Goal: Task Accomplishment & Management: Manage account settings

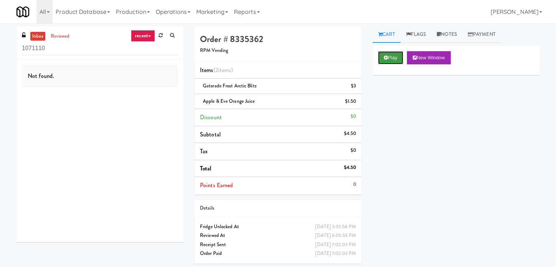
click at [388, 59] on button "Play" at bounding box center [390, 57] width 25 height 13
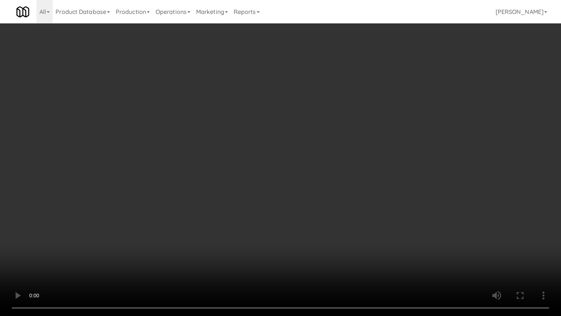
click at [305, 212] on video at bounding box center [280, 158] width 561 height 316
click at [311, 212] on video at bounding box center [280, 158] width 561 height 316
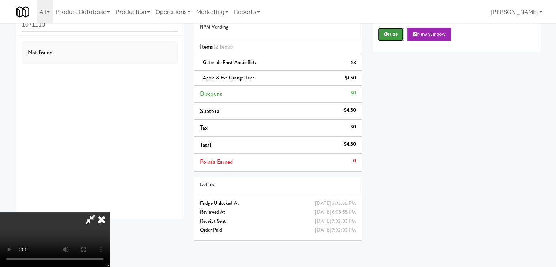
click at [394, 35] on button "Hide" at bounding box center [391, 34] width 26 height 13
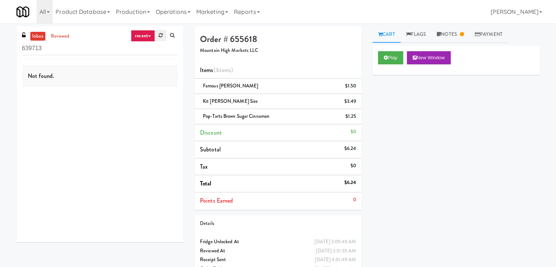
click at [161, 39] on link at bounding box center [160, 35] width 11 height 11
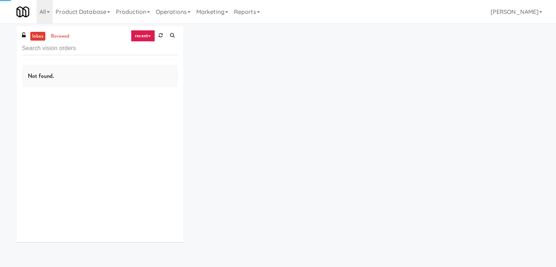
click at [149, 37] on icon at bounding box center [149, 35] width 3 height 1
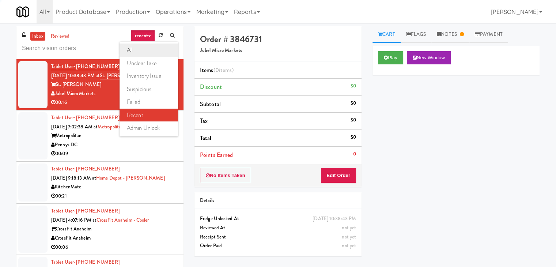
click at [146, 49] on link "all" at bounding box center [148, 49] width 58 height 13
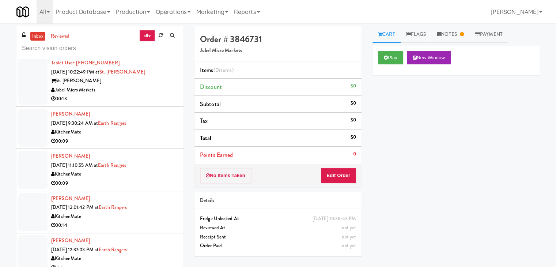
scroll to position [1373, 0]
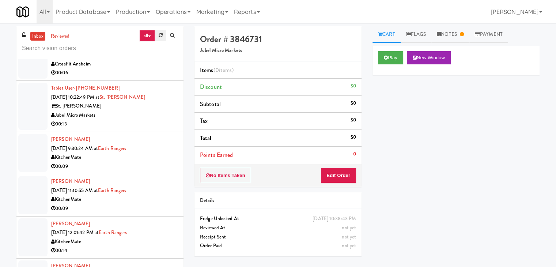
click at [159, 35] on icon at bounding box center [161, 35] width 4 height 5
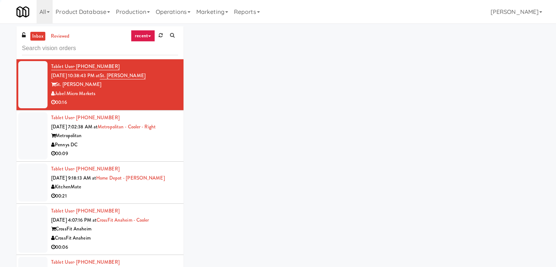
click at [151, 35] on link "recent" at bounding box center [143, 36] width 24 height 12
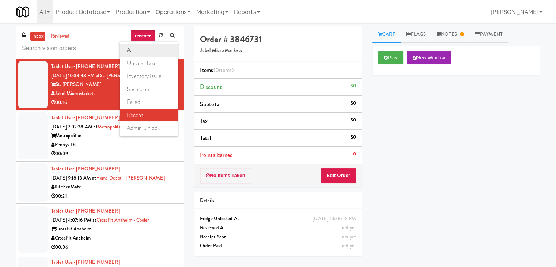
click at [146, 50] on link "all" at bounding box center [148, 49] width 58 height 13
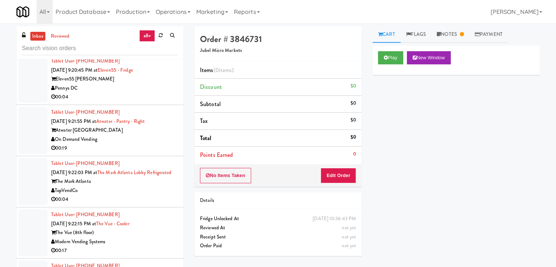
scroll to position [3572, 0]
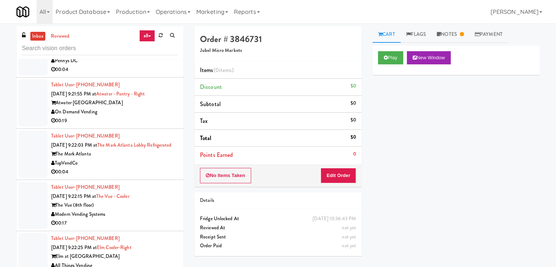
click at [127, 107] on div "On Demand Vending" at bounding box center [114, 111] width 127 height 9
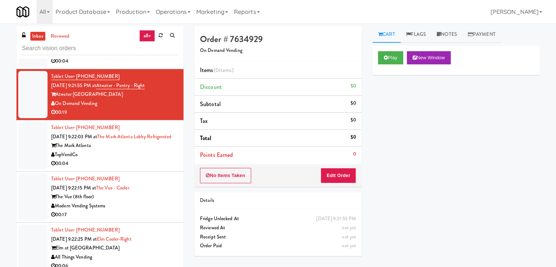
scroll to position [3536, 0]
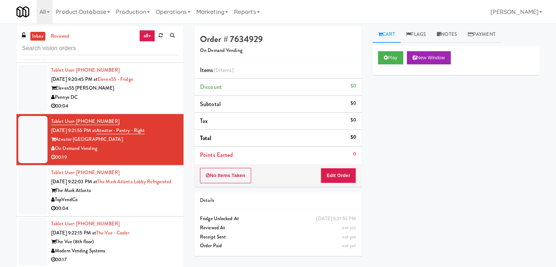
click at [109, 93] on div "Pennys DC" at bounding box center [114, 97] width 127 height 9
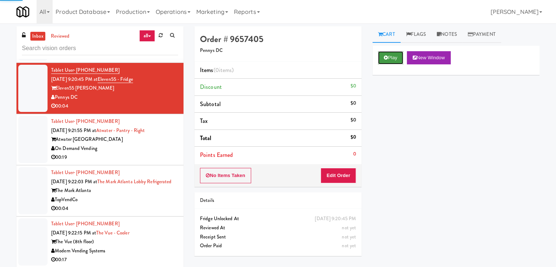
click at [389, 54] on button "Play" at bounding box center [390, 57] width 25 height 13
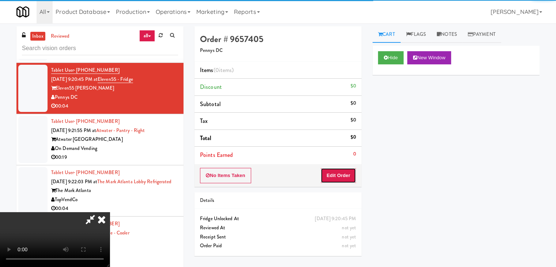
click at [330, 179] on button "Edit Order" at bounding box center [337, 175] width 35 height 15
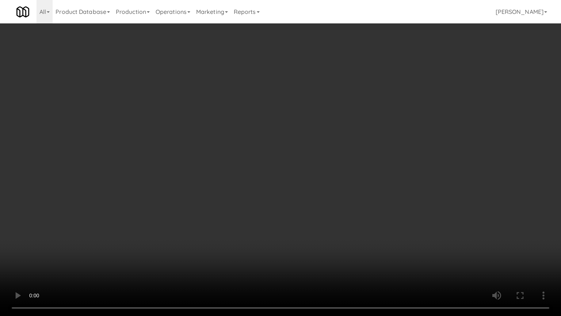
click at [330, 155] on video at bounding box center [280, 158] width 561 height 316
click at [335, 152] on video at bounding box center [280, 158] width 561 height 316
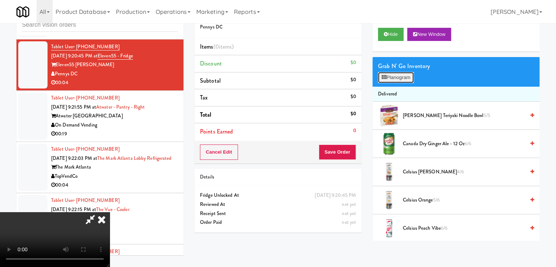
click at [403, 79] on button "Planogram" at bounding box center [396, 77] width 36 height 11
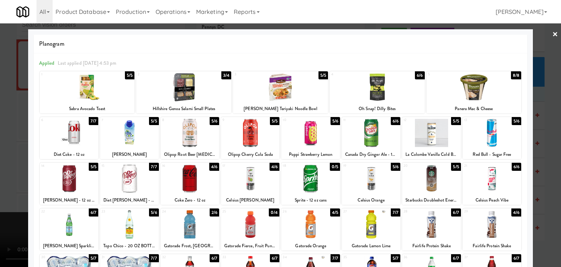
click at [190, 224] on div at bounding box center [190, 224] width 58 height 28
drag, startPoint x: 0, startPoint y: 178, endPoint x: 71, endPoint y: 166, distance: 71.7
click at [1, 178] on div at bounding box center [280, 133] width 561 height 267
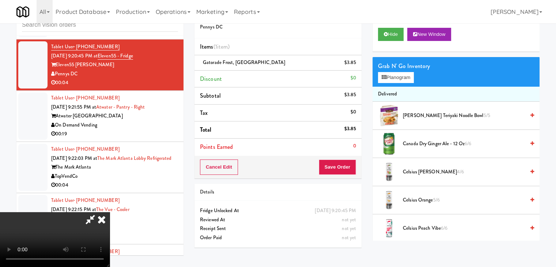
click at [356, 171] on div "Cancel Edit Save Order" at bounding box center [277, 167] width 167 height 23
drag, startPoint x: 356, startPoint y: 171, endPoint x: 351, endPoint y: 171, distance: 4.8
click at [352, 171] on button "Save Order" at bounding box center [337, 166] width 37 height 15
drag, startPoint x: 351, startPoint y: 171, endPoint x: 346, endPoint y: 170, distance: 4.9
click at [349, 170] on button "Save Order" at bounding box center [337, 166] width 37 height 15
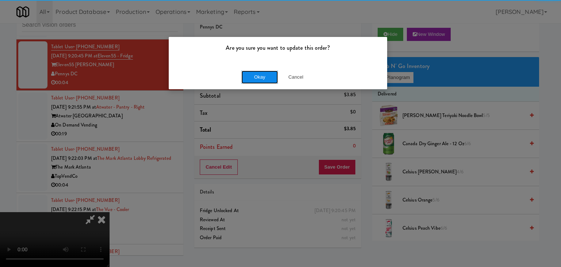
click at [258, 75] on button "Okay" at bounding box center [260, 77] width 37 height 13
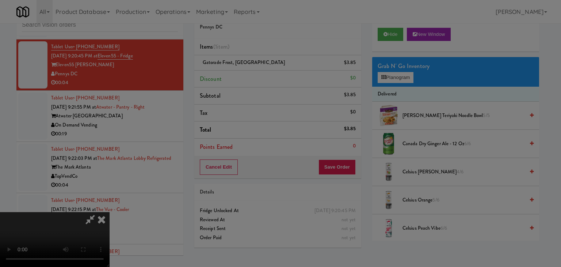
click at [258, 75] on body "Are you sure you want to update this order? Okay Cancel Okay Are you sure you w…" at bounding box center [280, 133] width 561 height 267
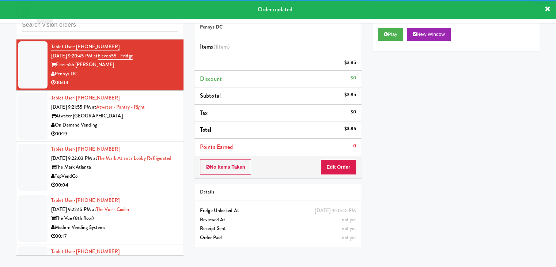
click at [138, 121] on div "Tablet User · (312) 217-8554 [DATE] 9:21:55 PM at [GEOGRAPHIC_DATA] - Right Atw…" at bounding box center [114, 116] width 127 height 45
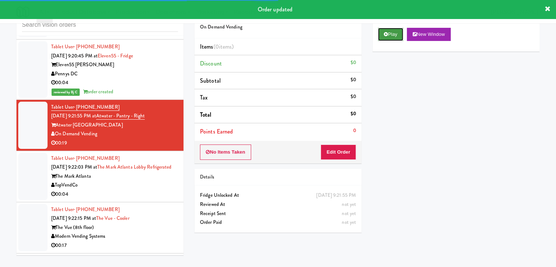
click at [387, 37] on button "Play" at bounding box center [390, 34] width 25 height 13
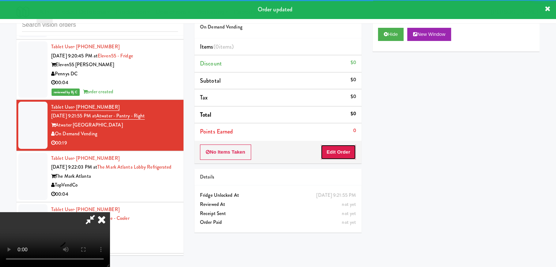
click at [333, 153] on button "Edit Order" at bounding box center [337, 151] width 35 height 15
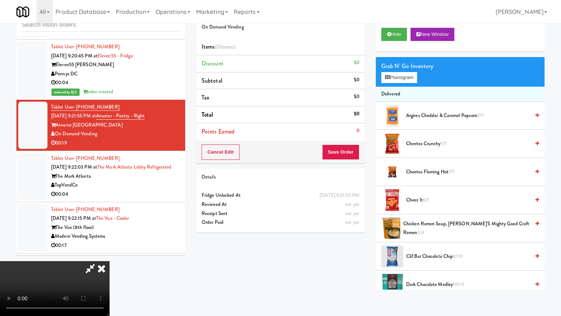
click at [110, 254] on video at bounding box center [55, 288] width 110 height 55
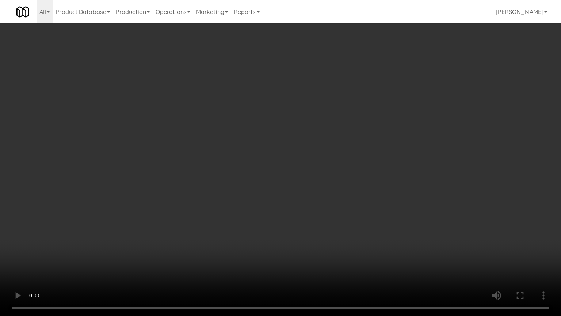
click at [337, 216] on video at bounding box center [280, 158] width 561 height 316
click at [333, 216] on video at bounding box center [280, 158] width 561 height 316
click at [332, 216] on video at bounding box center [280, 158] width 561 height 316
click at [333, 214] on video at bounding box center [280, 158] width 561 height 316
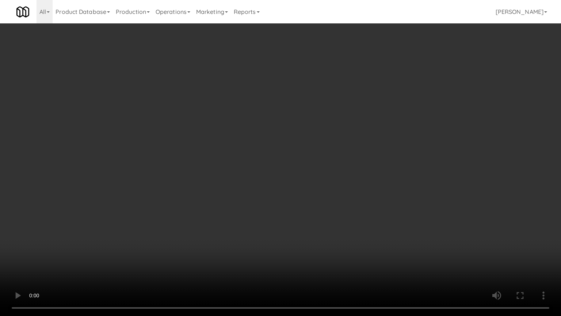
click at [331, 215] on video at bounding box center [280, 158] width 561 height 316
click at [327, 212] on video at bounding box center [280, 158] width 561 height 316
drag, startPoint x: 327, startPoint y: 212, endPoint x: 365, endPoint y: 130, distance: 91.2
click at [328, 209] on video at bounding box center [280, 158] width 561 height 316
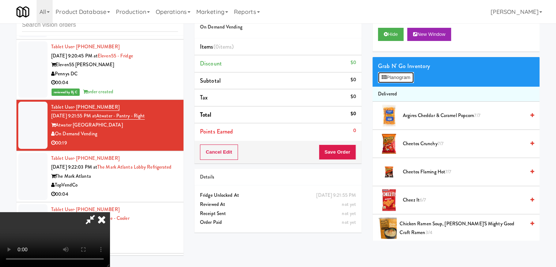
click at [395, 75] on button "Planogram" at bounding box center [396, 77] width 36 height 11
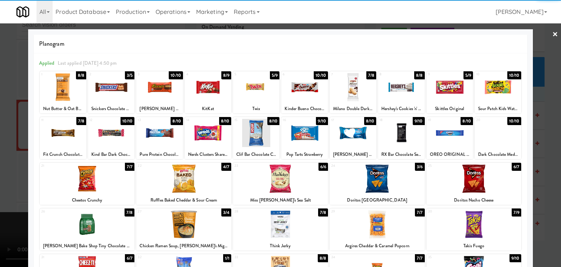
click at [105, 92] on div at bounding box center [111, 87] width 46 height 28
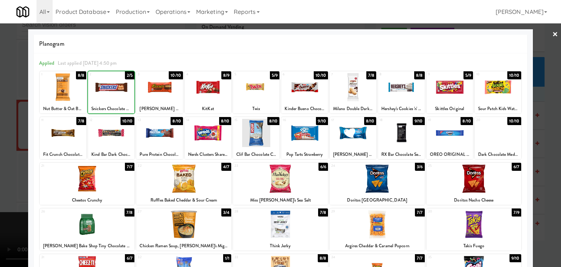
click at [1, 119] on div at bounding box center [280, 133] width 561 height 267
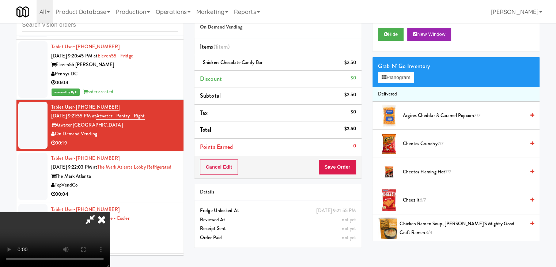
click at [110, 212] on video at bounding box center [55, 239] width 110 height 55
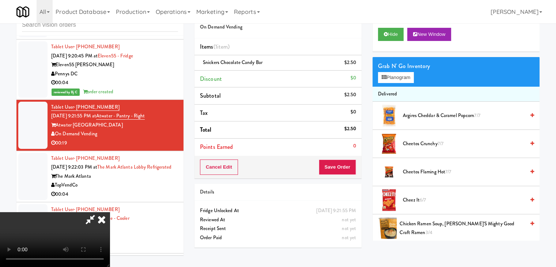
click at [110, 212] on video at bounding box center [55, 239] width 110 height 55
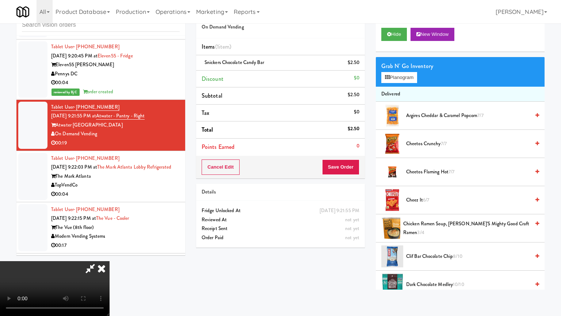
click at [110, 254] on video at bounding box center [55, 288] width 110 height 55
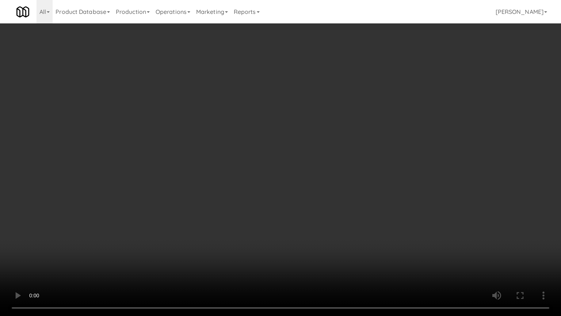
click at [331, 178] on video at bounding box center [280, 158] width 561 height 316
click at [298, 184] on video at bounding box center [280, 158] width 561 height 316
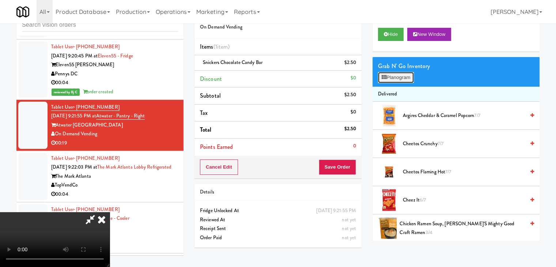
click at [402, 74] on button "Planogram" at bounding box center [396, 77] width 36 height 11
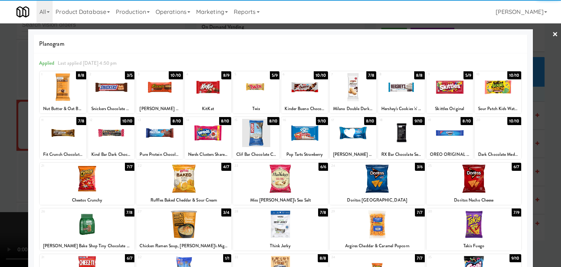
click at [439, 86] on div at bounding box center [450, 87] width 46 height 28
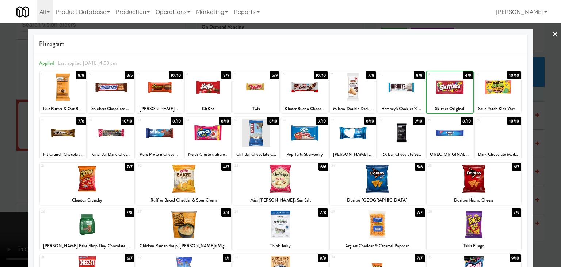
drag, startPoint x: 0, startPoint y: 158, endPoint x: 121, endPoint y: 153, distance: 120.7
click at [8, 155] on div at bounding box center [280, 133] width 561 height 267
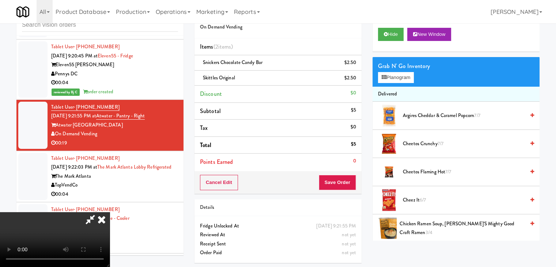
click at [110, 212] on video at bounding box center [55, 239] width 110 height 55
drag, startPoint x: 209, startPoint y: 159, endPoint x: 231, endPoint y: 186, distance: 34.5
click at [110, 212] on video at bounding box center [55, 239] width 110 height 55
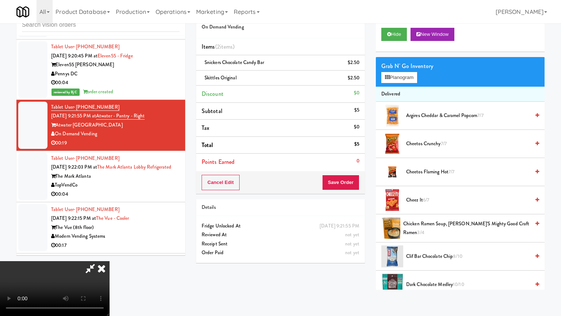
click at [110, 254] on video at bounding box center [55, 288] width 110 height 55
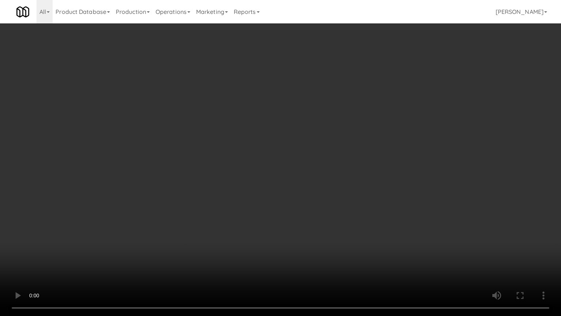
click at [332, 173] on video at bounding box center [280, 158] width 561 height 316
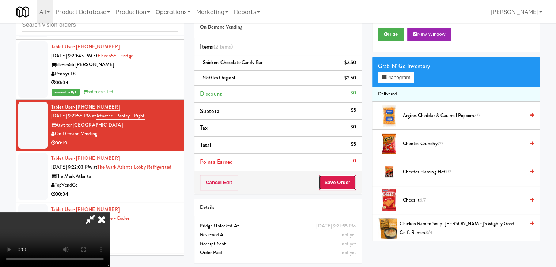
click at [339, 181] on button "Save Order" at bounding box center [337, 182] width 37 height 15
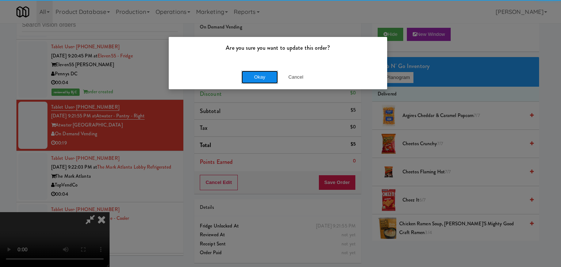
click at [253, 73] on button "Okay" at bounding box center [260, 77] width 37 height 13
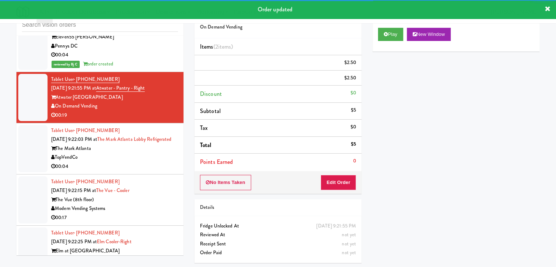
scroll to position [3609, 0]
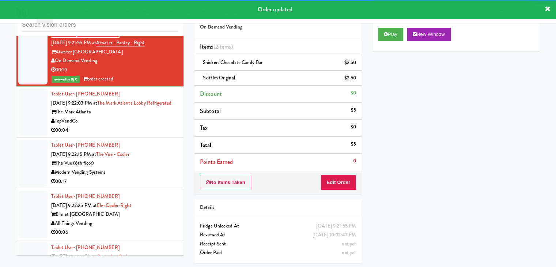
drag, startPoint x: 140, startPoint y: 105, endPoint x: 141, endPoint y: 109, distance: 4.1
click at [140, 107] on div "The Mark Atlanta" at bounding box center [114, 111] width 127 height 9
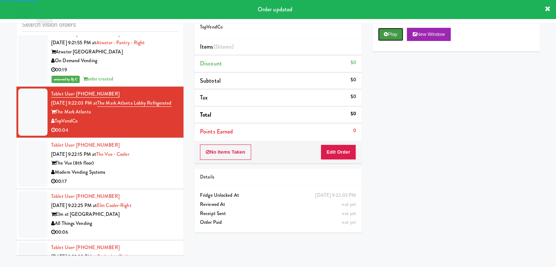
click at [393, 30] on button "Play" at bounding box center [390, 34] width 25 height 13
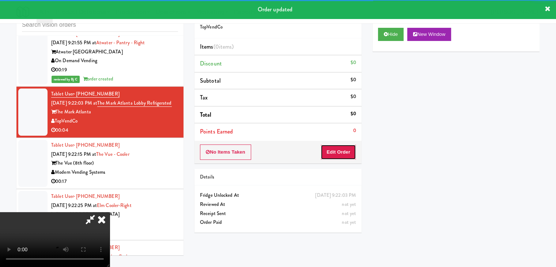
click at [341, 153] on button "Edit Order" at bounding box center [337, 151] width 35 height 15
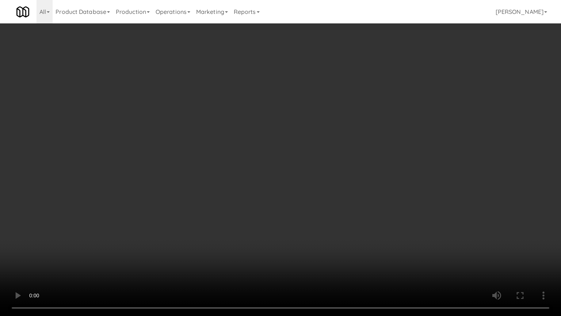
click at [337, 213] on video at bounding box center [280, 158] width 561 height 316
drag, startPoint x: 335, startPoint y: 216, endPoint x: 335, endPoint y: 221, distance: 5.1
click at [335, 217] on video at bounding box center [280, 158] width 561 height 316
click at [336, 218] on video at bounding box center [280, 158] width 561 height 316
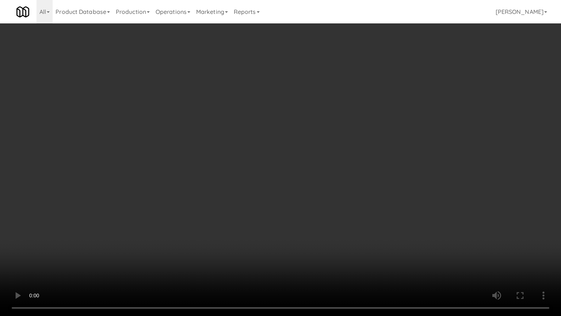
click at [335, 211] on video at bounding box center [280, 158] width 561 height 316
drag, startPoint x: 335, startPoint y: 211, endPoint x: 363, endPoint y: 137, distance: 79.3
click at [335, 210] on video at bounding box center [280, 158] width 561 height 316
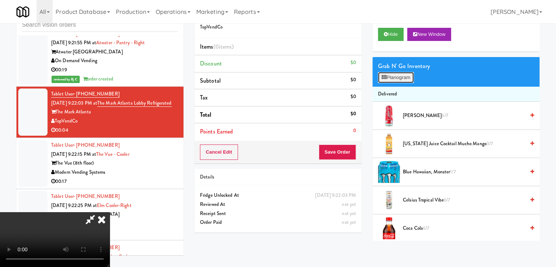
click at [401, 73] on button "Planogram" at bounding box center [396, 77] width 36 height 11
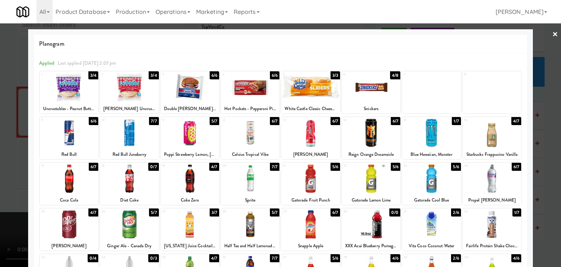
click at [0, 166] on div at bounding box center [280, 133] width 561 height 267
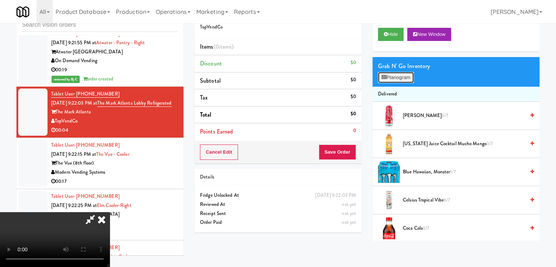
click at [406, 78] on button "Planogram" at bounding box center [396, 77] width 36 height 11
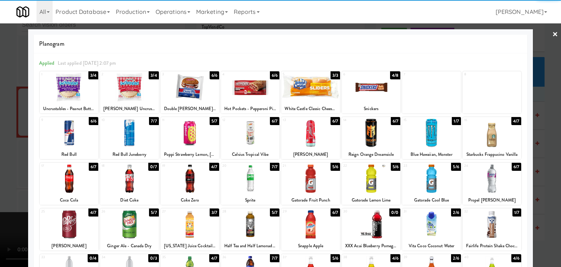
click at [173, 182] on div at bounding box center [190, 178] width 58 height 28
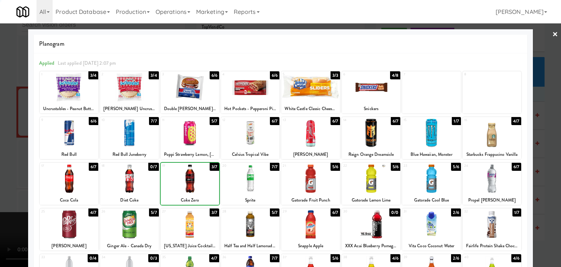
drag, startPoint x: 0, startPoint y: 181, endPoint x: 42, endPoint y: 178, distance: 41.8
click at [1, 180] on div at bounding box center [280, 133] width 561 height 267
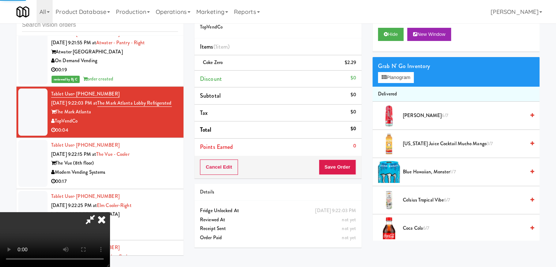
click at [110, 212] on video at bounding box center [55, 239] width 110 height 55
drag, startPoint x: 238, startPoint y: 162, endPoint x: 305, endPoint y: 161, distance: 67.6
click at [110, 212] on video at bounding box center [55, 239] width 110 height 55
click at [337, 164] on button "Save Order" at bounding box center [337, 166] width 37 height 15
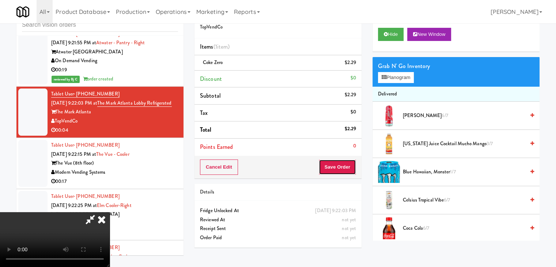
click at [335, 164] on button "Save Order" at bounding box center [337, 166] width 37 height 15
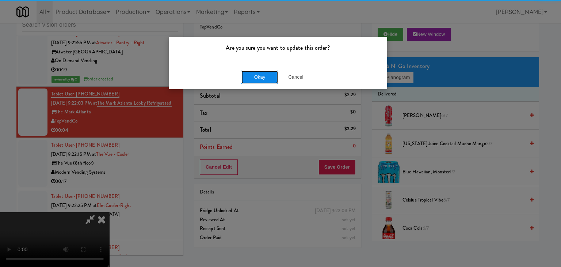
click at [253, 74] on button "Okay" at bounding box center [260, 77] width 37 height 13
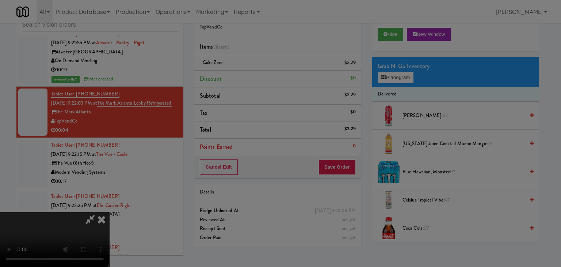
click at [253, 75] on body "Are you sure you want to update this order? Okay Cancel Okay Are you sure you w…" at bounding box center [280, 133] width 561 height 267
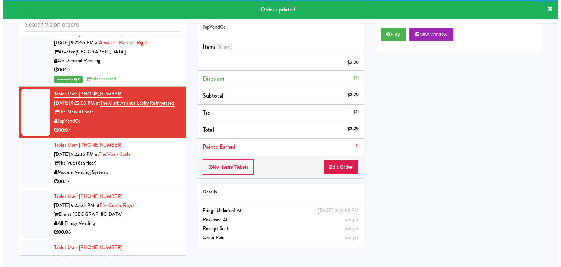
scroll to position [3682, 0]
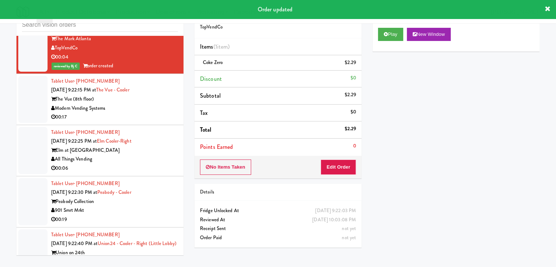
click at [155, 107] on div "Modern Vending Systems" at bounding box center [114, 108] width 127 height 9
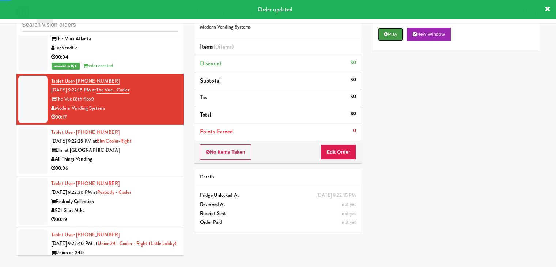
click at [391, 34] on button "Play" at bounding box center [390, 34] width 25 height 13
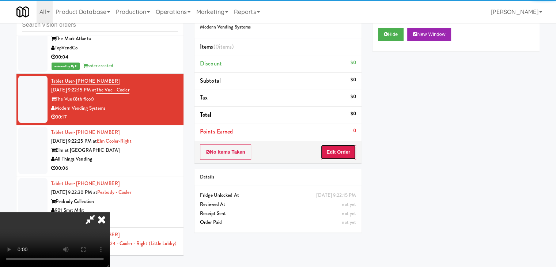
click at [335, 149] on button "Edit Order" at bounding box center [337, 151] width 35 height 15
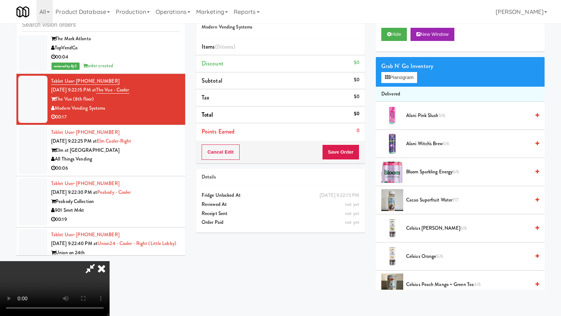
click at [110, 254] on video at bounding box center [55, 288] width 110 height 55
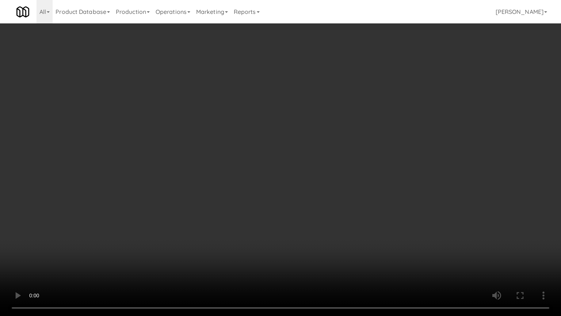
drag, startPoint x: 314, startPoint y: 211, endPoint x: 314, endPoint y: 215, distance: 4.0
click at [314, 212] on video at bounding box center [280, 158] width 561 height 316
click at [317, 213] on video at bounding box center [280, 158] width 561 height 316
click at [326, 206] on video at bounding box center [280, 158] width 561 height 316
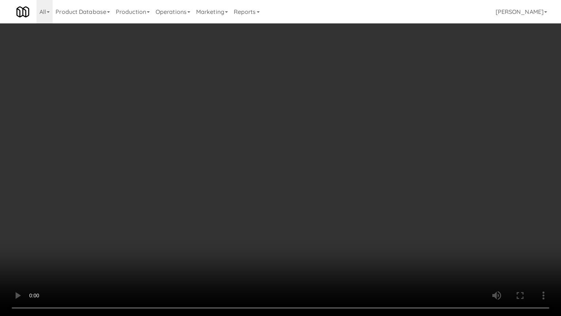
click at [326, 206] on video at bounding box center [280, 158] width 561 height 316
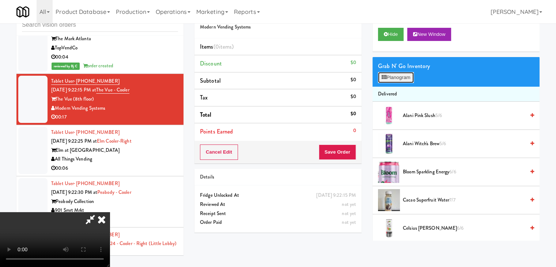
click at [409, 73] on button "Planogram" at bounding box center [396, 77] width 36 height 11
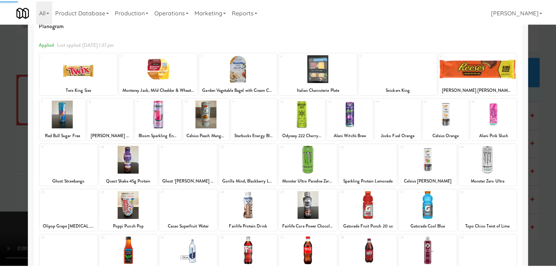
scroll to position [92, 0]
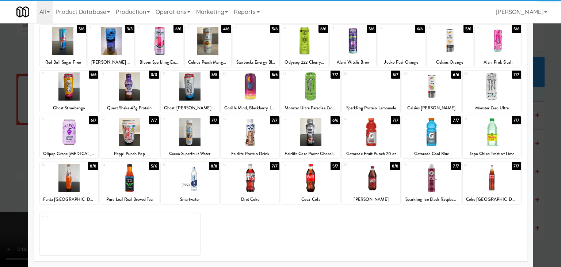
drag, startPoint x: 201, startPoint y: 179, endPoint x: 100, endPoint y: 173, distance: 100.7
click at [201, 179] on div at bounding box center [190, 178] width 58 height 28
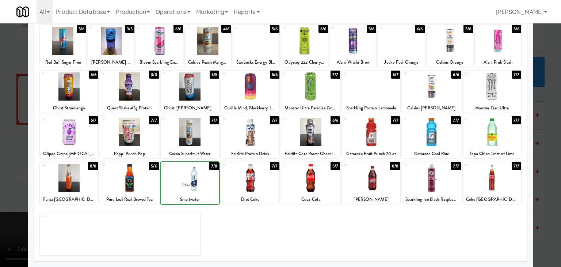
drag, startPoint x: 0, startPoint y: 162, endPoint x: 64, endPoint y: 158, distance: 64.4
click at [5, 160] on div at bounding box center [280, 133] width 561 height 267
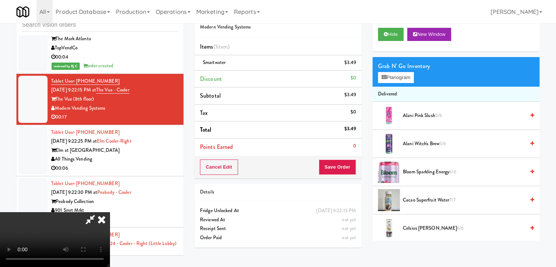
click at [110, 212] on video at bounding box center [55, 239] width 110 height 55
click at [341, 165] on button "Save Order" at bounding box center [337, 166] width 37 height 15
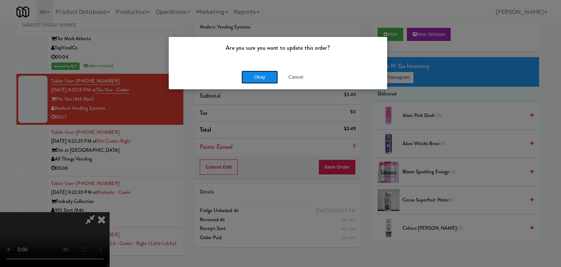
click at [261, 75] on button "Okay" at bounding box center [260, 77] width 37 height 13
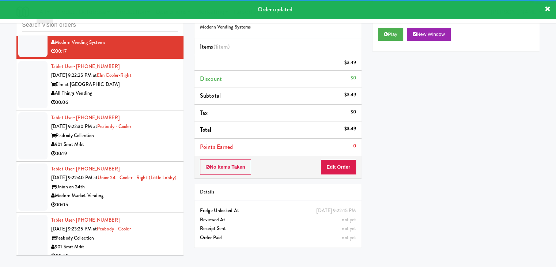
scroll to position [3755, 0]
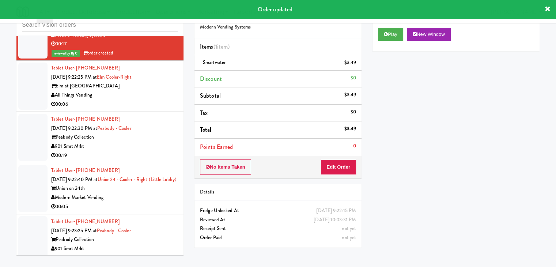
drag, startPoint x: 160, startPoint y: 94, endPoint x: 159, endPoint y: 98, distance: 4.2
click at [160, 94] on div "All Things Vending" at bounding box center [114, 95] width 127 height 9
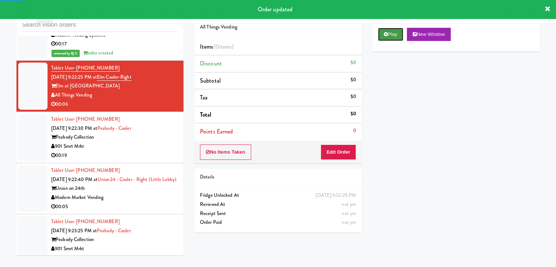
click at [403, 33] on button "Play" at bounding box center [390, 34] width 25 height 13
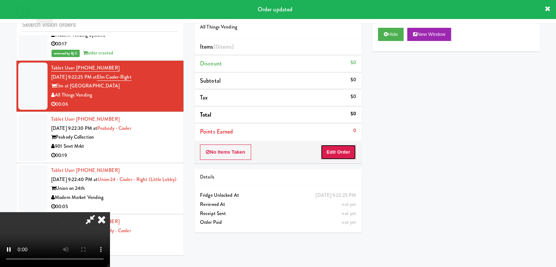
click at [339, 149] on button "Edit Order" at bounding box center [337, 151] width 35 height 15
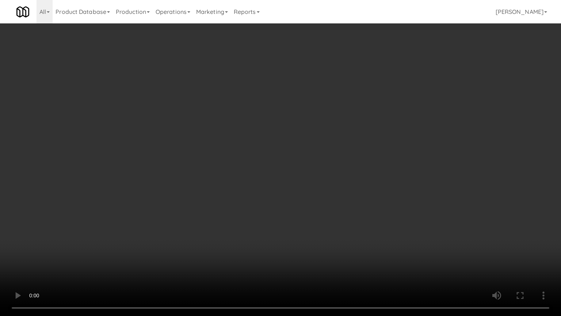
click at [333, 197] on video at bounding box center [280, 158] width 561 height 316
click at [346, 190] on video at bounding box center [280, 158] width 561 height 316
click at [341, 190] on video at bounding box center [280, 158] width 561 height 316
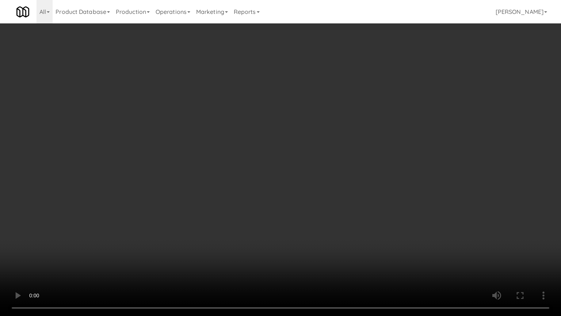
click at [341, 190] on video at bounding box center [280, 158] width 561 height 316
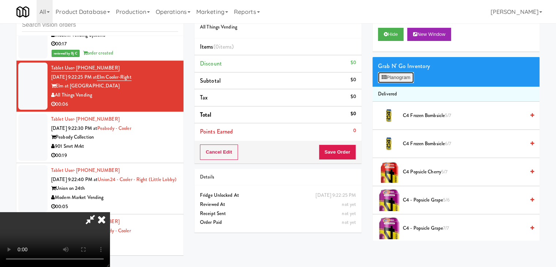
click at [397, 78] on button "Planogram" at bounding box center [396, 77] width 36 height 11
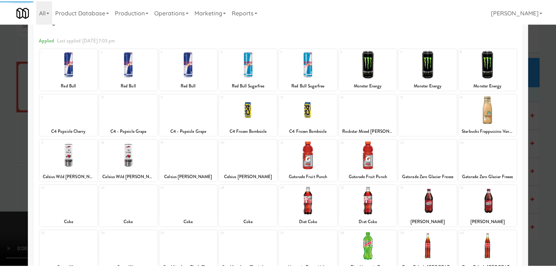
scroll to position [73, 0]
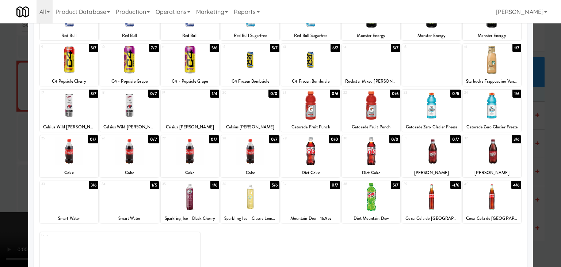
drag, startPoint x: 138, startPoint y: 155, endPoint x: 168, endPoint y: 153, distance: 30.8
click at [139, 154] on div at bounding box center [129, 151] width 58 height 28
click at [196, 153] on div at bounding box center [190, 151] width 58 height 28
drag, startPoint x: 4, startPoint y: 153, endPoint x: 318, endPoint y: 159, distance: 313.6
click at [4, 153] on div at bounding box center [280, 133] width 561 height 267
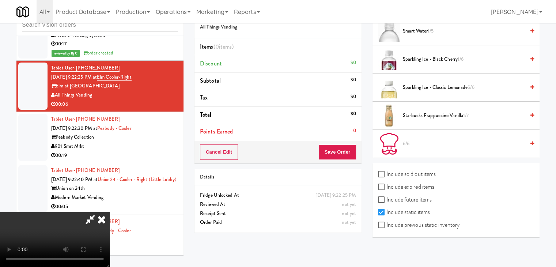
click at [446, 225] on label "Include previous static inventory" at bounding box center [418, 224] width 81 height 11
click at [386, 225] on input "Include previous static inventory" at bounding box center [382, 225] width 8 height 6
checkbox input "true"
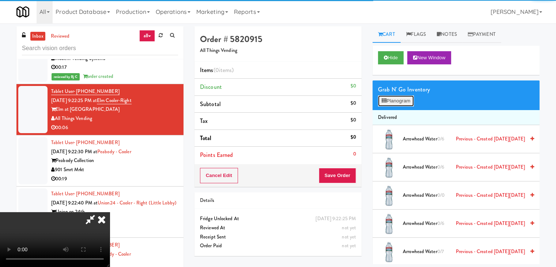
click at [405, 101] on button "Planogram" at bounding box center [396, 100] width 36 height 11
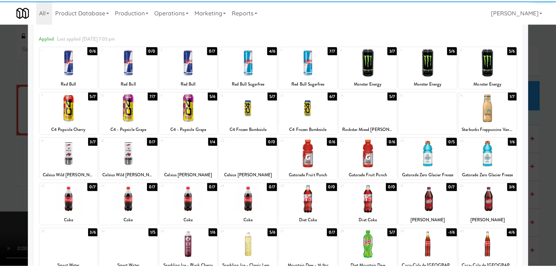
scroll to position [37, 0]
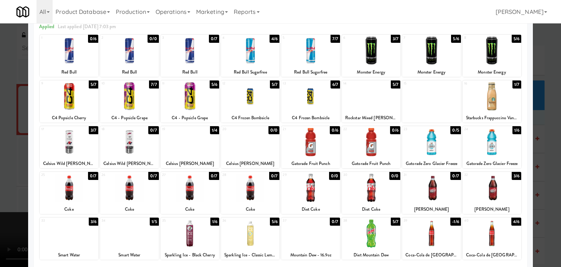
click at [126, 189] on div at bounding box center [129, 188] width 58 height 28
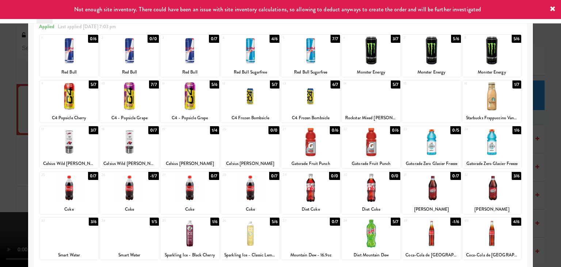
click at [191, 193] on div at bounding box center [190, 188] width 58 height 28
drag, startPoint x: 0, startPoint y: 186, endPoint x: 130, endPoint y: 181, distance: 130.2
click at [7, 183] on div at bounding box center [280, 133] width 561 height 267
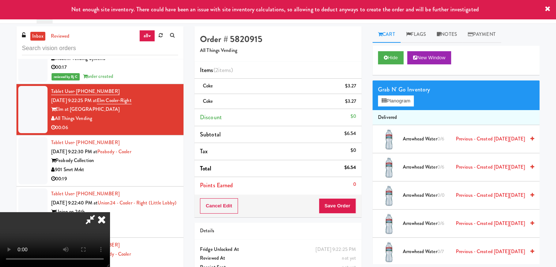
click at [110, 212] on video at bounding box center [55, 239] width 110 height 55
click at [345, 204] on button "Save Order" at bounding box center [337, 205] width 37 height 15
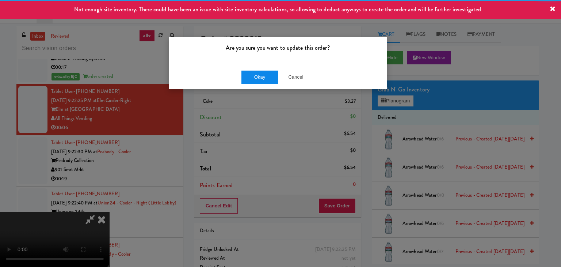
click at [266, 83] on div "Okay Cancel" at bounding box center [278, 77] width 219 height 24
drag, startPoint x: 266, startPoint y: 83, endPoint x: 267, endPoint y: 79, distance: 3.7
click at [266, 83] on button "Okay" at bounding box center [260, 77] width 37 height 13
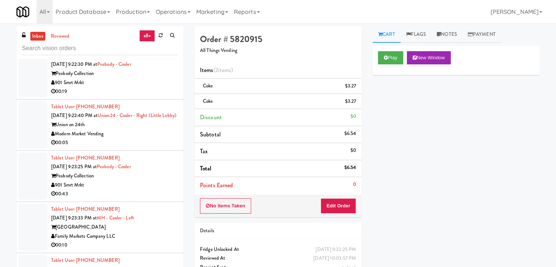
scroll to position [3865, 0]
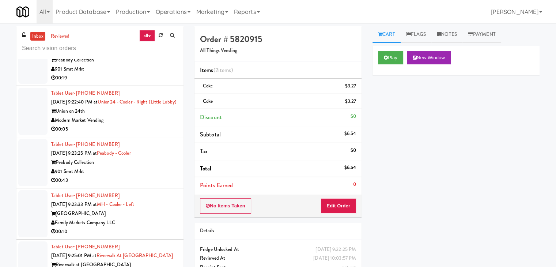
click at [147, 77] on div "00:19" at bounding box center [114, 77] width 127 height 9
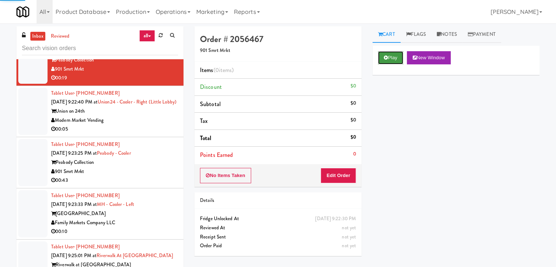
click at [390, 58] on button "Play" at bounding box center [390, 57] width 25 height 13
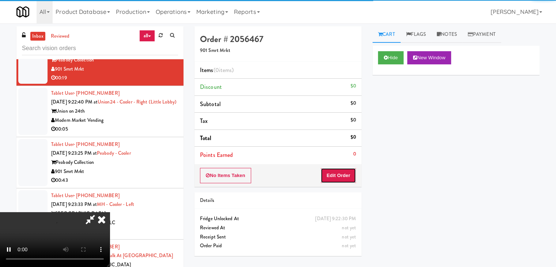
click at [325, 179] on button "Edit Order" at bounding box center [337, 175] width 35 height 15
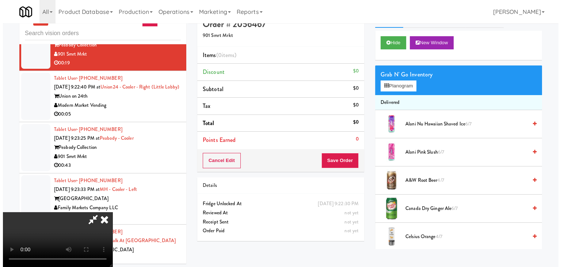
scroll to position [23, 0]
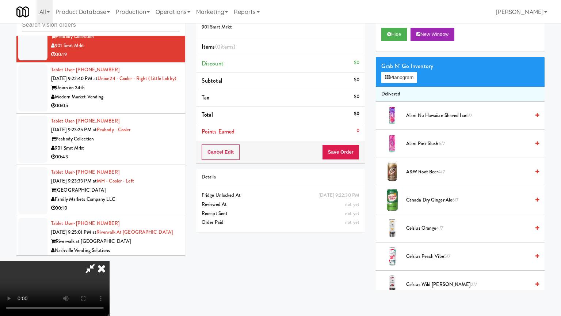
click at [110, 254] on video at bounding box center [55, 288] width 110 height 55
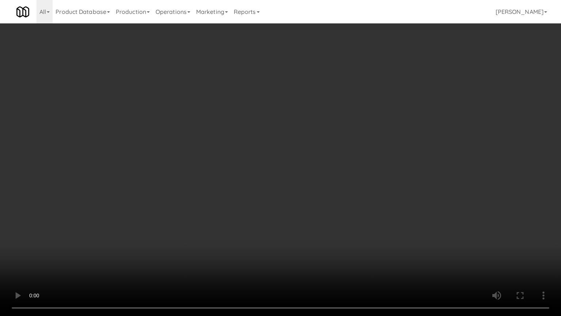
click at [329, 197] on video at bounding box center [280, 158] width 561 height 316
click at [333, 191] on video at bounding box center [280, 158] width 561 height 316
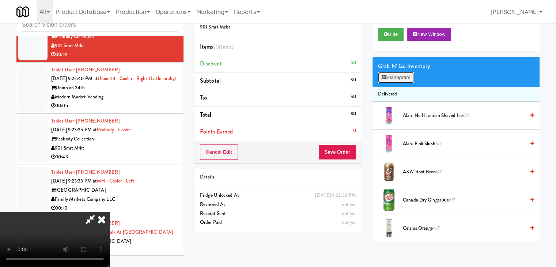
click at [403, 79] on button "Planogram" at bounding box center [396, 77] width 36 height 11
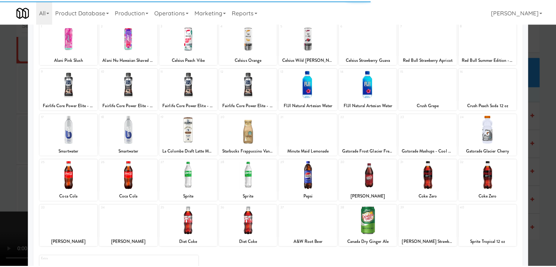
scroll to position [92, 0]
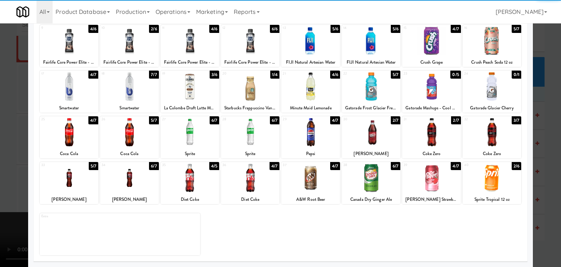
click at [433, 167] on div at bounding box center [431, 178] width 58 height 28
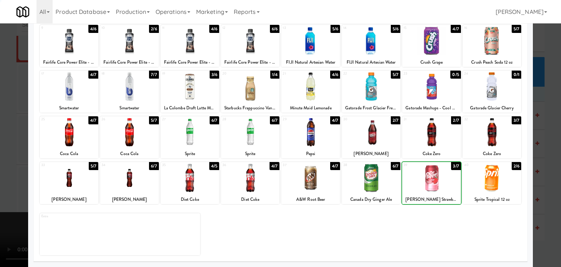
drag, startPoint x: 494, startPoint y: 177, endPoint x: 489, endPoint y: 176, distance: 5.2
click at [493, 177] on div at bounding box center [492, 178] width 58 height 28
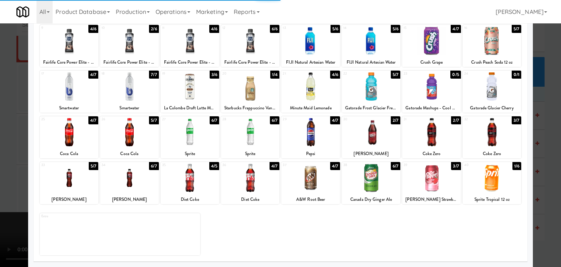
drag, startPoint x: 0, startPoint y: 177, endPoint x: 30, endPoint y: 174, distance: 29.8
click at [0, 177] on div at bounding box center [280, 133] width 561 height 267
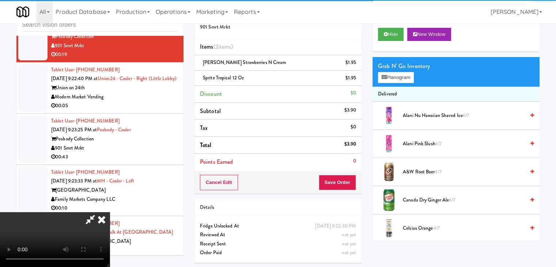
scroll to position [24, 0]
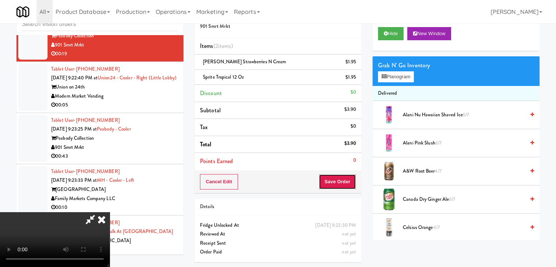
click at [354, 182] on button "Save Order" at bounding box center [337, 181] width 37 height 15
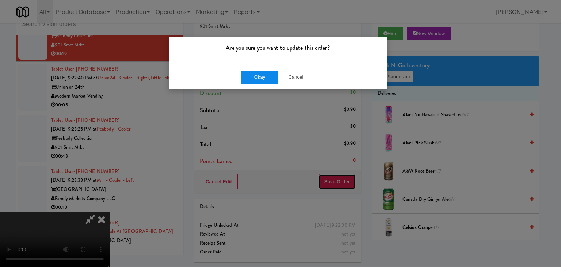
drag, startPoint x: 354, startPoint y: 182, endPoint x: 273, endPoint y: 75, distance: 134.0
click at [280, 75] on body "Are you sure you want to update this order? Okay Cancel Okay Are you sure you w…" at bounding box center [280, 132] width 561 height 267
click at [267, 76] on button "Okay" at bounding box center [260, 77] width 37 height 13
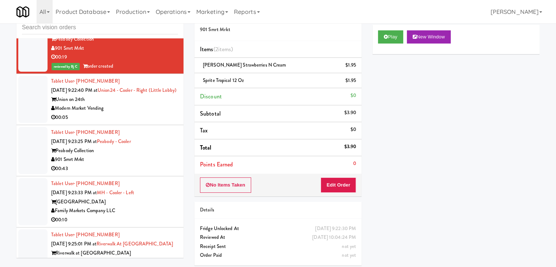
scroll to position [0, 0]
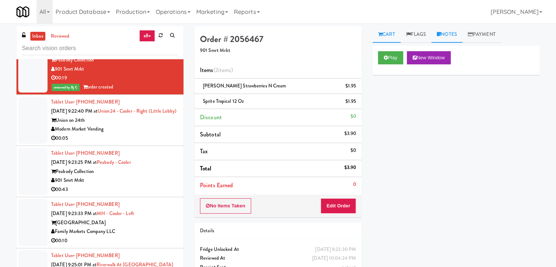
click at [449, 37] on link "Notes" at bounding box center [446, 34] width 31 height 16
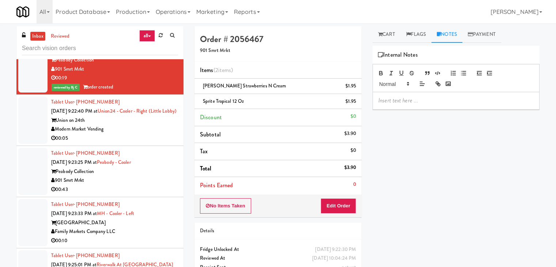
click at [424, 95] on div at bounding box center [456, 100] width 166 height 17
click at [140, 134] on div "Modern Market Vending" at bounding box center [114, 129] width 127 height 9
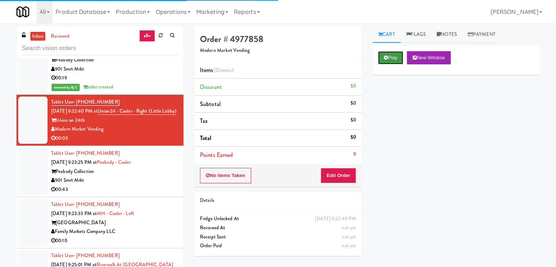
click at [396, 54] on button "Play" at bounding box center [390, 57] width 25 height 13
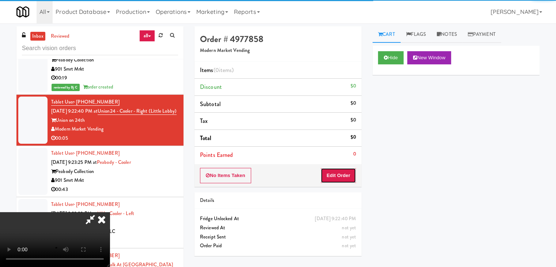
click at [337, 172] on button "Edit Order" at bounding box center [337, 175] width 35 height 15
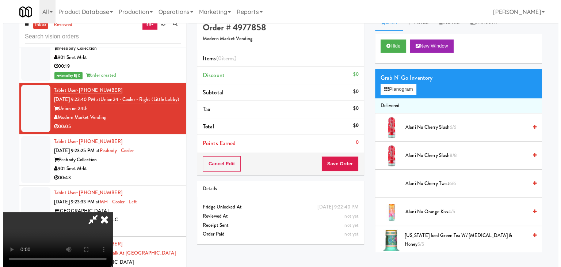
scroll to position [23, 0]
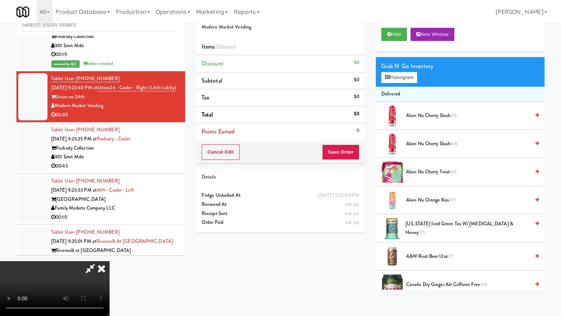
click at [110, 254] on video at bounding box center [55, 288] width 110 height 55
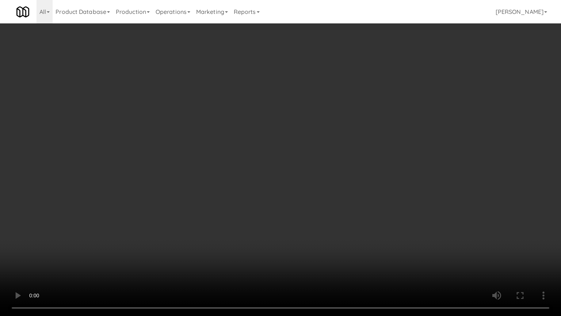
drag, startPoint x: 350, startPoint y: 156, endPoint x: 339, endPoint y: 159, distance: 10.9
click at [350, 157] on video at bounding box center [280, 158] width 561 height 316
click at [342, 156] on video at bounding box center [280, 158] width 561 height 316
click at [343, 154] on video at bounding box center [280, 158] width 561 height 316
click at [349, 153] on video at bounding box center [280, 158] width 561 height 316
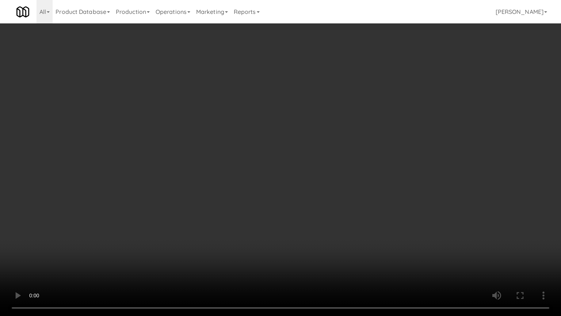
drag, startPoint x: 349, startPoint y: 153, endPoint x: 380, endPoint y: 84, distance: 76.2
click at [350, 152] on video at bounding box center [280, 158] width 561 height 316
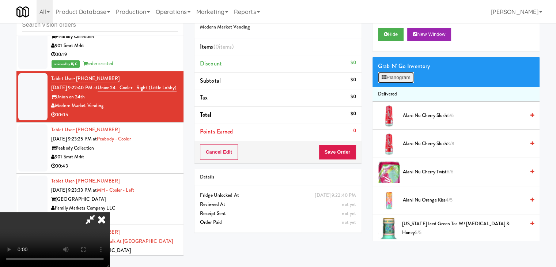
click at [398, 75] on button "Planogram" at bounding box center [396, 77] width 36 height 11
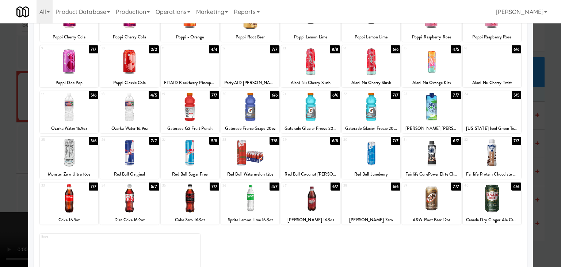
scroll to position [73, 0]
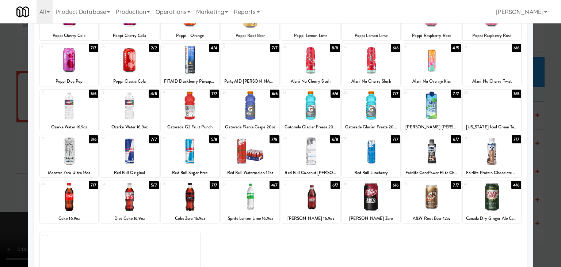
click at [0, 158] on div at bounding box center [280, 133] width 561 height 267
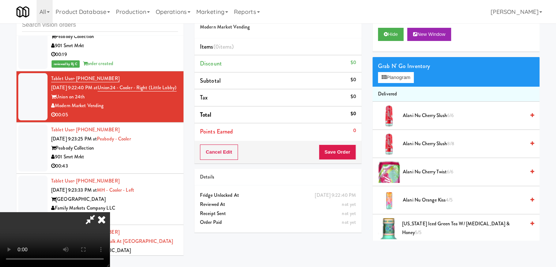
click at [110, 212] on video at bounding box center [55, 239] width 110 height 55
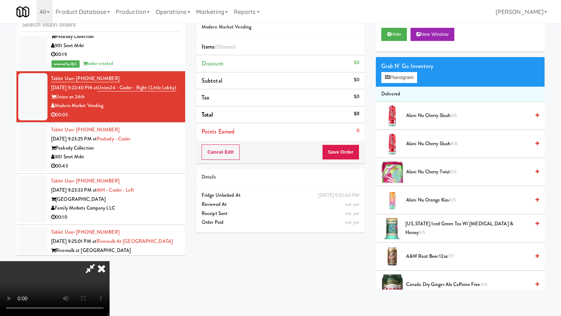
click at [110, 254] on video at bounding box center [55, 288] width 110 height 55
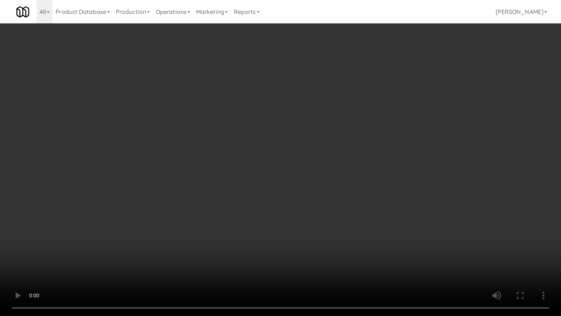
click at [308, 177] on video at bounding box center [280, 158] width 561 height 316
click at [310, 175] on video at bounding box center [280, 158] width 561 height 316
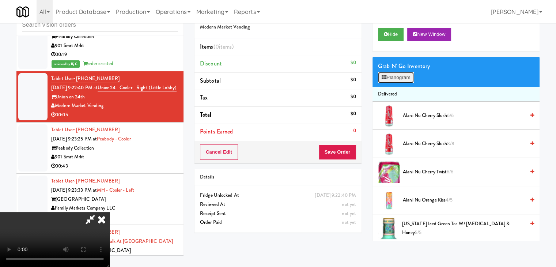
click at [393, 78] on button "Planogram" at bounding box center [396, 77] width 36 height 11
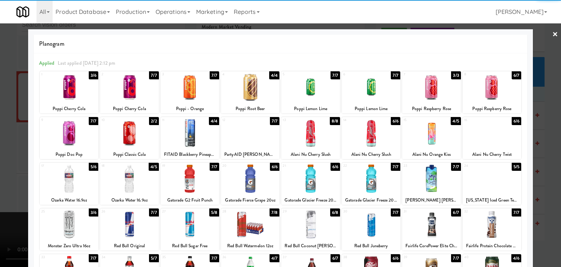
click at [310, 174] on div at bounding box center [310, 178] width 58 height 28
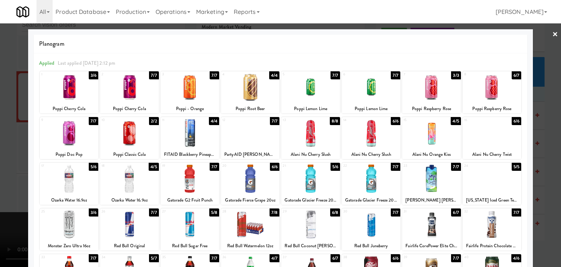
click at [0, 159] on div at bounding box center [280, 133] width 561 height 267
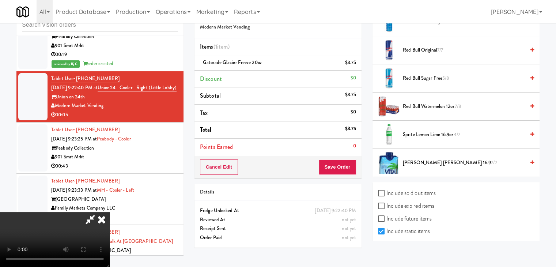
scroll to position [1060, 0]
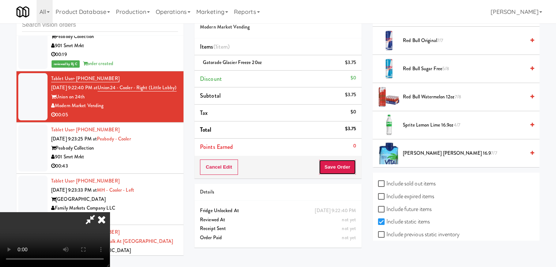
click at [346, 170] on button "Save Order" at bounding box center [337, 166] width 37 height 15
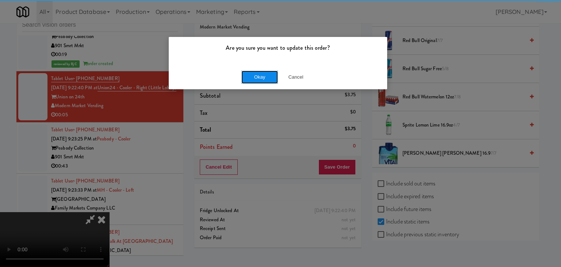
click at [262, 75] on button "Okay" at bounding box center [260, 77] width 37 height 13
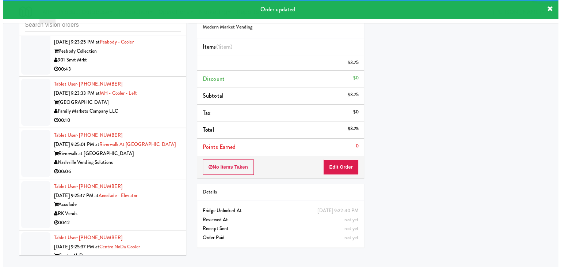
scroll to position [3983, 0]
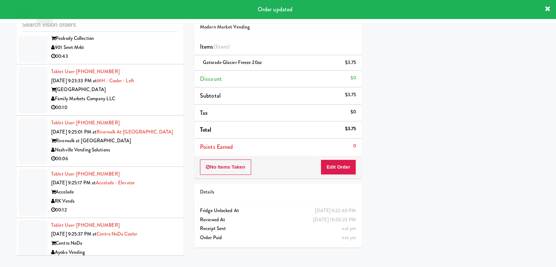
click at [152, 99] on div "Family Markets Company LLC" at bounding box center [114, 98] width 127 height 9
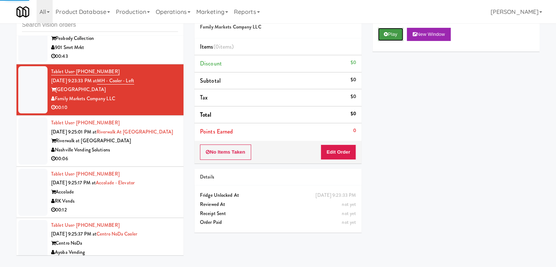
click at [394, 36] on button "Play" at bounding box center [390, 34] width 25 height 13
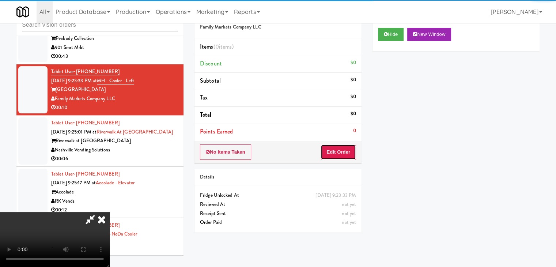
click at [350, 150] on button "Edit Order" at bounding box center [337, 151] width 35 height 15
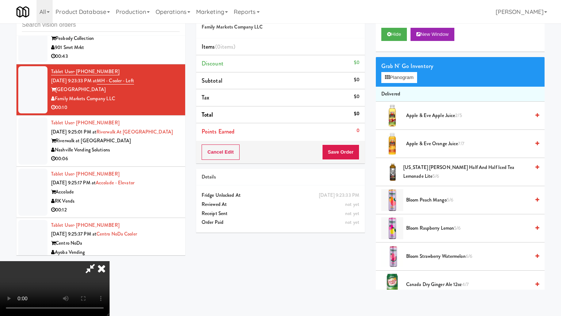
click at [110, 254] on video at bounding box center [55, 288] width 110 height 55
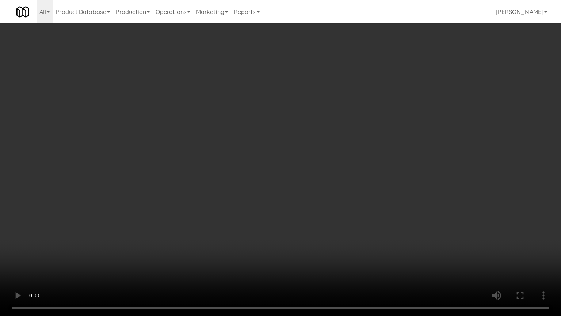
click at [321, 172] on video at bounding box center [280, 158] width 561 height 316
click at [325, 173] on video at bounding box center [280, 158] width 561 height 316
click at [326, 171] on video at bounding box center [280, 158] width 561 height 316
click at [322, 174] on video at bounding box center [280, 158] width 561 height 316
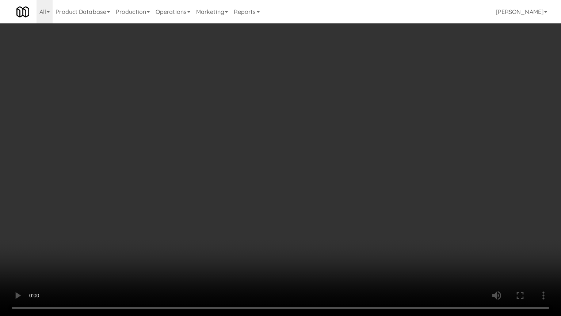
drag, startPoint x: 322, startPoint y: 174, endPoint x: 324, endPoint y: 141, distance: 33.4
click at [321, 174] on video at bounding box center [280, 158] width 561 height 316
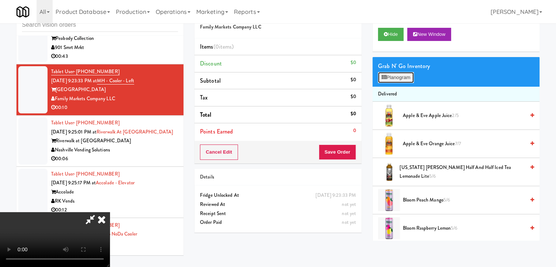
click at [395, 81] on button "Planogram" at bounding box center [396, 77] width 36 height 11
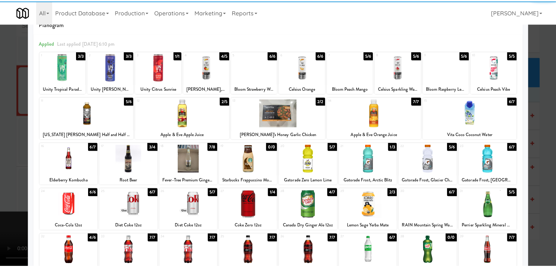
scroll to position [73, 0]
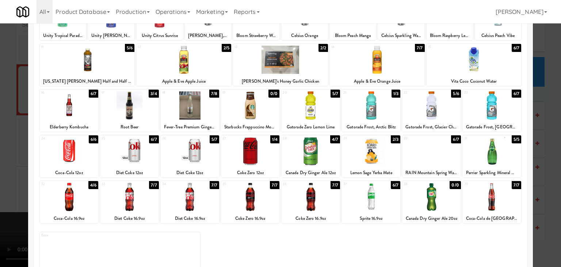
click at [436, 150] on div at bounding box center [431, 151] width 58 height 28
drag, startPoint x: 0, startPoint y: 134, endPoint x: 42, endPoint y: 133, distance: 42.0
click at [0, 134] on div at bounding box center [280, 133] width 561 height 267
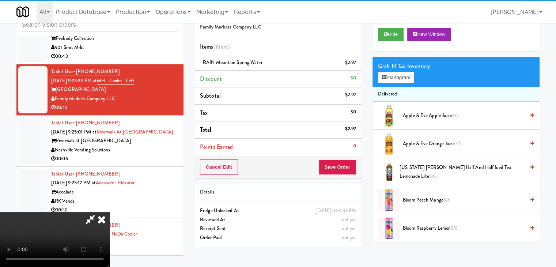
click at [110, 212] on video at bounding box center [55, 239] width 110 height 55
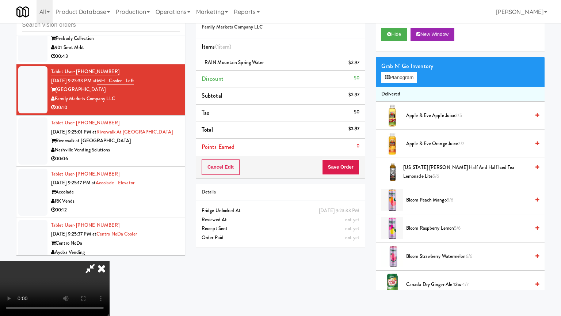
drag, startPoint x: 357, startPoint y: 175, endPoint x: 363, endPoint y: 178, distance: 6.0
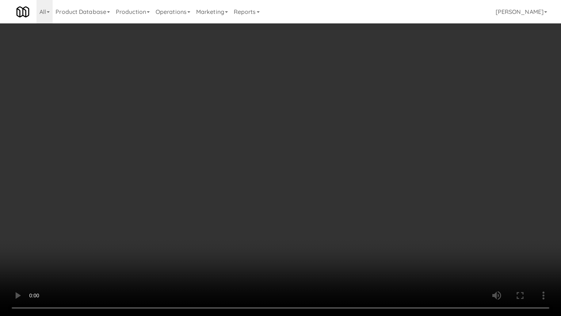
click at [357, 175] on video at bounding box center [280, 158] width 561 height 316
click at [363, 178] on video at bounding box center [280, 158] width 561 height 316
click at [347, 183] on video at bounding box center [280, 158] width 561 height 316
click at [348, 182] on video at bounding box center [280, 158] width 561 height 316
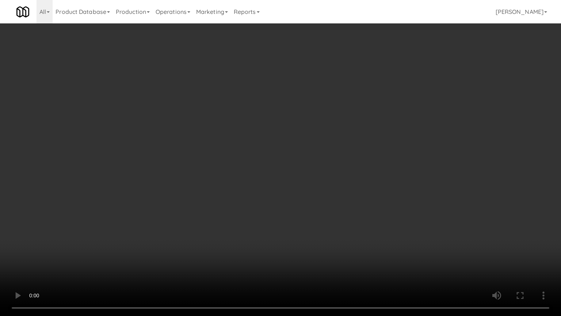
click at [348, 180] on video at bounding box center [280, 158] width 561 height 316
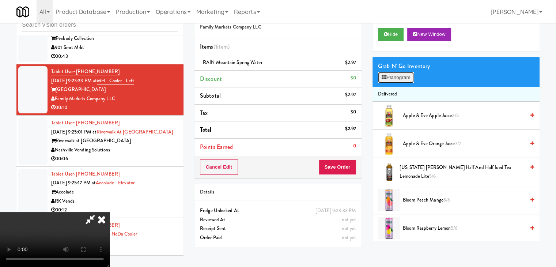
click at [386, 77] on icon at bounding box center [384, 77] width 5 height 5
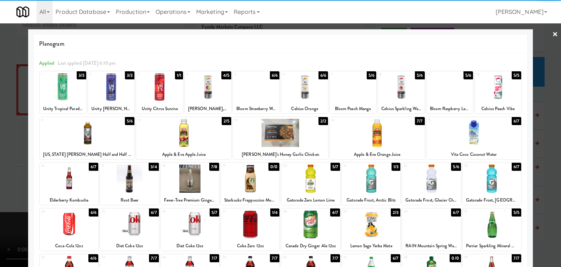
click at [484, 137] on div at bounding box center [474, 133] width 95 height 28
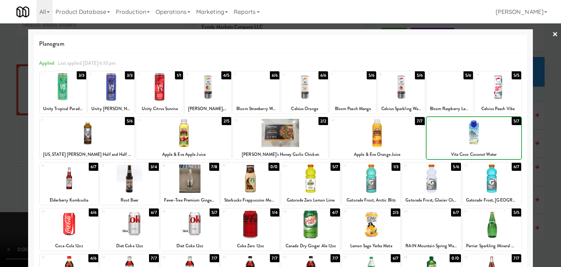
drag, startPoint x: 0, startPoint y: 132, endPoint x: 64, endPoint y: 134, distance: 63.6
click at [1, 132] on div at bounding box center [280, 133] width 561 height 267
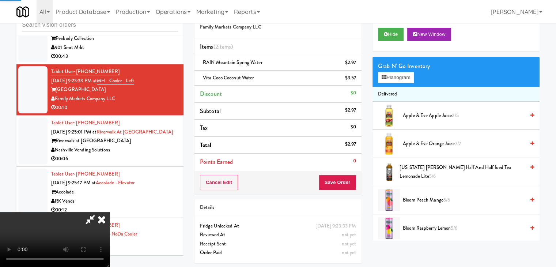
click at [110, 212] on video at bounding box center [55, 239] width 110 height 55
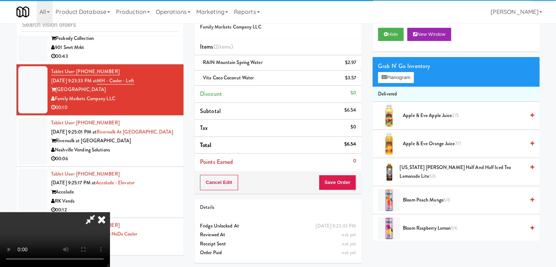
click at [110, 212] on video at bounding box center [55, 239] width 110 height 55
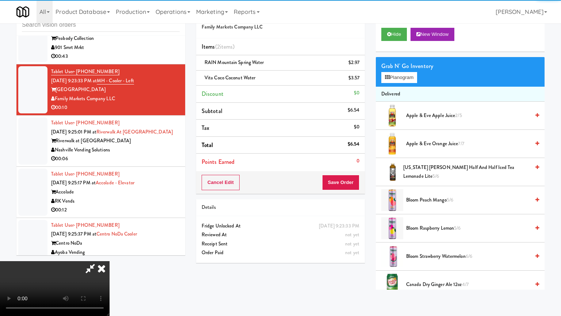
click at [110, 254] on video at bounding box center [55, 288] width 110 height 55
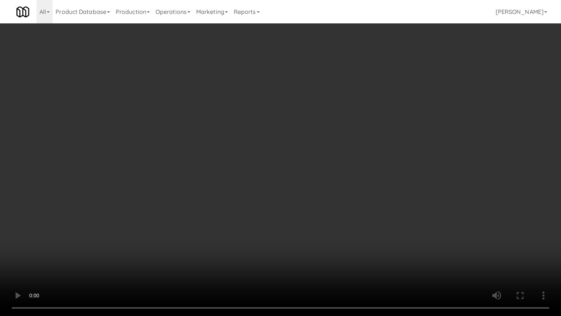
click at [348, 175] on video at bounding box center [280, 158] width 561 height 316
click at [347, 176] on video at bounding box center [280, 158] width 561 height 316
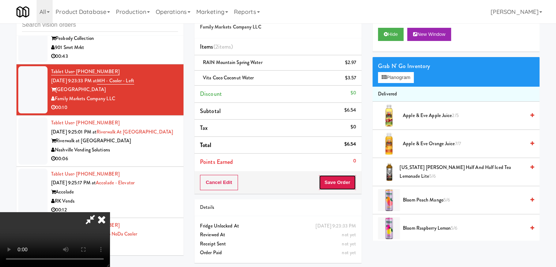
click at [353, 185] on button "Save Order" at bounding box center [337, 182] width 37 height 15
click at [352, 184] on button "Save Order" at bounding box center [337, 182] width 37 height 15
click at [351, 184] on button "Save Order" at bounding box center [337, 182] width 37 height 15
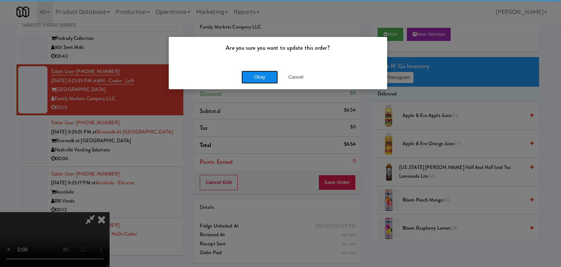
click at [267, 79] on button "Okay" at bounding box center [260, 77] width 37 height 13
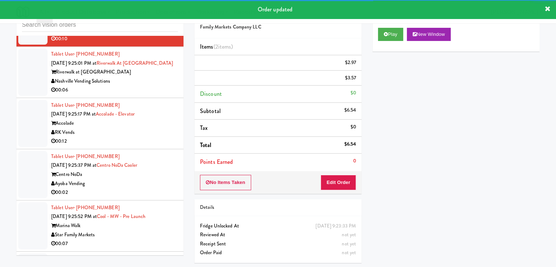
scroll to position [4056, 0]
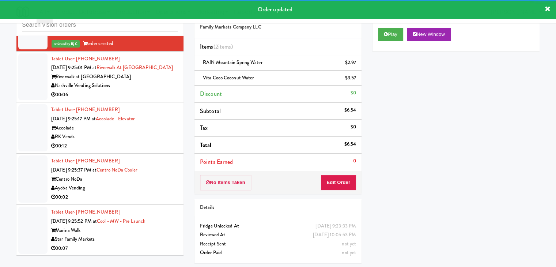
click at [152, 90] on div "Nashville Vending Solutions" at bounding box center [114, 85] width 127 height 9
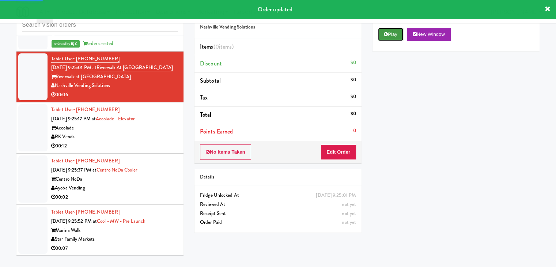
click at [387, 36] on button "Play" at bounding box center [390, 34] width 25 height 13
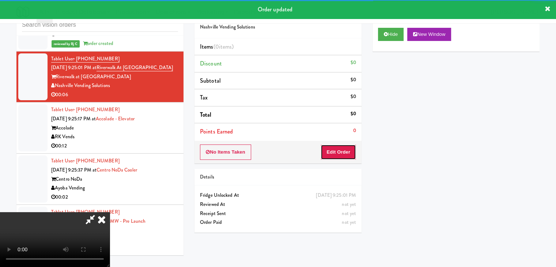
drag, startPoint x: 346, startPoint y: 151, endPoint x: 342, endPoint y: 151, distance: 4.4
click at [342, 151] on button "Edit Order" at bounding box center [337, 151] width 35 height 15
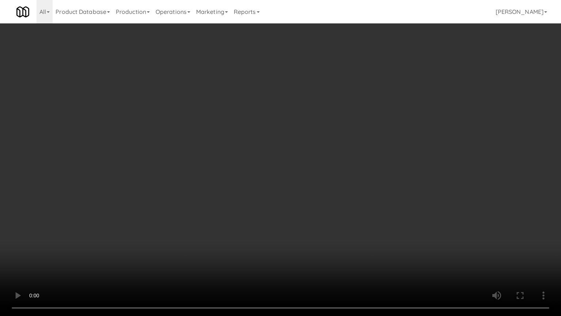
click at [336, 193] on video at bounding box center [280, 158] width 561 height 316
click at [335, 190] on video at bounding box center [280, 158] width 561 height 316
click at [335, 189] on video at bounding box center [280, 158] width 561 height 316
click at [339, 189] on video at bounding box center [280, 158] width 561 height 316
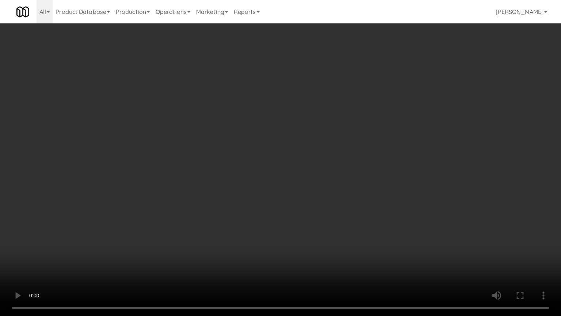
click at [339, 189] on video at bounding box center [280, 158] width 561 height 316
drag, startPoint x: 339, startPoint y: 189, endPoint x: 363, endPoint y: 126, distance: 67.1
click at [339, 187] on video at bounding box center [280, 158] width 561 height 316
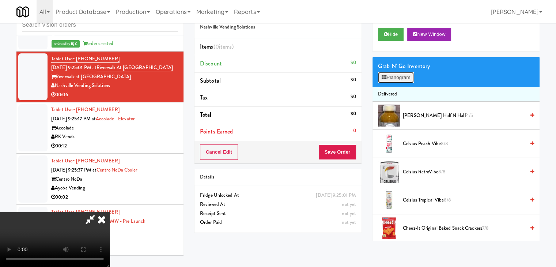
click at [394, 79] on button "Planogram" at bounding box center [396, 77] width 36 height 11
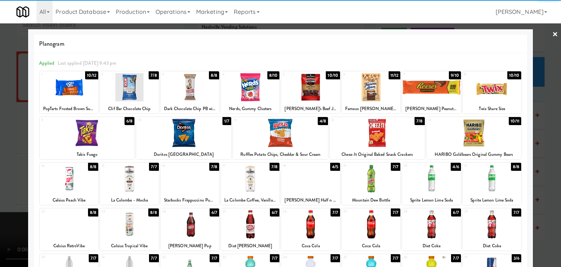
click at [492, 94] on div at bounding box center [492, 87] width 58 height 28
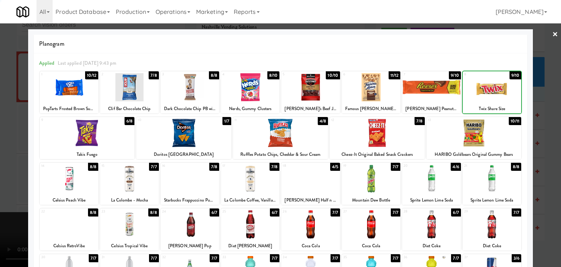
click at [534, 106] on div at bounding box center [280, 133] width 561 height 267
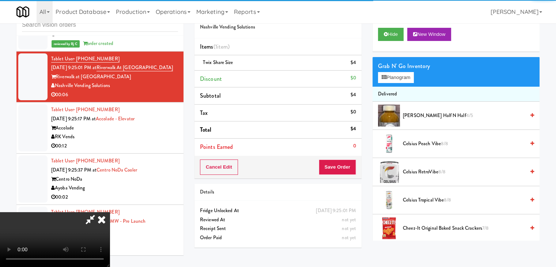
click at [110, 212] on video at bounding box center [55, 239] width 110 height 55
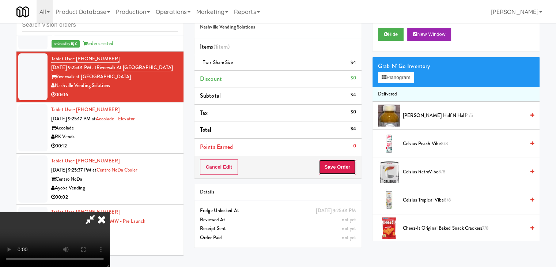
click at [345, 169] on button "Save Order" at bounding box center [337, 166] width 37 height 15
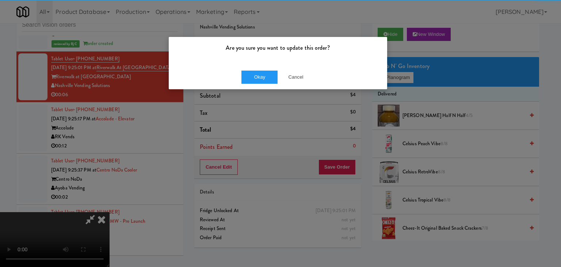
drag, startPoint x: 265, startPoint y: 61, endPoint x: 263, endPoint y: 71, distance: 10.3
click at [265, 62] on div "Are you sure you want to update this order?" at bounding box center [278, 51] width 219 height 28
click at [263, 71] on button "Okay" at bounding box center [260, 77] width 37 height 13
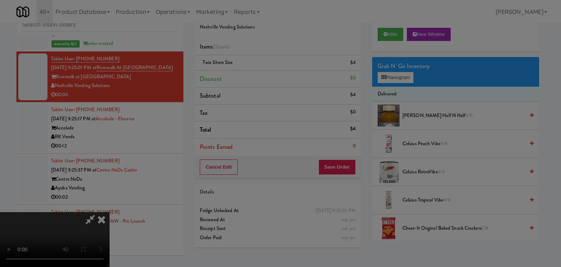
click at [263, 71] on body "Are you sure you want to update this order? Okay Cancel Okay Are you sure you w…" at bounding box center [280, 133] width 561 height 267
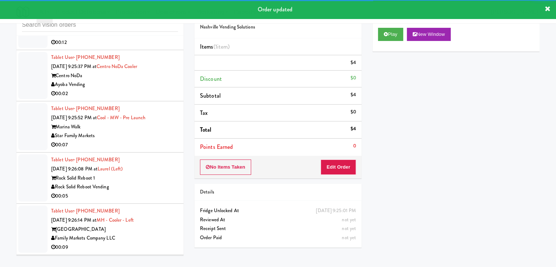
scroll to position [4175, 0]
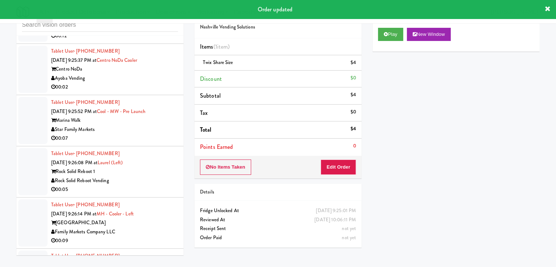
click at [152, 41] on div "00:12" at bounding box center [114, 35] width 127 height 9
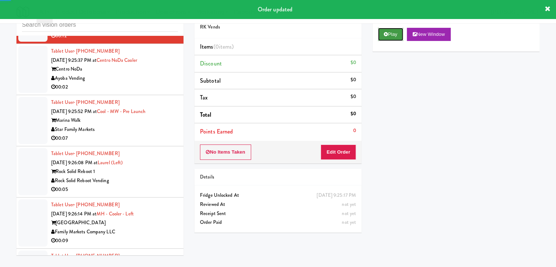
click at [392, 36] on button "Play" at bounding box center [390, 34] width 25 height 13
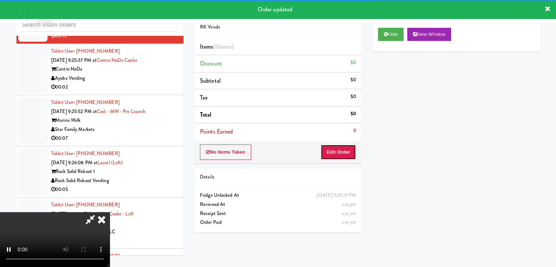
click at [338, 145] on button "Edit Order" at bounding box center [337, 151] width 35 height 15
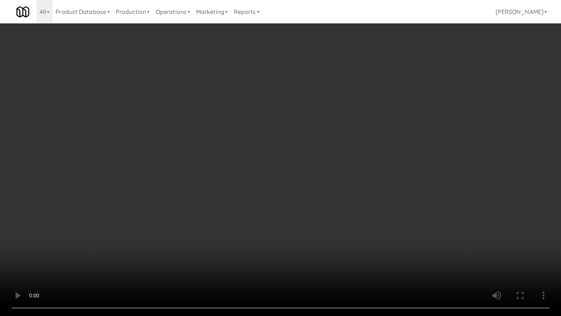
click at [337, 185] on video at bounding box center [280, 158] width 561 height 316
drag, startPoint x: 337, startPoint y: 186, endPoint x: 335, endPoint y: 189, distance: 3.9
click at [336, 189] on video at bounding box center [280, 158] width 561 height 316
click at [346, 170] on video at bounding box center [280, 158] width 561 height 316
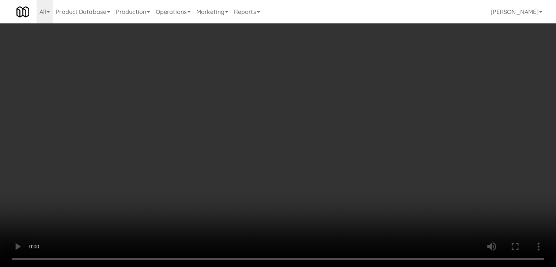
click at [404, 80] on button "Planogram" at bounding box center [396, 77] width 36 height 11
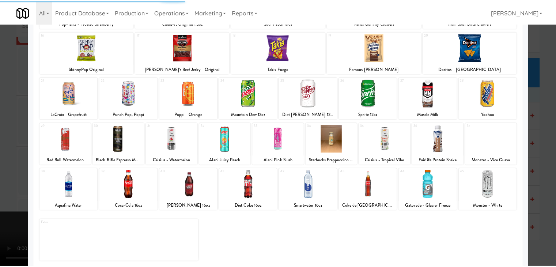
scroll to position [138, 0]
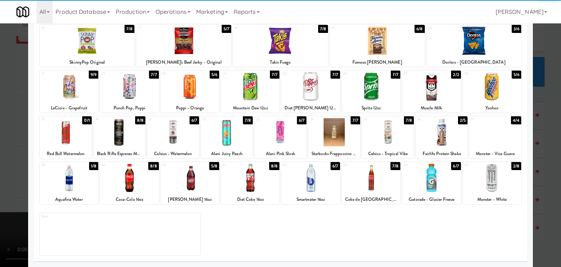
click at [183, 182] on div at bounding box center [190, 178] width 58 height 28
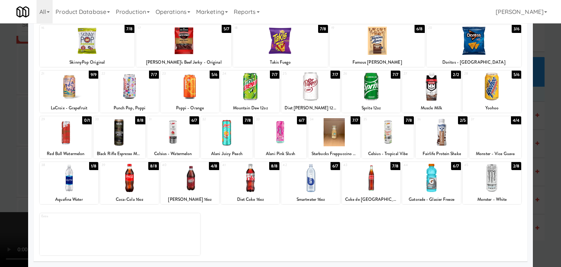
drag, startPoint x: 0, startPoint y: 181, endPoint x: 158, endPoint y: 177, distance: 157.9
click at [15, 177] on div at bounding box center [280, 133] width 561 height 267
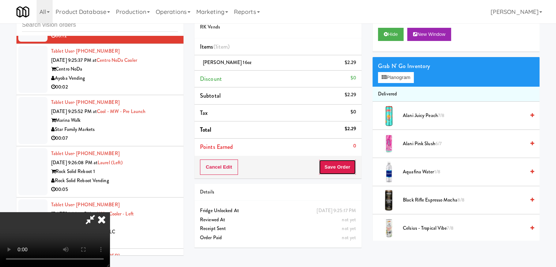
click at [346, 168] on button "Save Order" at bounding box center [337, 166] width 37 height 15
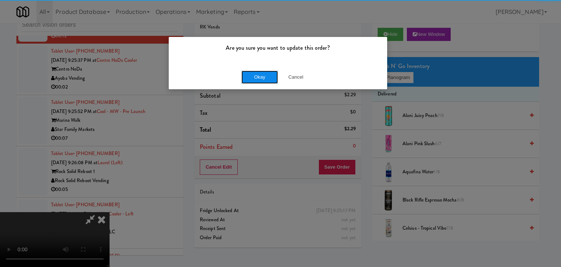
click at [266, 72] on button "Okay" at bounding box center [260, 77] width 37 height 13
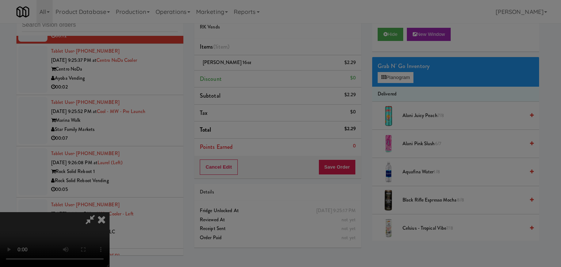
click at [266, 72] on body "Are you sure you want to update this order? Okay Cancel Okay Are you sure you w…" at bounding box center [280, 133] width 561 height 267
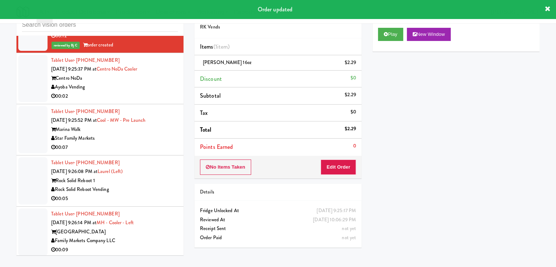
drag, startPoint x: 137, startPoint y: 104, endPoint x: 132, endPoint y: 106, distance: 6.4
click at [137, 92] on div "Ayoba Vending" at bounding box center [114, 87] width 127 height 9
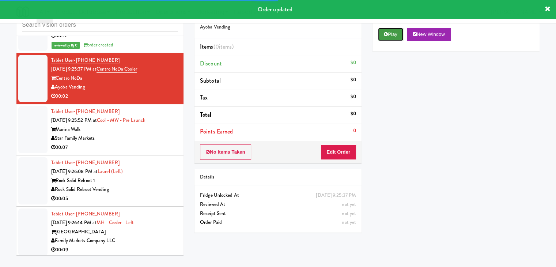
click at [393, 38] on button "Play" at bounding box center [390, 34] width 25 height 13
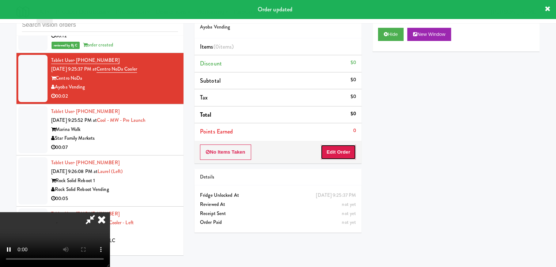
click at [339, 147] on button "Edit Order" at bounding box center [337, 151] width 35 height 15
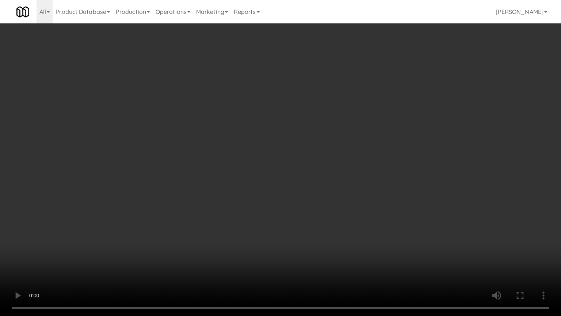
click at [293, 211] on video at bounding box center [280, 158] width 561 height 316
click at [291, 208] on video at bounding box center [280, 158] width 561 height 316
click at [298, 195] on video at bounding box center [280, 158] width 561 height 316
click at [297, 182] on video at bounding box center [280, 158] width 561 height 316
click at [299, 179] on video at bounding box center [280, 158] width 561 height 316
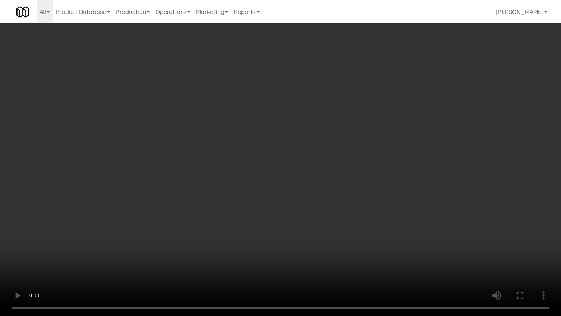
click at [314, 160] on video at bounding box center [280, 158] width 561 height 316
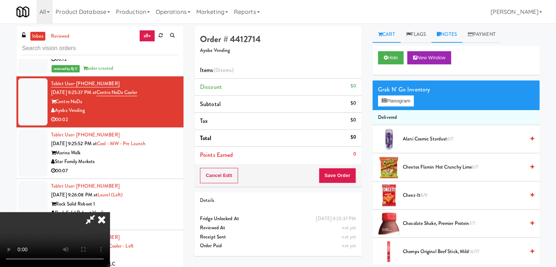
click at [446, 33] on link "Notes" at bounding box center [446, 34] width 31 height 16
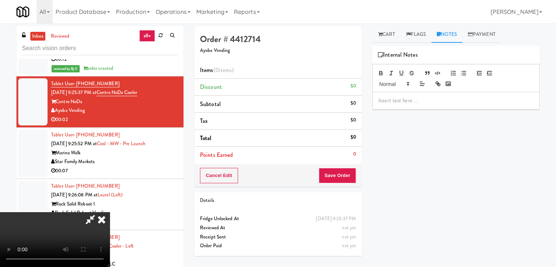
click at [408, 100] on p at bounding box center [455, 100] width 155 height 8
click at [110, 212] on icon at bounding box center [102, 219] width 16 height 15
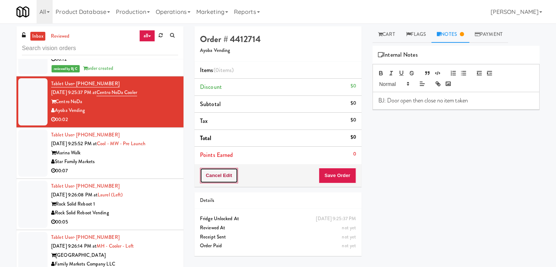
click at [214, 177] on button "Cancel Edit" at bounding box center [219, 175] width 38 height 15
click at [214, 177] on button "No Items Taken" at bounding box center [225, 175] width 51 height 15
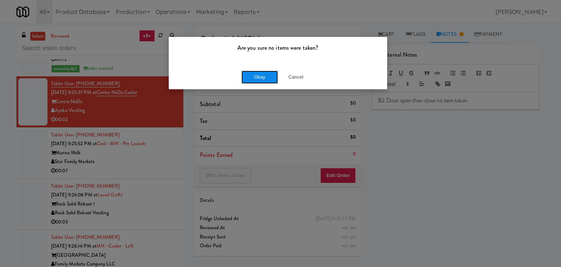
click at [251, 78] on button "Okay" at bounding box center [260, 77] width 37 height 13
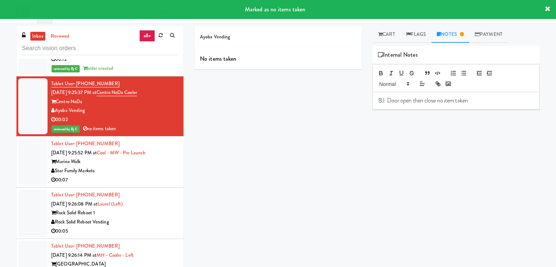
click at [118, 175] on div "Star Family Markets" at bounding box center [114, 170] width 127 height 9
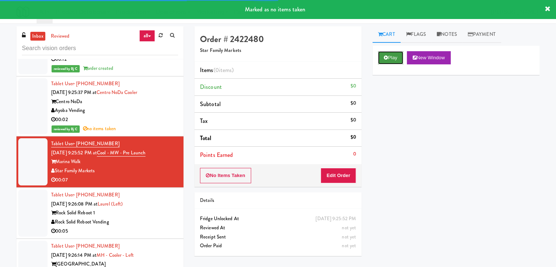
click at [392, 57] on button "Play" at bounding box center [390, 57] width 25 height 13
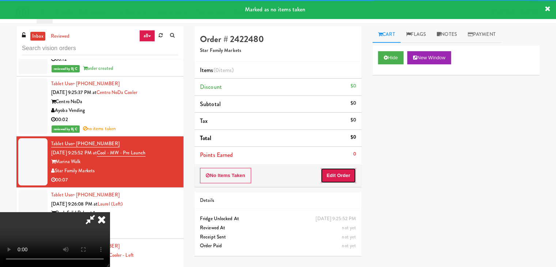
click at [337, 176] on button "Edit Order" at bounding box center [337, 175] width 35 height 15
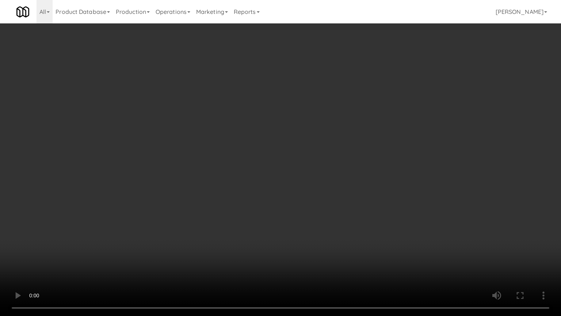
click at [326, 189] on video at bounding box center [280, 158] width 561 height 316
click at [327, 188] on video at bounding box center [280, 158] width 561 height 316
click at [329, 184] on video at bounding box center [280, 158] width 561 height 316
click at [325, 179] on video at bounding box center [280, 158] width 561 height 316
click at [325, 178] on video at bounding box center [280, 158] width 561 height 316
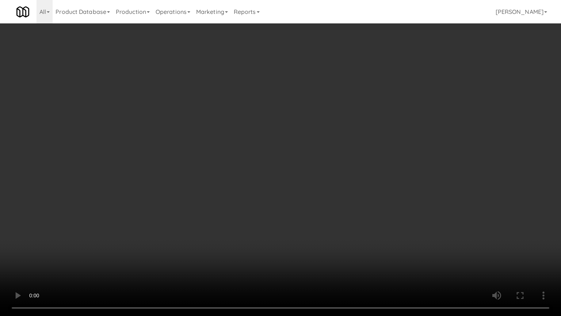
click at [326, 177] on video at bounding box center [280, 158] width 561 height 316
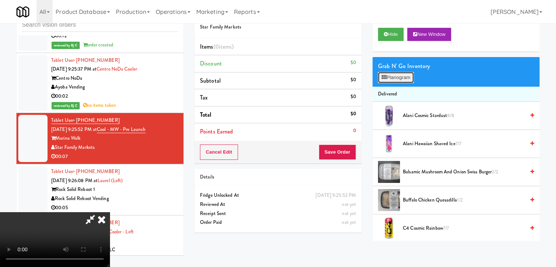
click at [402, 75] on button "Planogram" at bounding box center [396, 77] width 36 height 11
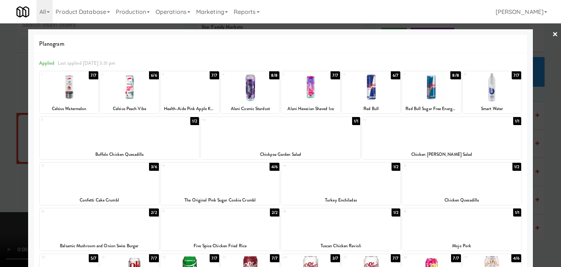
click at [4, 176] on div at bounding box center [280, 133] width 561 height 267
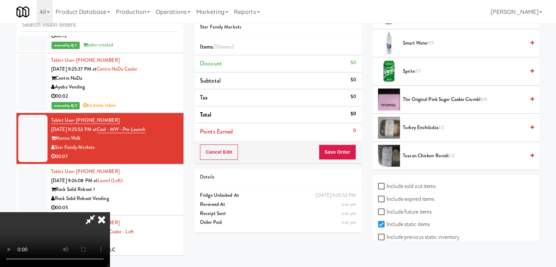
scroll to position [928, 0]
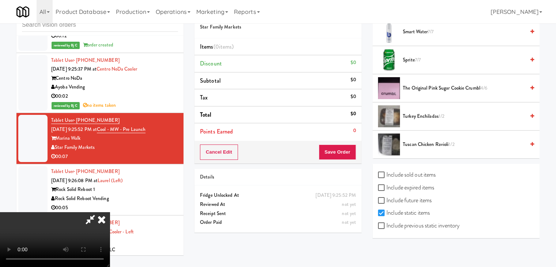
click at [389, 221] on label "Include previous static inventory" at bounding box center [418, 225] width 81 height 11
click at [386, 223] on input "Include previous static inventory" at bounding box center [382, 226] width 8 height 6
checkbox input "true"
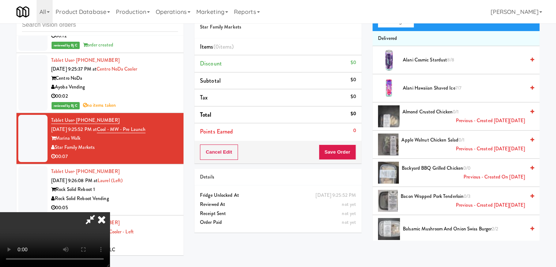
scroll to position [0, 0]
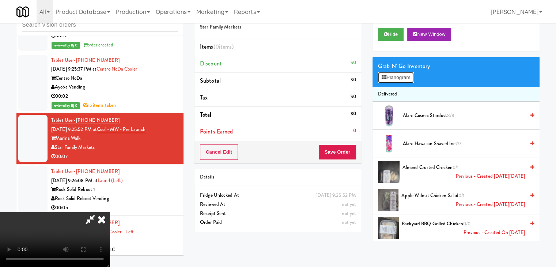
click at [401, 78] on button "Planogram" at bounding box center [396, 77] width 36 height 11
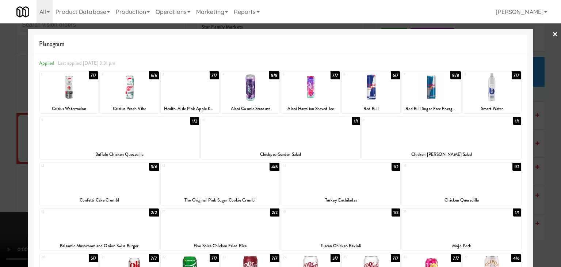
click at [0, 167] on div at bounding box center [280, 133] width 561 height 267
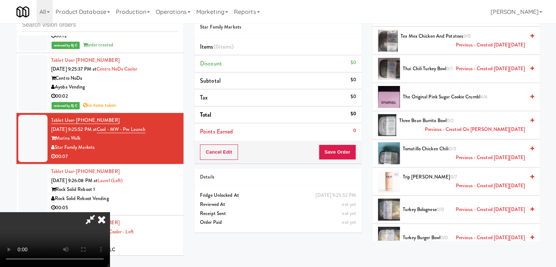
scroll to position [5075, 0]
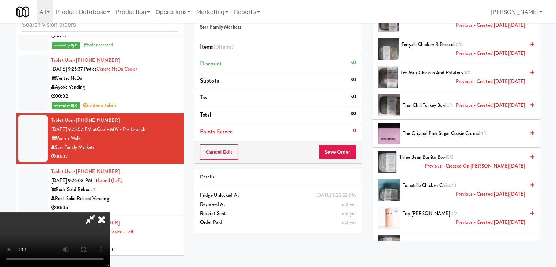
click at [110, 212] on video at bounding box center [55, 239] width 110 height 55
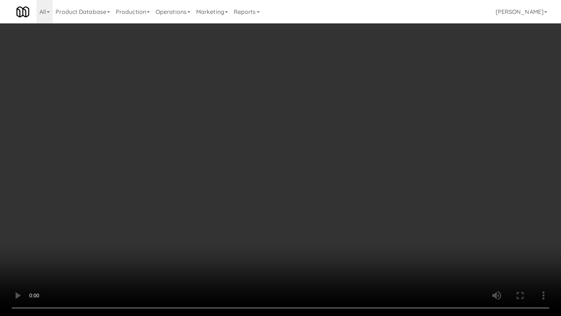
click at [254, 214] on video at bounding box center [280, 158] width 561 height 316
click at [305, 185] on video at bounding box center [280, 158] width 561 height 316
click at [305, 184] on video at bounding box center [280, 158] width 561 height 316
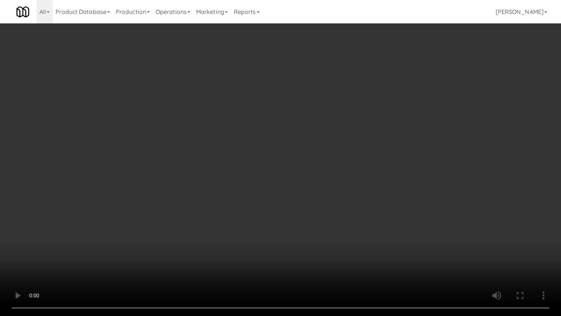
click at [305, 184] on video at bounding box center [280, 158] width 561 height 316
click at [306, 174] on video at bounding box center [280, 158] width 561 height 316
drag, startPoint x: 306, startPoint y: 174, endPoint x: 307, endPoint y: 143, distance: 31.1
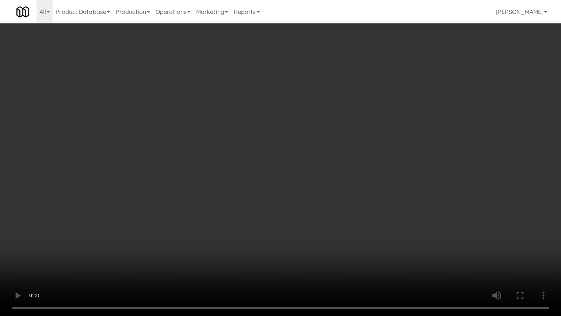
click at [306, 174] on video at bounding box center [280, 158] width 561 height 316
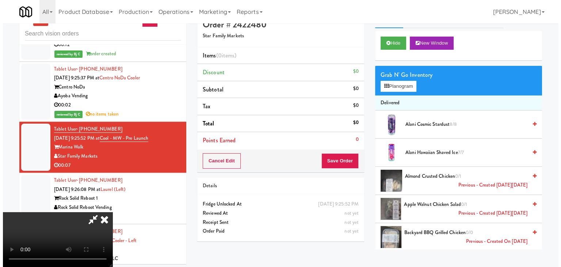
scroll to position [0, 0]
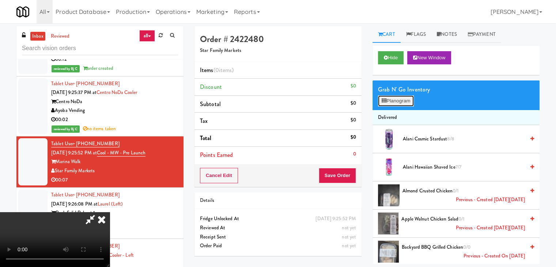
drag, startPoint x: 408, startPoint y: 95, endPoint x: 406, endPoint y: 100, distance: 5.2
click at [407, 97] on button "Planogram" at bounding box center [396, 100] width 36 height 11
click at [0, 0] on div at bounding box center [0, 0] width 0 height 0
click at [406, 98] on button "Planogram" at bounding box center [396, 100] width 36 height 11
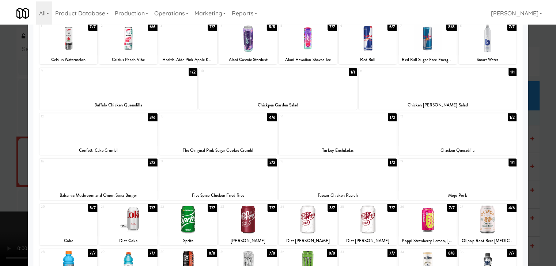
scroll to position [73, 0]
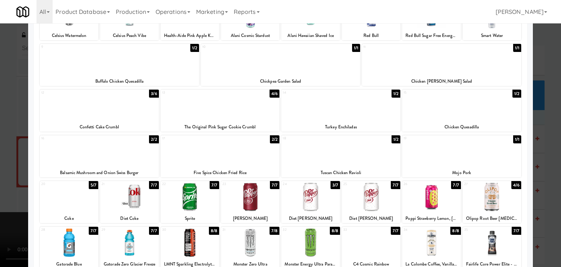
click at [0, 125] on div at bounding box center [280, 133] width 561 height 267
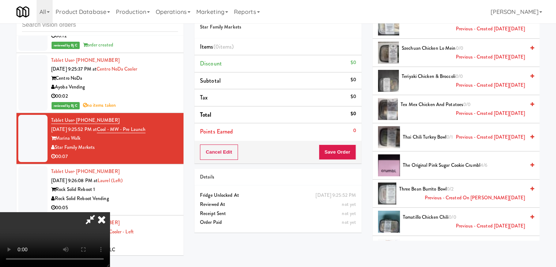
scroll to position [5034, 0]
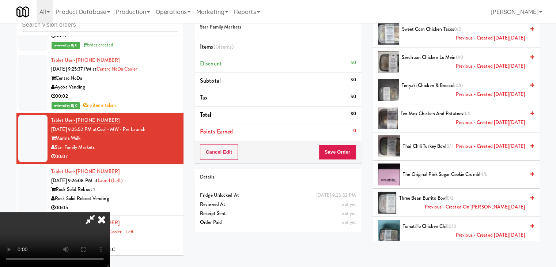
click at [392, 164] on div at bounding box center [389, 174] width 22 height 22
drag, startPoint x: 392, startPoint y: 164, endPoint x: 388, endPoint y: 163, distance: 3.7
click at [388, 163] on div at bounding box center [389, 174] width 22 height 22
click at [455, 170] on span "The Original Pink Sugar Cookie Crumbl 4/6" at bounding box center [464, 174] width 122 height 9
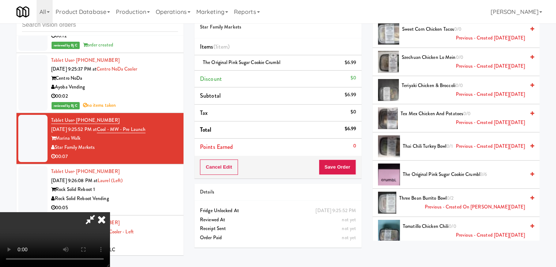
scroll to position [0, 0]
click at [110, 212] on video at bounding box center [55, 239] width 110 height 55
click at [445, 170] on span "The Original Pink Sugar Cookie Crumbl 3/6" at bounding box center [464, 174] width 122 height 9
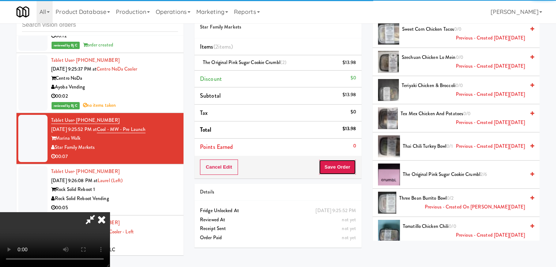
click at [342, 167] on button "Save Order" at bounding box center [337, 166] width 37 height 15
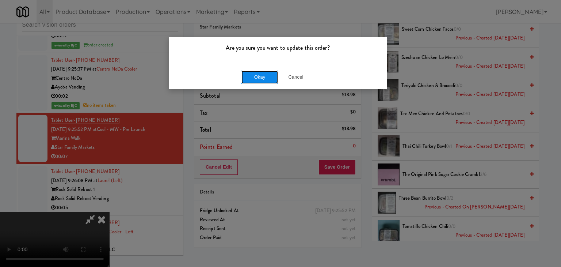
click at [254, 78] on button "Okay" at bounding box center [260, 77] width 37 height 13
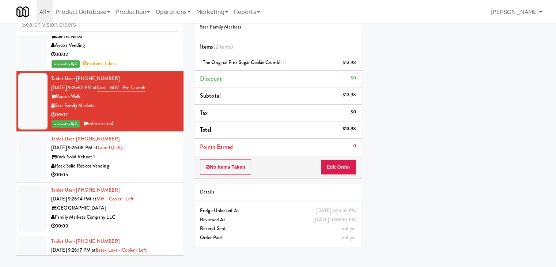
scroll to position [4248, 0]
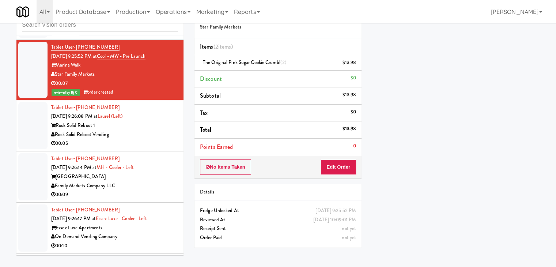
drag, startPoint x: 134, startPoint y: 159, endPoint x: 143, endPoint y: 159, distance: 9.5
click at [142, 148] on div "00:05" at bounding box center [114, 143] width 127 height 9
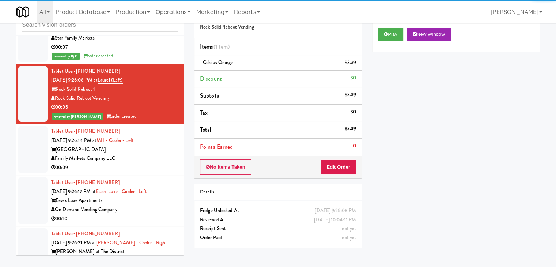
scroll to position [4358, 0]
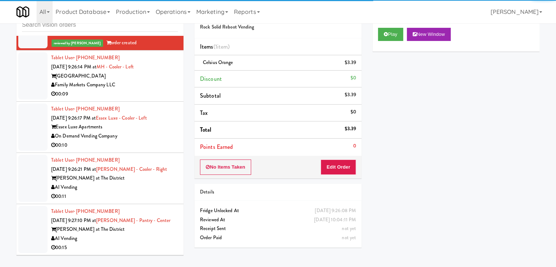
click at [149, 99] on div "00:09" at bounding box center [114, 94] width 127 height 9
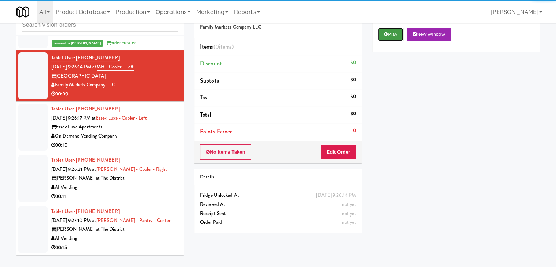
click at [395, 31] on button "Play" at bounding box center [390, 34] width 25 height 13
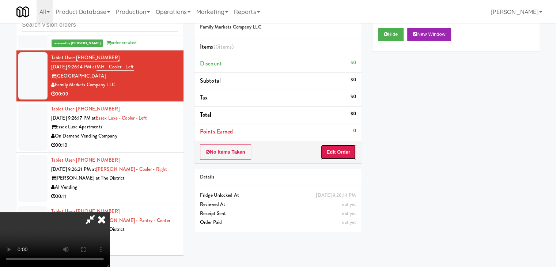
click at [342, 150] on button "Edit Order" at bounding box center [337, 151] width 35 height 15
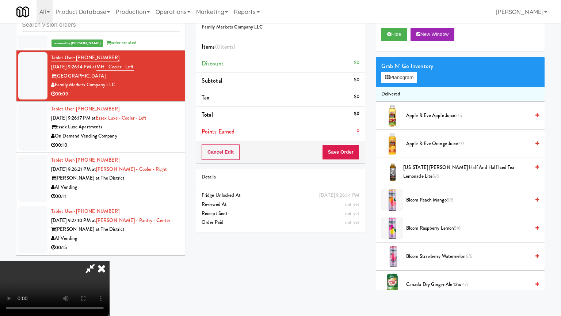
click at [110, 254] on video at bounding box center [55, 288] width 110 height 55
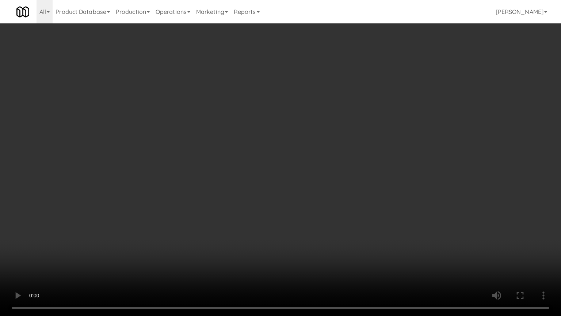
click at [342, 191] on video at bounding box center [280, 158] width 561 height 316
click at [339, 188] on video at bounding box center [280, 158] width 561 height 316
drag, startPoint x: 339, startPoint y: 188, endPoint x: 327, endPoint y: 189, distance: 12.8
click at [333, 188] on video at bounding box center [280, 158] width 561 height 316
click at [337, 182] on video at bounding box center [280, 158] width 561 height 316
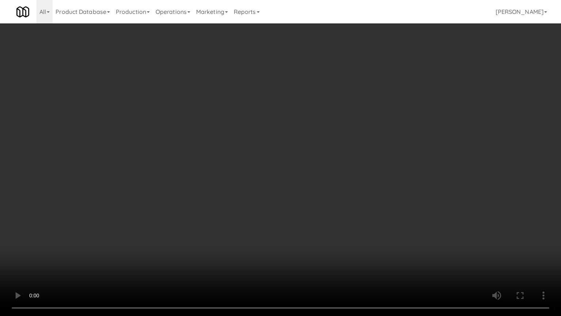
click at [338, 181] on video at bounding box center [280, 158] width 561 height 316
click at [341, 178] on video at bounding box center [280, 158] width 561 height 316
click at [340, 178] on video at bounding box center [280, 158] width 561 height 316
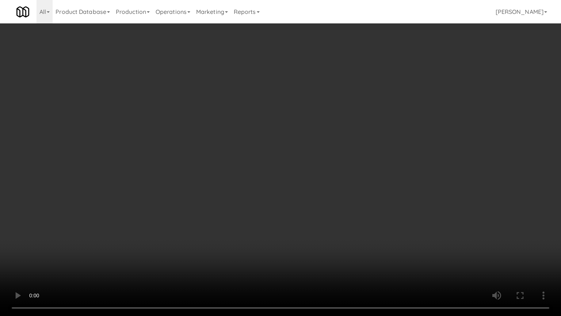
click at [340, 178] on video at bounding box center [280, 158] width 561 height 316
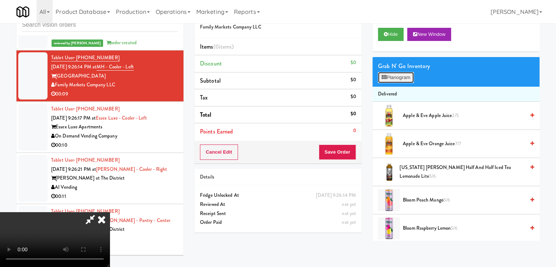
click at [402, 75] on button "Planogram" at bounding box center [396, 77] width 36 height 11
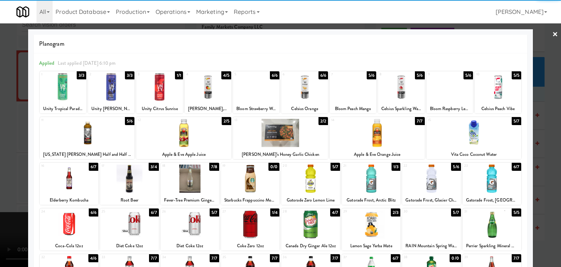
click at [503, 89] on div at bounding box center [498, 87] width 46 height 28
drag, startPoint x: 0, startPoint y: 126, endPoint x: 4, endPoint y: 126, distance: 4.0
click at [0, 126] on div at bounding box center [280, 133] width 561 height 267
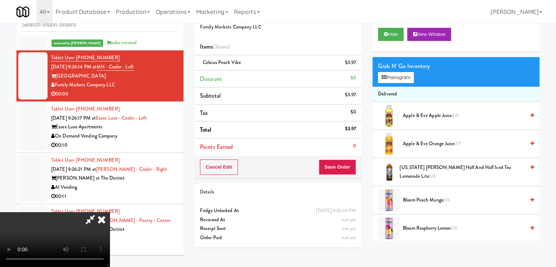
click at [110, 212] on video at bounding box center [55, 239] width 110 height 55
click at [338, 168] on button "Save Order" at bounding box center [337, 166] width 37 height 15
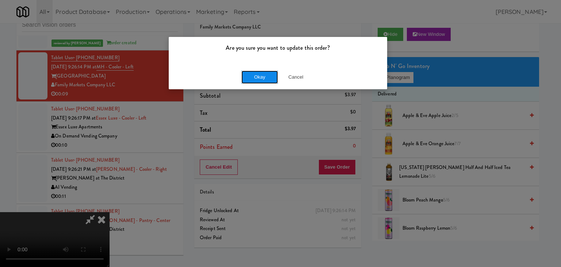
click at [268, 79] on button "Okay" at bounding box center [260, 77] width 37 height 13
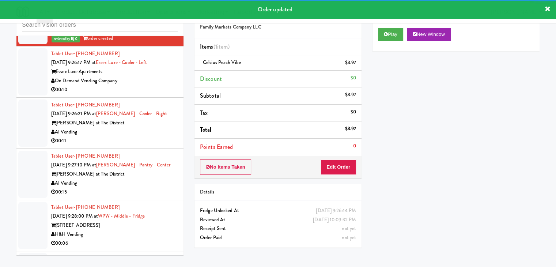
scroll to position [4431, 0]
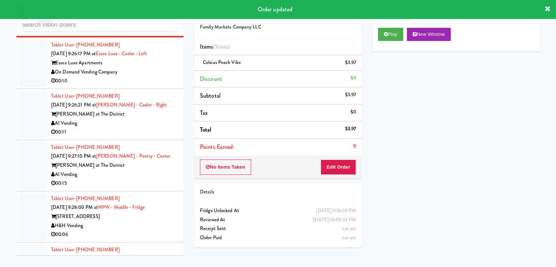
click at [152, 86] on div "00:10" at bounding box center [114, 80] width 127 height 9
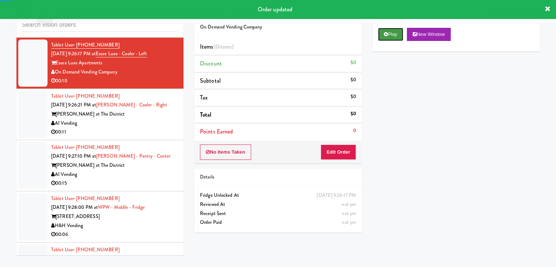
click at [389, 37] on button "Play" at bounding box center [390, 34] width 25 height 13
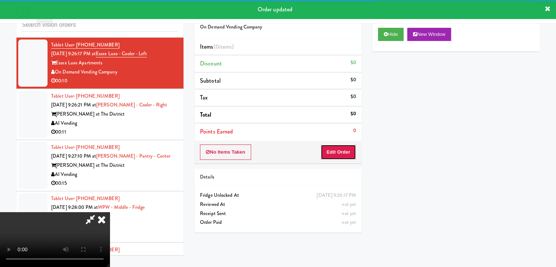
click at [342, 147] on button "Edit Order" at bounding box center [337, 151] width 35 height 15
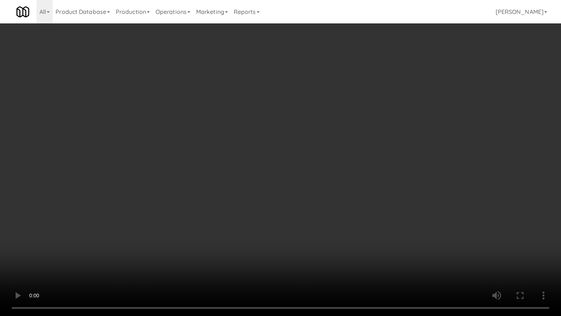
click at [364, 208] on video at bounding box center [280, 158] width 561 height 316
drag, startPoint x: 361, startPoint y: 209, endPoint x: 358, endPoint y: 213, distance: 5.2
click at [361, 209] on video at bounding box center [280, 158] width 561 height 316
click at [364, 209] on video at bounding box center [280, 158] width 561 height 316
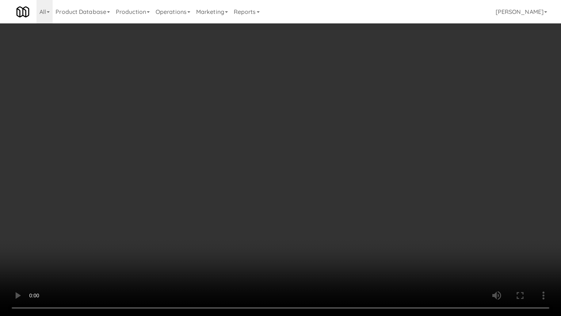
click at [364, 209] on video at bounding box center [280, 158] width 561 height 316
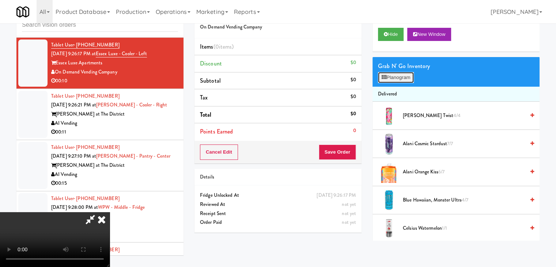
click at [403, 78] on button "Planogram" at bounding box center [396, 77] width 36 height 11
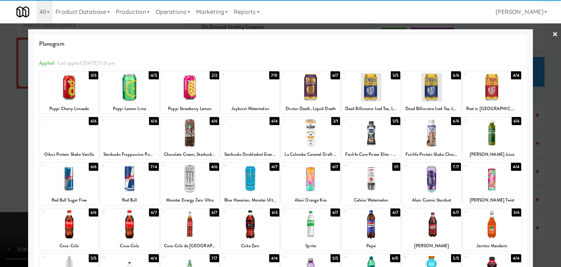
click at [121, 218] on div at bounding box center [129, 224] width 58 height 28
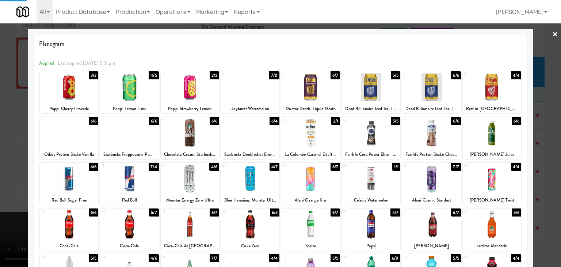
drag, startPoint x: 0, startPoint y: 198, endPoint x: 87, endPoint y: 197, distance: 86.6
click at [2, 197] on div at bounding box center [280, 133] width 561 height 267
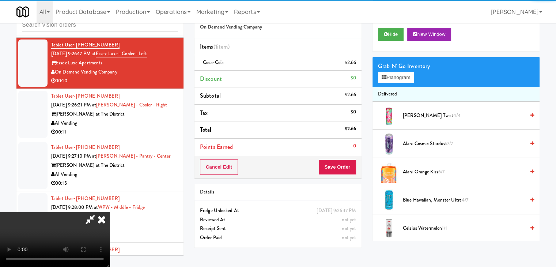
click at [110, 212] on video at bounding box center [55, 239] width 110 height 55
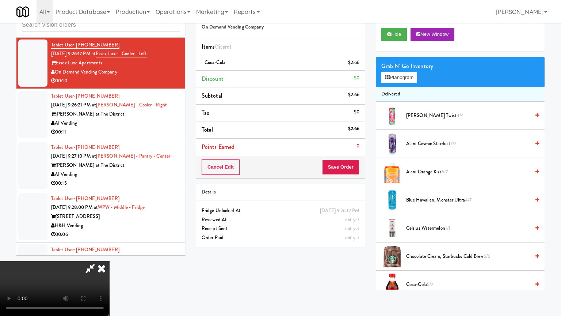
click at [110, 254] on video at bounding box center [55, 288] width 110 height 55
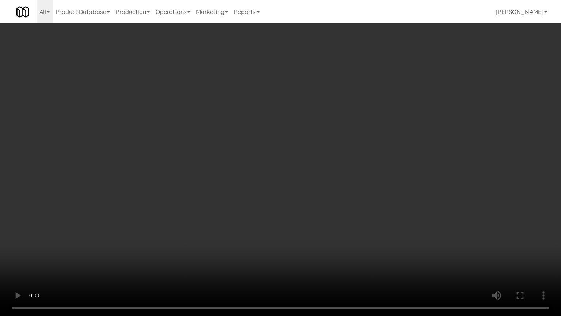
click at [256, 221] on video at bounding box center [280, 158] width 561 height 316
click at [254, 223] on video at bounding box center [280, 158] width 561 height 316
drag, startPoint x: 254, startPoint y: 223, endPoint x: 323, endPoint y: 136, distance: 111.1
click at [254, 222] on video at bounding box center [280, 158] width 561 height 316
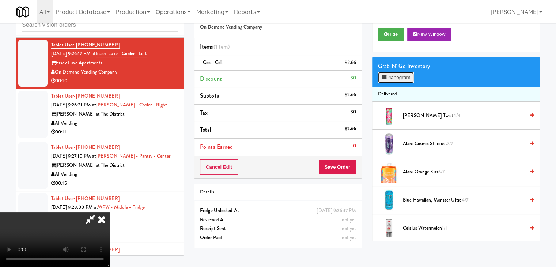
click at [397, 77] on button "Planogram" at bounding box center [396, 77] width 36 height 11
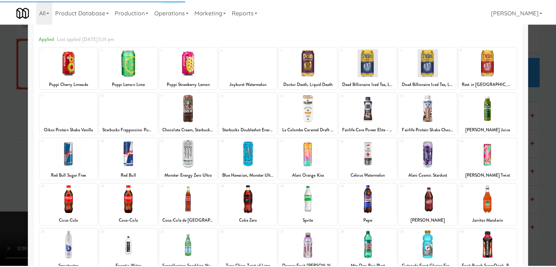
scroll to position [73, 0]
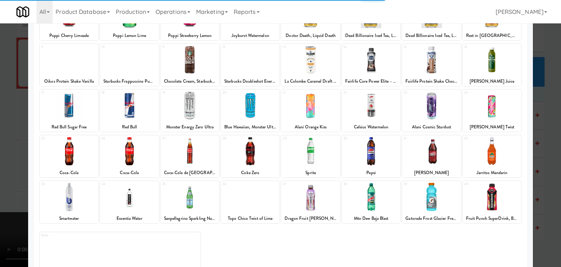
click at [245, 149] on div at bounding box center [250, 151] width 58 height 28
click at [0, 150] on div at bounding box center [280, 133] width 561 height 267
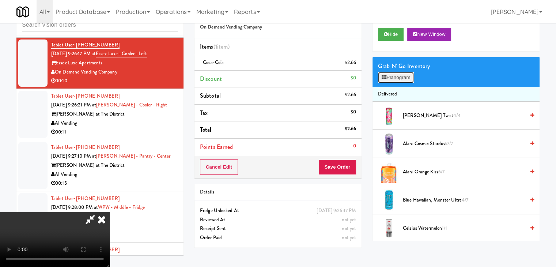
click at [408, 78] on button "Planogram" at bounding box center [396, 77] width 36 height 11
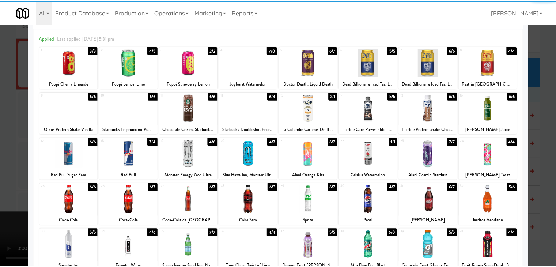
scroll to position [37, 0]
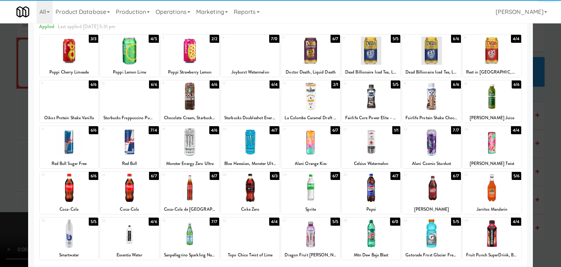
click at [244, 181] on div at bounding box center [250, 188] width 58 height 28
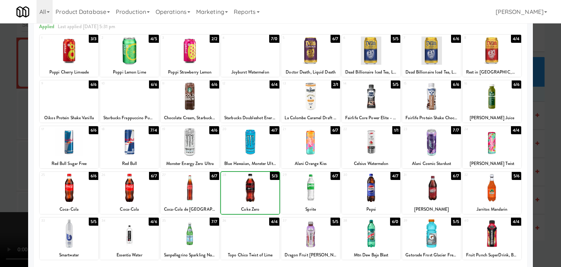
click at [3, 166] on div at bounding box center [280, 133] width 561 height 267
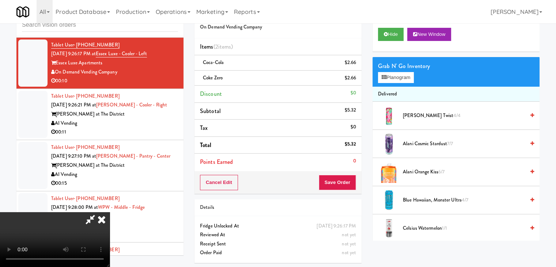
click at [110, 212] on video at bounding box center [55, 239] width 110 height 55
click at [342, 181] on button "Save Order" at bounding box center [337, 182] width 37 height 15
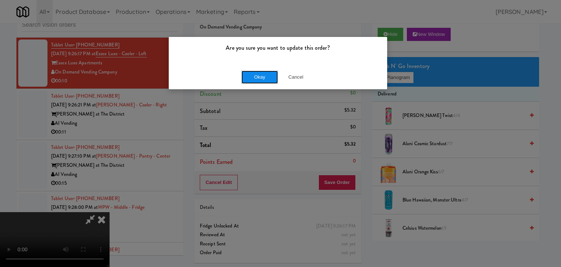
click at [258, 76] on button "Okay" at bounding box center [260, 77] width 37 height 13
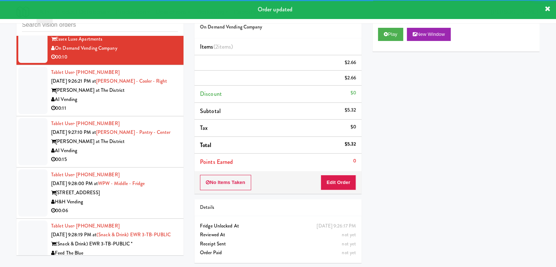
scroll to position [4467, 0]
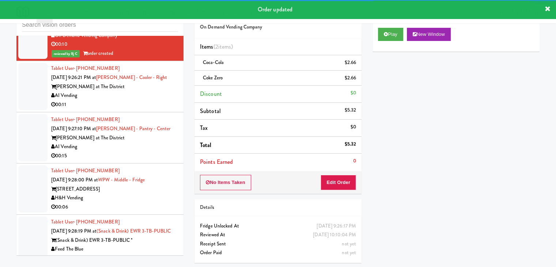
drag, startPoint x: 118, startPoint y: 104, endPoint x: 123, endPoint y: 108, distance: 5.9
click at [121, 105] on div "Tablet User · (303) 990-1656 [DATE] 9:26:21 PM at [PERSON_NAME][GEOGRAPHIC_DATA…" at bounding box center [114, 86] width 127 height 45
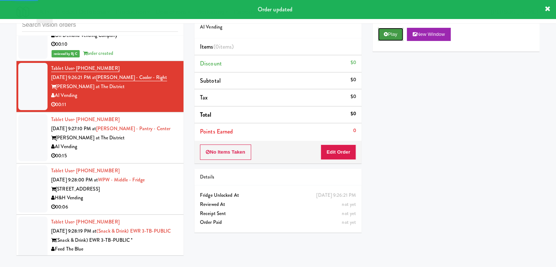
click at [393, 30] on button "Play" at bounding box center [390, 34] width 25 height 13
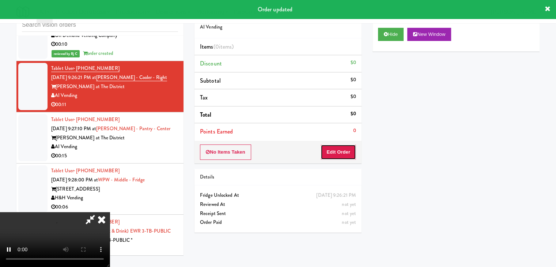
click at [338, 147] on button "Edit Order" at bounding box center [337, 151] width 35 height 15
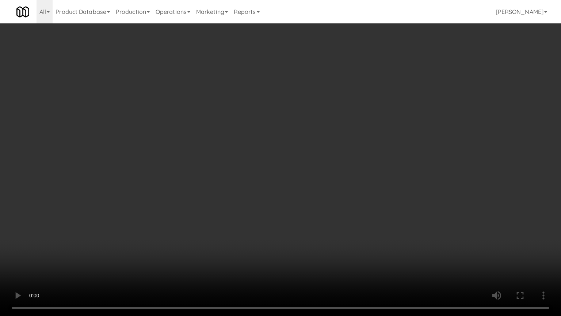
click at [383, 179] on video at bounding box center [280, 158] width 561 height 316
click at [382, 185] on video at bounding box center [280, 158] width 561 height 316
click at [386, 177] on video at bounding box center [280, 158] width 561 height 316
click at [386, 175] on video at bounding box center [280, 158] width 561 height 316
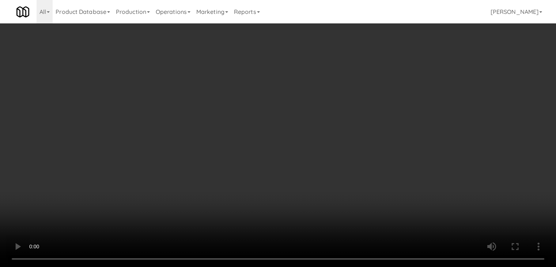
click at [405, 78] on button "Planogram" at bounding box center [396, 77] width 36 height 11
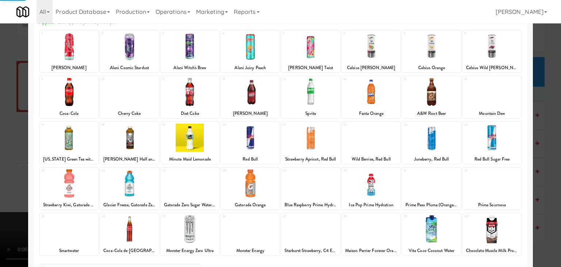
scroll to position [92, 0]
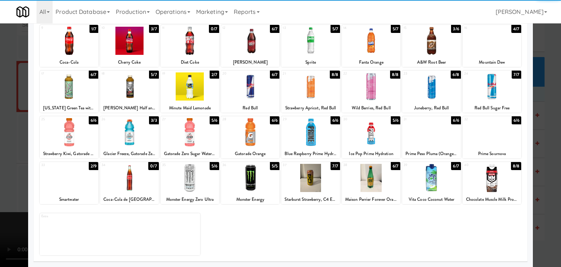
click at [369, 177] on div at bounding box center [371, 178] width 58 height 28
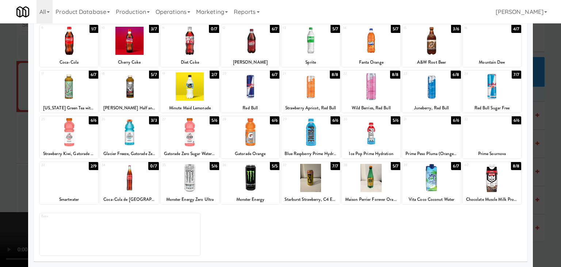
drag, startPoint x: 0, startPoint y: 158, endPoint x: 100, endPoint y: 163, distance: 100.3
click at [11, 158] on div at bounding box center [280, 133] width 561 height 267
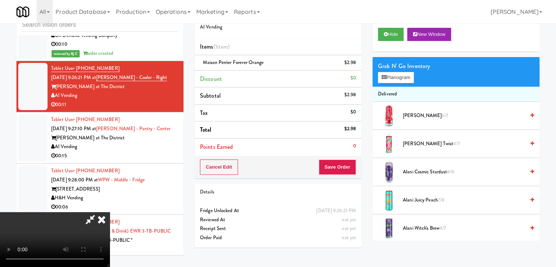
drag, startPoint x: 204, startPoint y: 170, endPoint x: 216, endPoint y: 171, distance: 12.4
click at [110, 212] on video at bounding box center [55, 239] width 110 height 55
drag, startPoint x: 282, startPoint y: 100, endPoint x: 364, endPoint y: 94, distance: 82.5
click at [110, 212] on video at bounding box center [55, 239] width 110 height 55
click at [404, 80] on button "Planogram" at bounding box center [396, 77] width 36 height 11
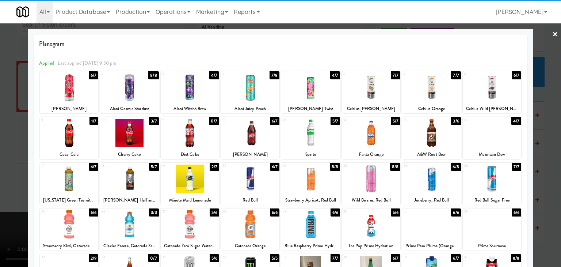
click at [76, 139] on div at bounding box center [69, 133] width 58 height 28
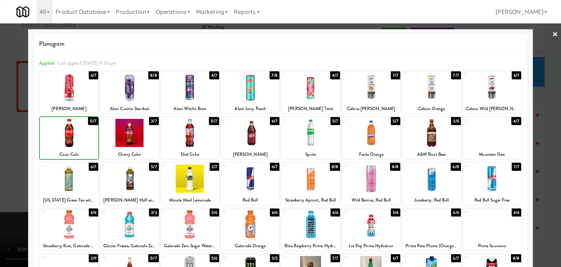
click at [0, 149] on div at bounding box center [280, 133] width 561 height 267
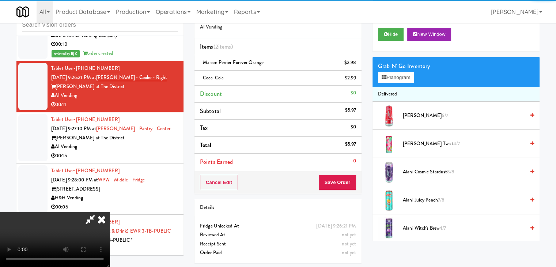
click at [110, 212] on video at bounding box center [55, 239] width 110 height 55
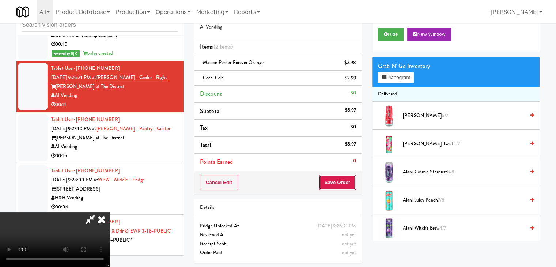
click at [348, 185] on button "Save Order" at bounding box center [337, 182] width 37 height 15
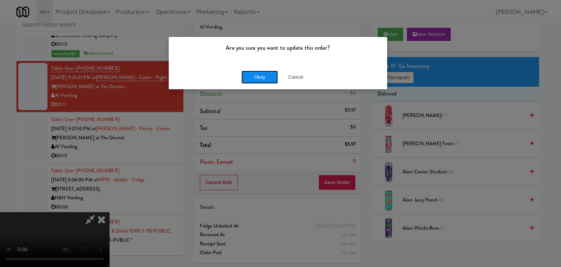
click at [254, 73] on button "Okay" at bounding box center [260, 77] width 37 height 13
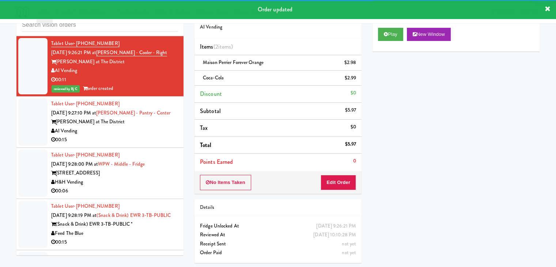
scroll to position [4540, 0]
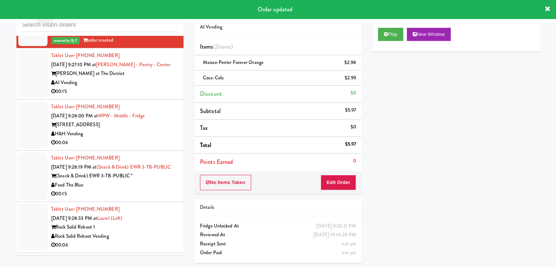
drag, startPoint x: 142, startPoint y: 102, endPoint x: 142, endPoint y: 107, distance: 4.8
click at [142, 96] on div "00:15" at bounding box center [114, 91] width 127 height 9
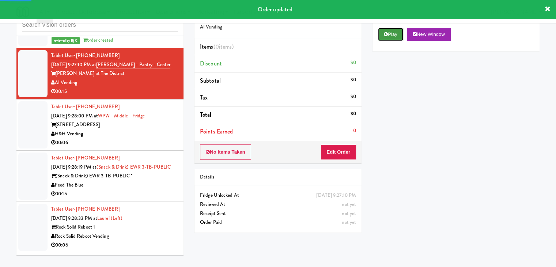
click at [394, 37] on button "Play" at bounding box center [390, 34] width 25 height 13
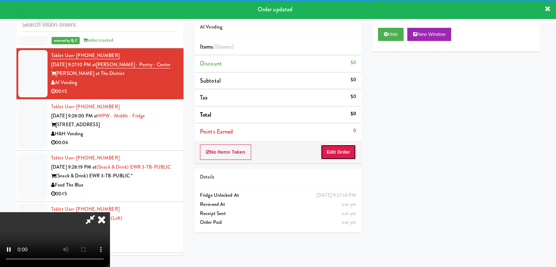
click at [352, 151] on button "Edit Order" at bounding box center [337, 151] width 35 height 15
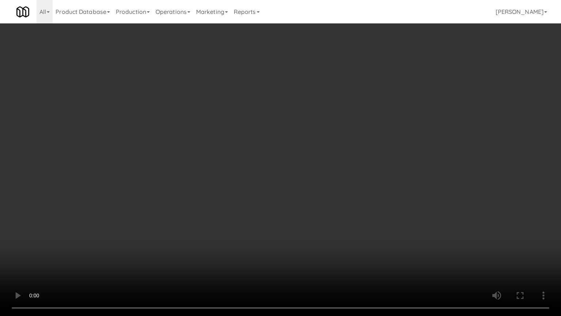
click at [348, 175] on video at bounding box center [280, 158] width 561 height 316
drag, startPoint x: 348, startPoint y: 175, endPoint x: 344, endPoint y: 178, distance: 5.0
click at [346, 178] on video at bounding box center [280, 158] width 561 height 316
click at [344, 175] on video at bounding box center [280, 158] width 561 height 316
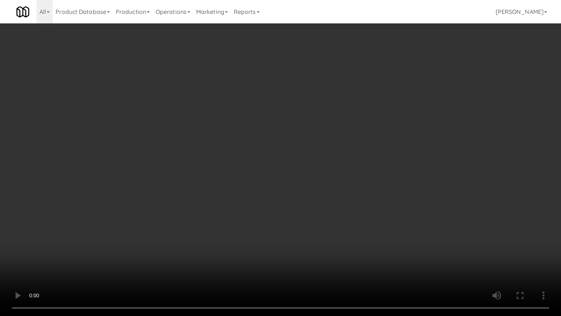
click at [343, 174] on video at bounding box center [280, 158] width 561 height 316
click at [344, 174] on video at bounding box center [280, 158] width 561 height 316
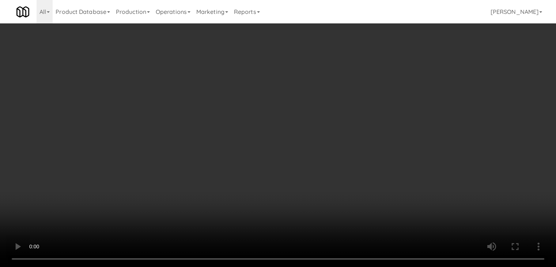
click at [386, 74] on button "Planogram" at bounding box center [396, 77] width 36 height 11
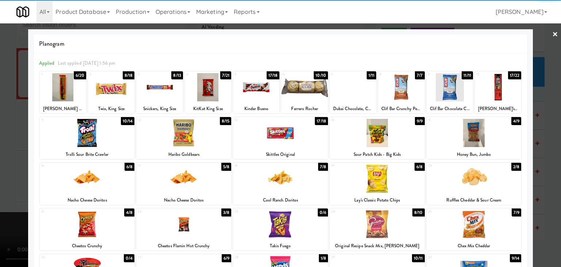
click at [93, 130] on div at bounding box center [87, 133] width 95 height 28
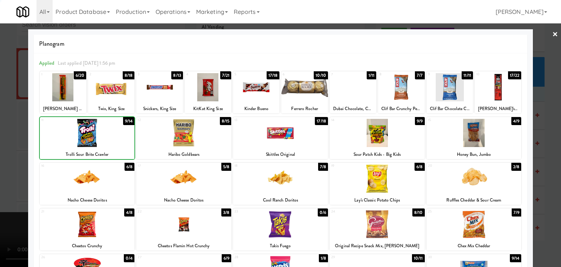
click at [0, 146] on div at bounding box center [280, 133] width 561 height 267
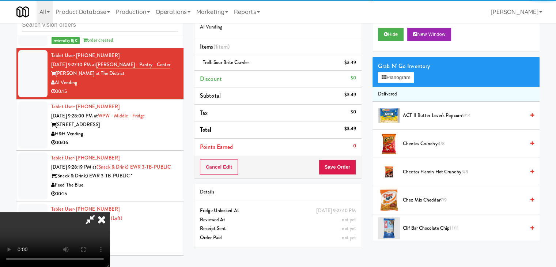
click at [110, 212] on video at bounding box center [55, 239] width 110 height 55
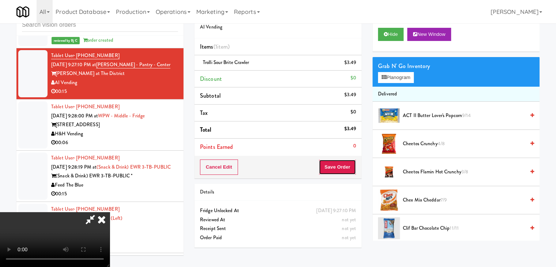
click at [344, 168] on button "Save Order" at bounding box center [337, 166] width 37 height 15
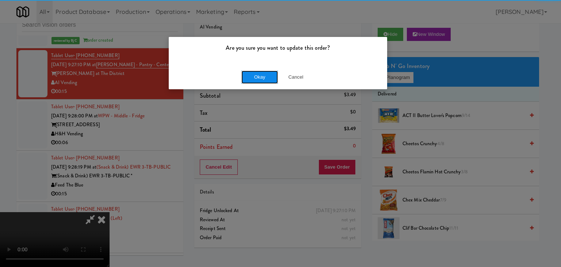
click at [260, 77] on button "Okay" at bounding box center [260, 77] width 37 height 13
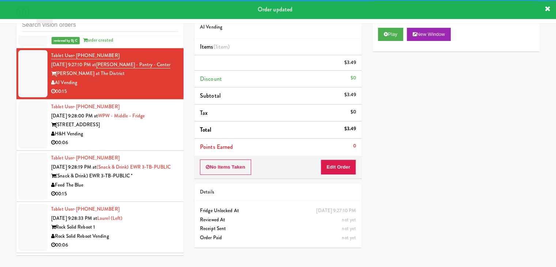
scroll to position [4614, 0]
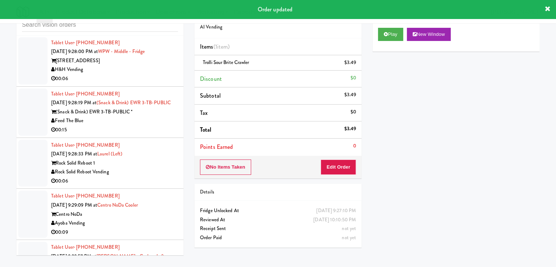
drag, startPoint x: 133, startPoint y: 85, endPoint x: 134, endPoint y: 90, distance: 4.4
click at [134, 74] on div "H&H Vending" at bounding box center [114, 69] width 127 height 9
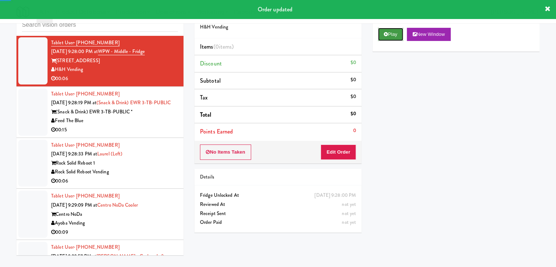
click at [386, 35] on icon at bounding box center [386, 34] width 4 height 5
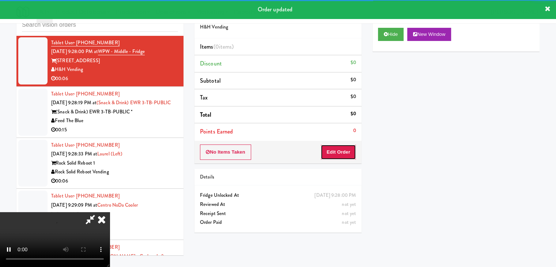
click at [336, 156] on button "Edit Order" at bounding box center [337, 151] width 35 height 15
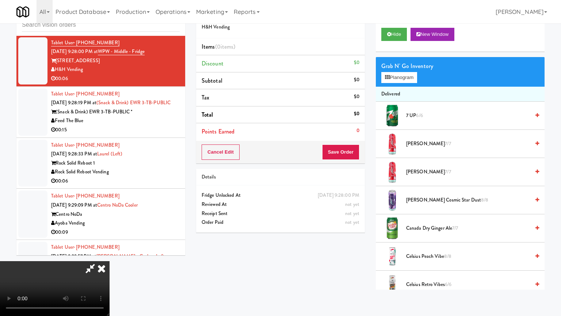
click at [110, 254] on video at bounding box center [55, 288] width 110 height 55
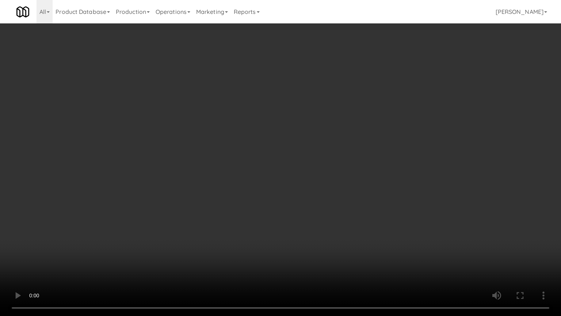
click at [366, 189] on video at bounding box center [280, 158] width 561 height 316
click at [371, 188] on video at bounding box center [280, 158] width 561 height 316
click at [375, 187] on video at bounding box center [280, 158] width 561 height 316
click at [374, 187] on video at bounding box center [280, 158] width 561 height 316
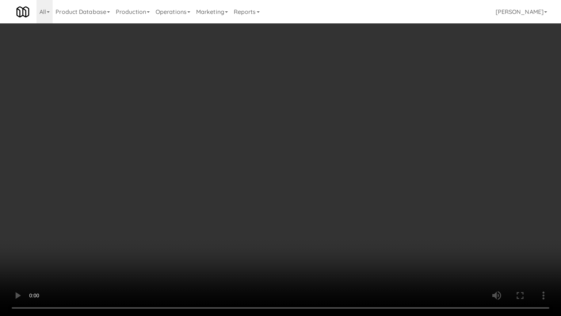
click at [374, 186] on video at bounding box center [280, 158] width 561 height 316
click at [385, 190] on video at bounding box center [280, 158] width 561 height 316
click at [385, 191] on video at bounding box center [280, 158] width 561 height 316
click at [387, 193] on video at bounding box center [280, 158] width 561 height 316
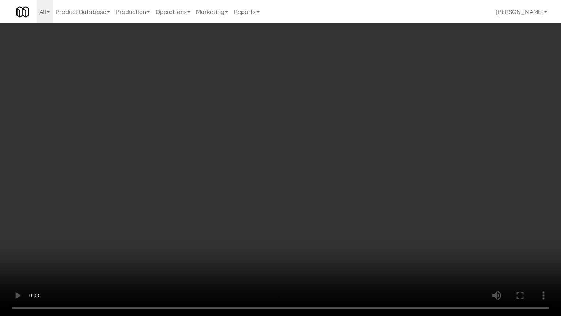
click at [387, 193] on video at bounding box center [280, 158] width 561 height 316
click at [387, 192] on video at bounding box center [280, 158] width 561 height 316
click at [385, 193] on video at bounding box center [280, 158] width 561 height 316
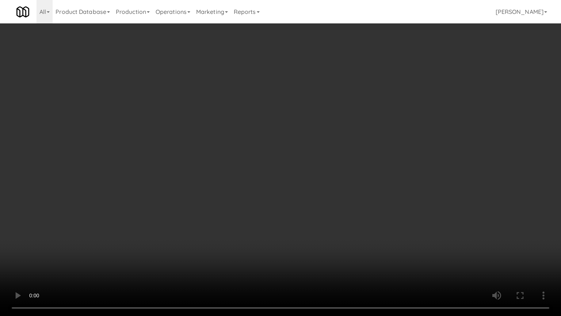
click at [385, 193] on video at bounding box center [280, 158] width 561 height 316
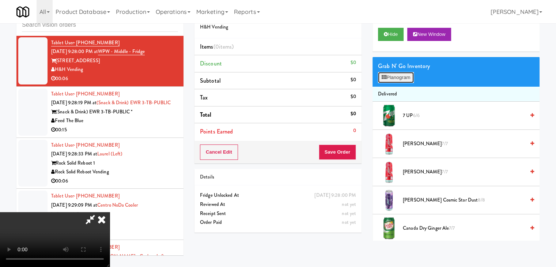
click at [407, 80] on button "Planogram" at bounding box center [396, 77] width 36 height 11
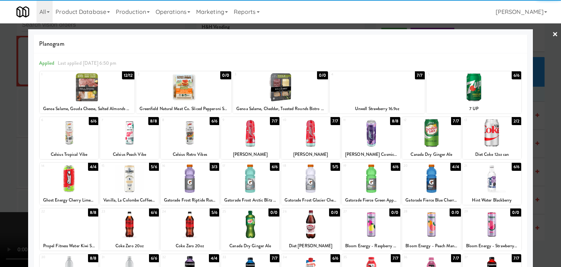
click at [486, 90] on div at bounding box center [474, 87] width 95 height 28
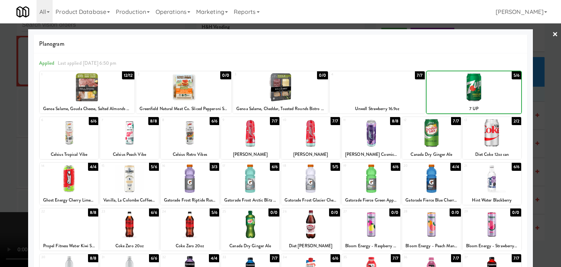
click at [545, 100] on div at bounding box center [280, 133] width 561 height 267
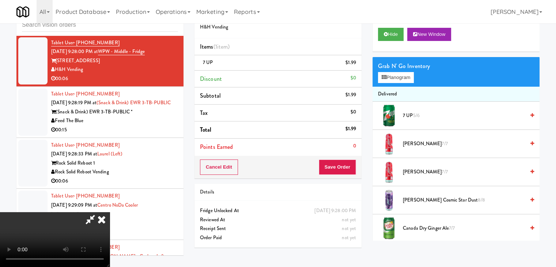
click at [110, 212] on video at bounding box center [55, 239] width 110 height 55
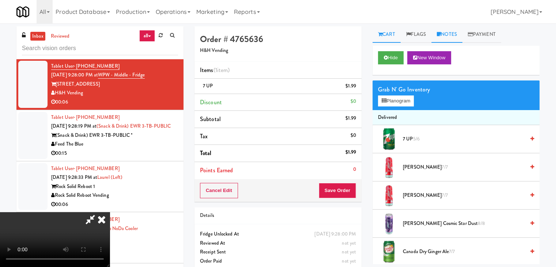
click at [451, 37] on link "Notes" at bounding box center [446, 34] width 31 height 16
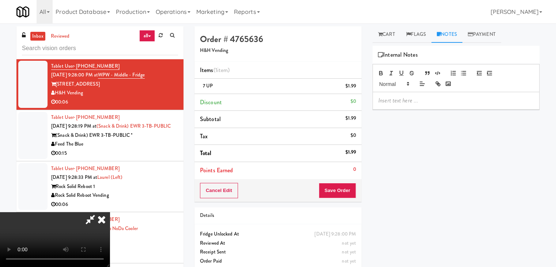
click at [414, 97] on p at bounding box center [455, 100] width 155 height 8
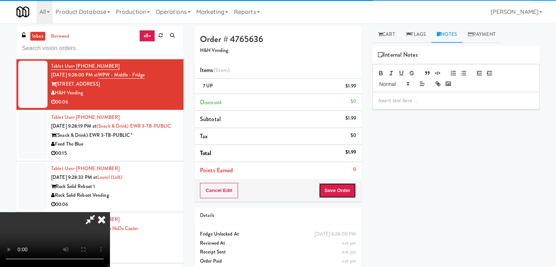
click at [337, 190] on button "Save Order" at bounding box center [337, 190] width 37 height 15
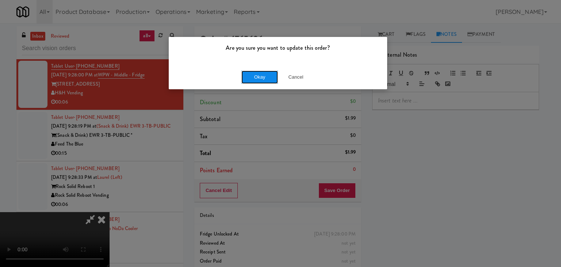
click at [267, 77] on button "Okay" at bounding box center [260, 77] width 37 height 13
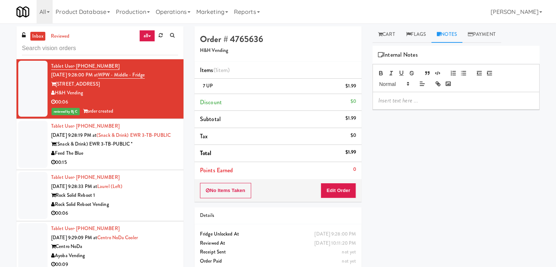
click at [404, 101] on p at bounding box center [455, 100] width 155 height 8
click at [149, 167] on div "00:15" at bounding box center [114, 162] width 127 height 9
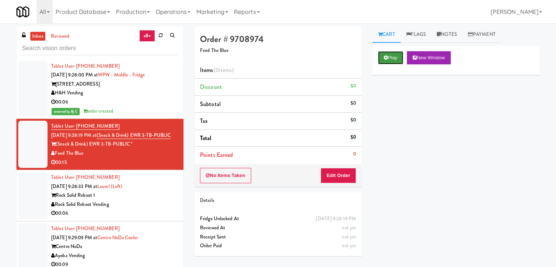
click at [401, 56] on button "Play" at bounding box center [390, 57] width 25 height 13
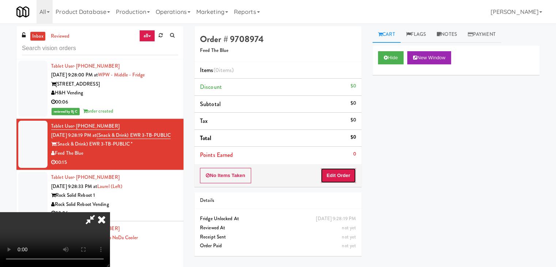
click at [334, 171] on button "Edit Order" at bounding box center [337, 175] width 35 height 15
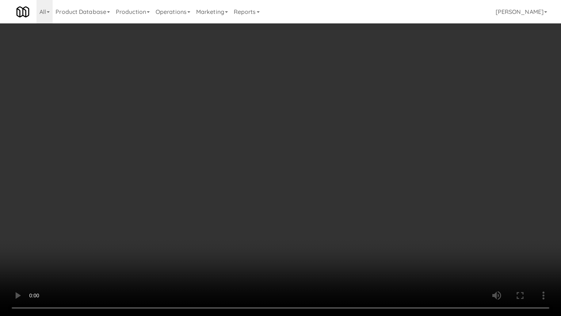
click at [357, 170] on video at bounding box center [280, 158] width 561 height 316
click at [355, 169] on video at bounding box center [280, 158] width 561 height 316
click at [358, 167] on video at bounding box center [280, 158] width 561 height 316
click at [358, 166] on video at bounding box center [280, 158] width 561 height 316
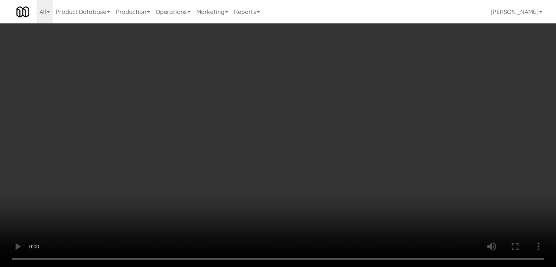
click at [256, 105] on video at bounding box center [278, 133] width 556 height 267
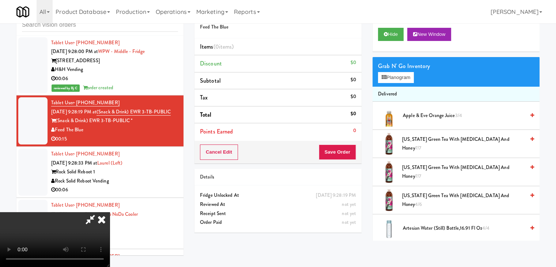
click at [110, 212] on video at bounding box center [55, 239] width 110 height 55
click at [396, 76] on button "Planogram" at bounding box center [396, 77] width 36 height 11
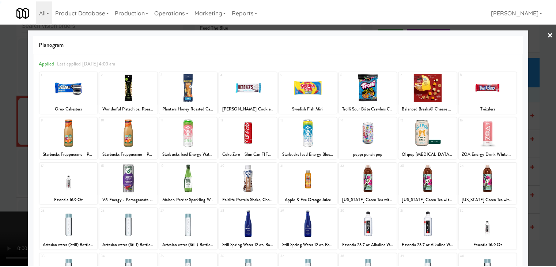
scroll to position [37, 0]
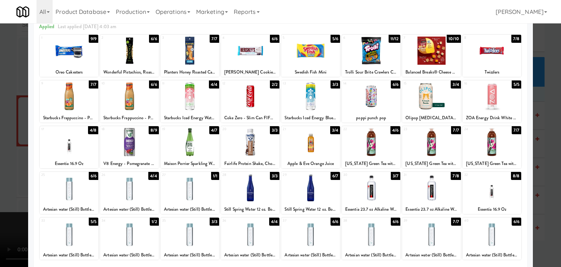
click at [246, 142] on div at bounding box center [250, 142] width 58 height 28
click at [71, 147] on div at bounding box center [69, 142] width 58 height 28
drag, startPoint x: 0, startPoint y: 158, endPoint x: 14, endPoint y: 157, distance: 13.6
click at [0, 158] on div at bounding box center [280, 133] width 561 height 267
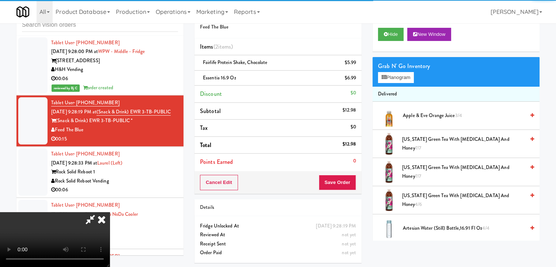
click at [110, 212] on video at bounding box center [55, 239] width 110 height 55
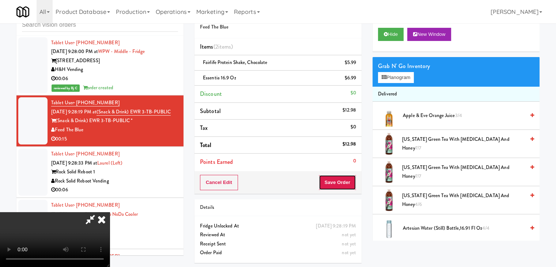
click at [341, 180] on button "Save Order" at bounding box center [337, 182] width 37 height 15
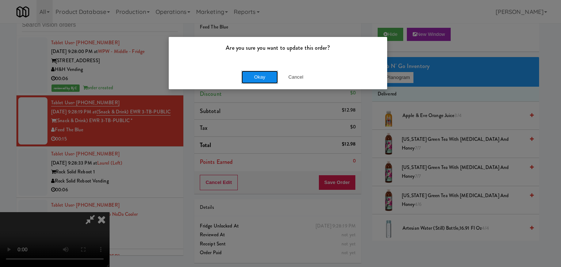
click at [257, 78] on button "Okay" at bounding box center [260, 77] width 37 height 13
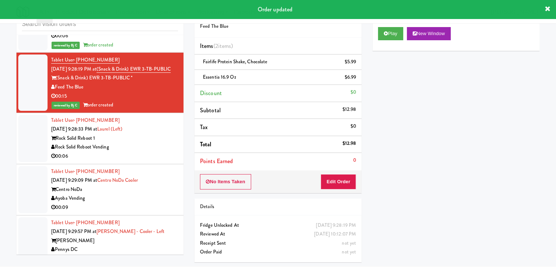
scroll to position [4723, 0]
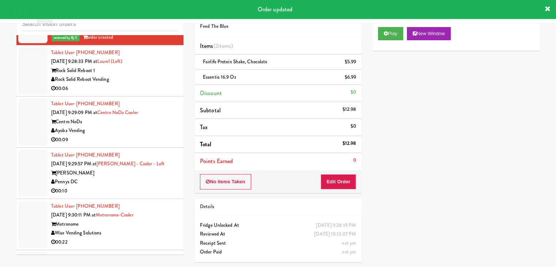
click at [159, 84] on div "Rock Solid Reboot Vending" at bounding box center [114, 79] width 127 height 9
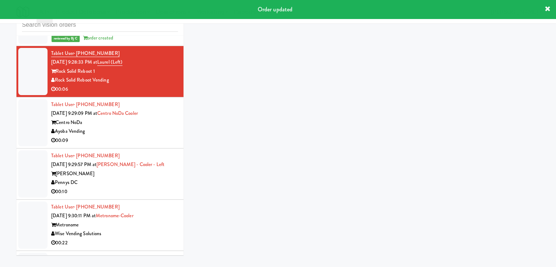
scroll to position [23, 0]
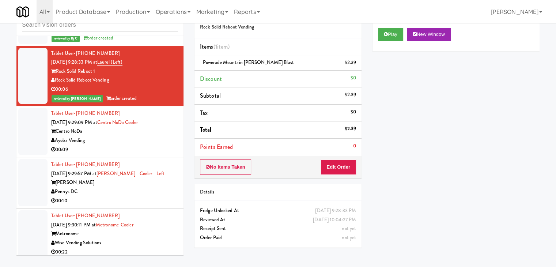
click at [148, 154] on div "00:09" at bounding box center [114, 149] width 127 height 9
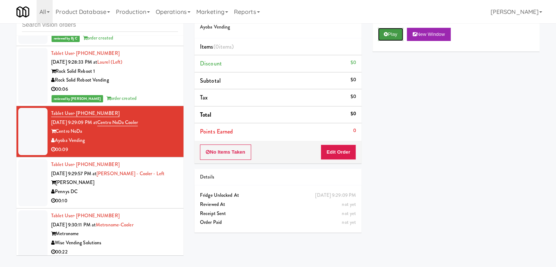
click at [387, 33] on icon at bounding box center [386, 34] width 4 height 5
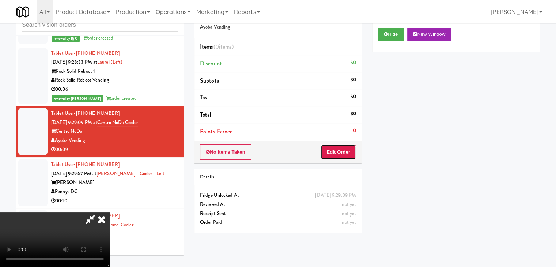
click at [333, 155] on button "Edit Order" at bounding box center [337, 151] width 35 height 15
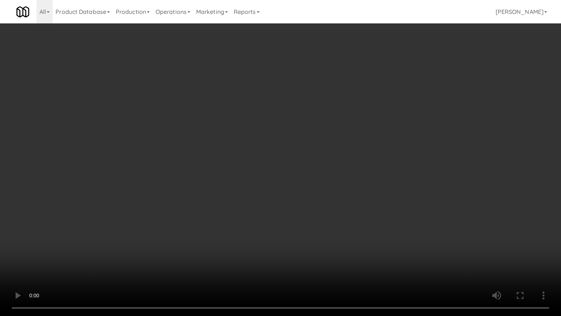
click at [353, 195] on video at bounding box center [280, 158] width 561 height 316
drag, startPoint x: 350, startPoint y: 197, endPoint x: 345, endPoint y: 201, distance: 7.0
click at [349, 200] on video at bounding box center [280, 158] width 561 height 316
click at [346, 198] on video at bounding box center [280, 158] width 561 height 316
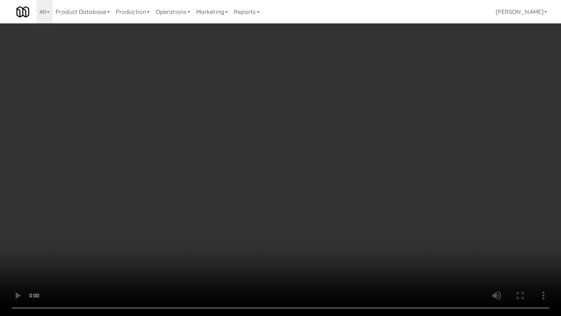
click at [346, 198] on video at bounding box center [280, 158] width 561 height 316
drag, startPoint x: 346, startPoint y: 198, endPoint x: 390, endPoint y: 110, distance: 98.2
click at [349, 193] on video at bounding box center [280, 158] width 561 height 316
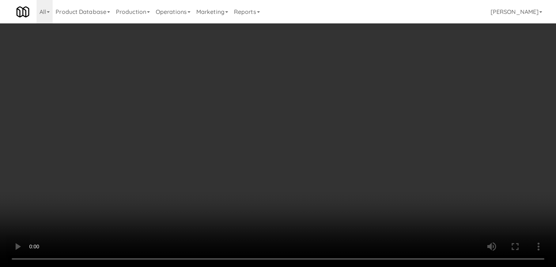
click at [403, 71] on div "Grab N' Go Inventory Planogram" at bounding box center [455, 72] width 167 height 30
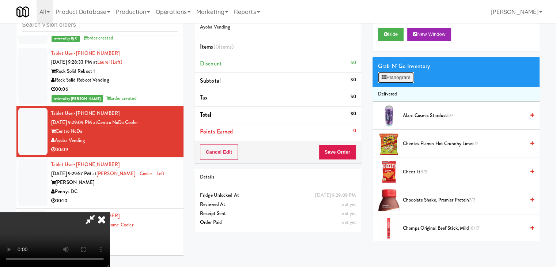
click at [400, 76] on button "Planogram" at bounding box center [396, 77] width 36 height 11
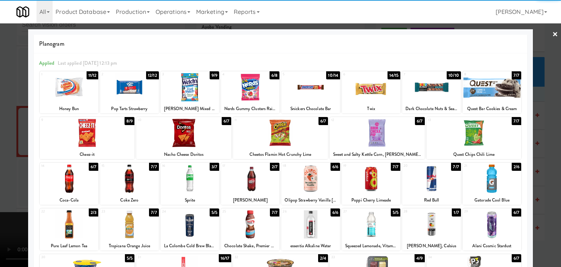
click at [255, 179] on div at bounding box center [250, 178] width 58 height 28
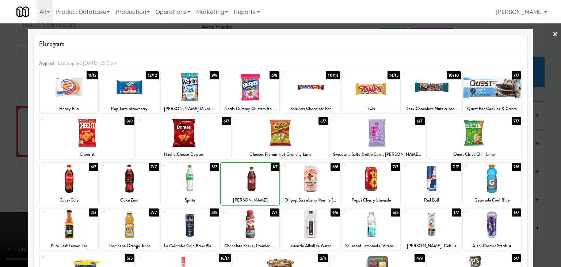
drag, startPoint x: 0, startPoint y: 186, endPoint x: 113, endPoint y: 183, distance: 113.3
click at [3, 185] on div at bounding box center [280, 133] width 561 height 267
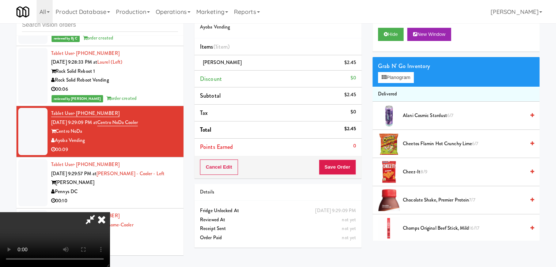
drag, startPoint x: 297, startPoint y: 176, endPoint x: 324, endPoint y: 180, distance: 27.3
click at [110, 212] on video at bounding box center [55, 239] width 110 height 55
click at [346, 168] on button "Save Order" at bounding box center [337, 166] width 37 height 15
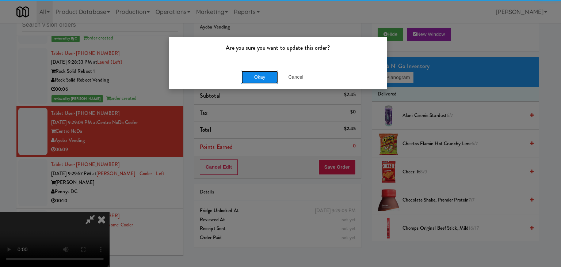
click at [263, 78] on button "Okay" at bounding box center [260, 77] width 37 height 13
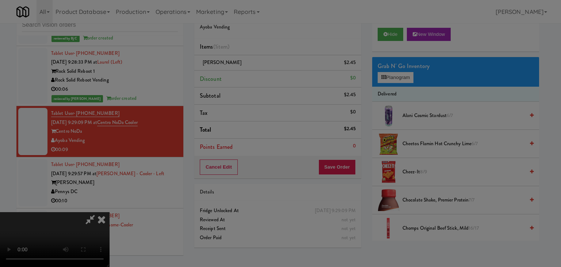
click at [263, 76] on div "Okay Cancel" at bounding box center [278, 63] width 219 height 24
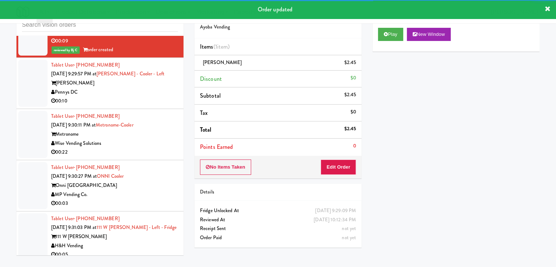
scroll to position [4833, 0]
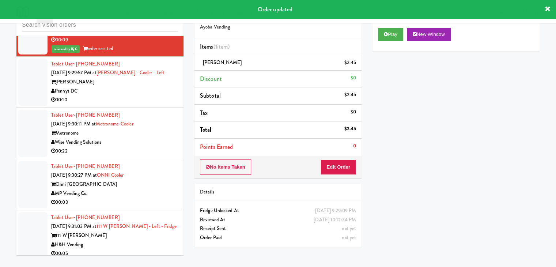
click at [142, 96] on div "Pennys DC" at bounding box center [114, 91] width 127 height 9
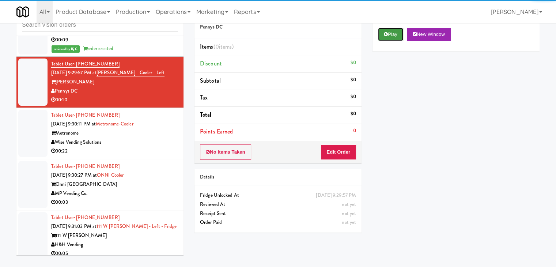
click at [393, 38] on button "Play" at bounding box center [390, 34] width 25 height 13
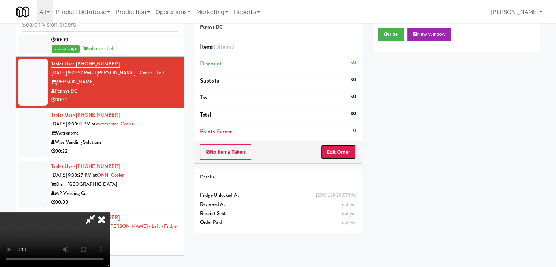
click at [346, 148] on button "Edit Order" at bounding box center [337, 151] width 35 height 15
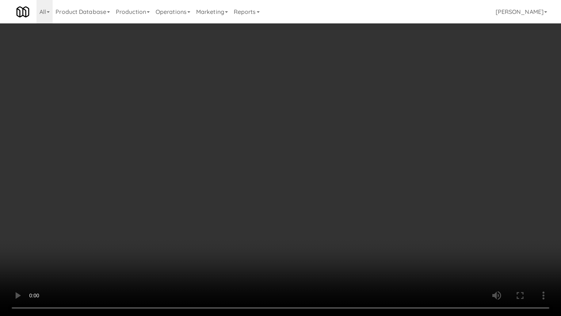
click at [290, 191] on video at bounding box center [280, 158] width 561 height 316
click at [290, 190] on video at bounding box center [280, 158] width 561 height 316
click at [291, 193] on video at bounding box center [280, 158] width 561 height 316
click at [291, 192] on video at bounding box center [280, 158] width 561 height 316
click at [296, 188] on video at bounding box center [280, 158] width 561 height 316
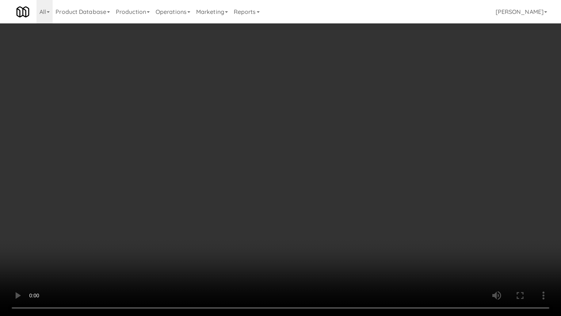
click at [296, 188] on video at bounding box center [280, 158] width 561 height 316
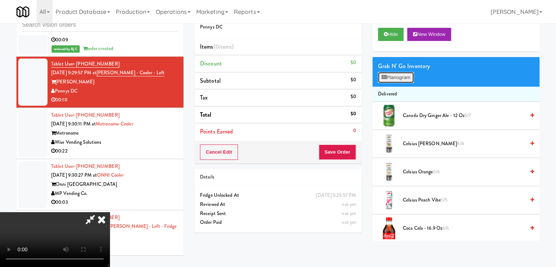
click at [403, 76] on button "Planogram" at bounding box center [396, 77] width 36 height 11
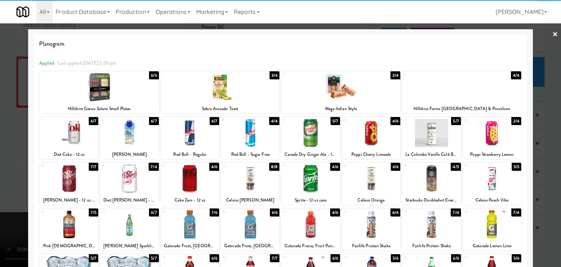
click at [369, 183] on div at bounding box center [371, 178] width 58 height 28
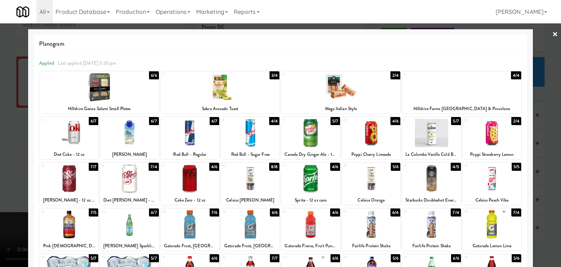
drag, startPoint x: 0, startPoint y: 181, endPoint x: 72, endPoint y: 179, distance: 71.6
click at [1, 180] on div at bounding box center [280, 133] width 561 height 267
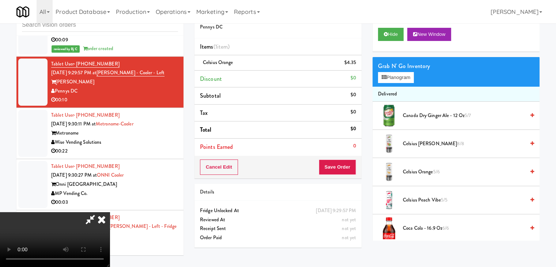
drag, startPoint x: 196, startPoint y: 185, endPoint x: 212, endPoint y: 185, distance: 16.1
click at [110, 212] on video at bounding box center [55, 239] width 110 height 55
click at [389, 75] on button "Planogram" at bounding box center [396, 77] width 36 height 11
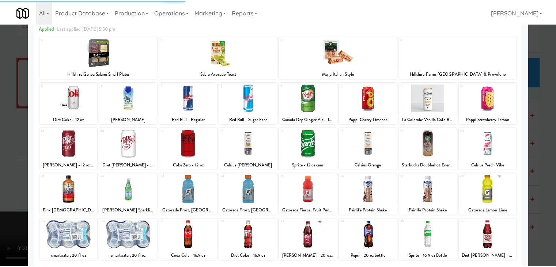
scroll to position [92, 0]
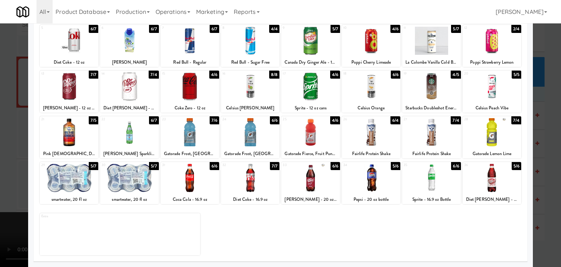
click at [250, 182] on div at bounding box center [250, 178] width 58 height 28
click at [12, 185] on div at bounding box center [280, 133] width 561 height 267
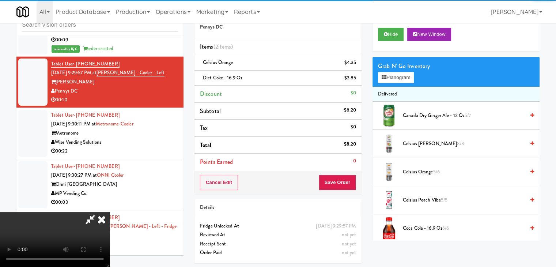
click at [110, 212] on video at bounding box center [55, 239] width 110 height 55
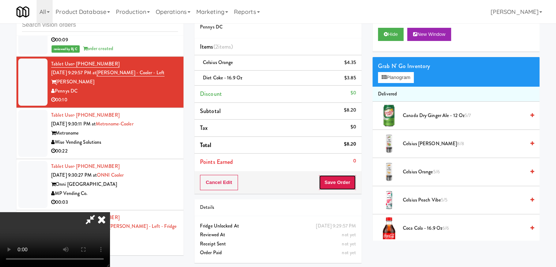
click at [346, 181] on button "Save Order" at bounding box center [337, 182] width 37 height 15
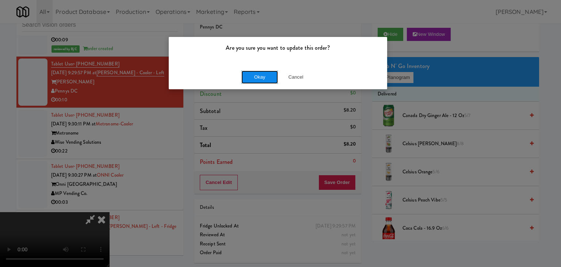
click at [254, 76] on button "Okay" at bounding box center [260, 77] width 37 height 13
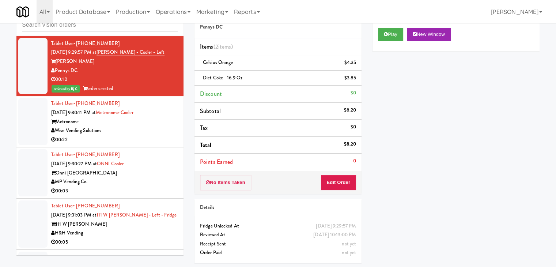
scroll to position [4942, 0]
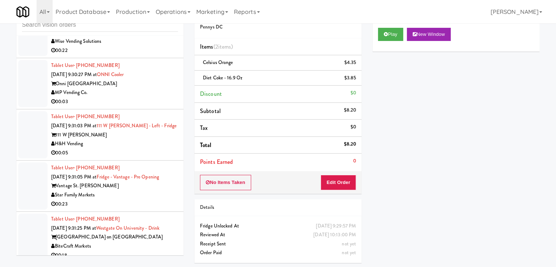
click at [151, 46] on div "Wise Vending Solutions" at bounding box center [114, 41] width 127 height 9
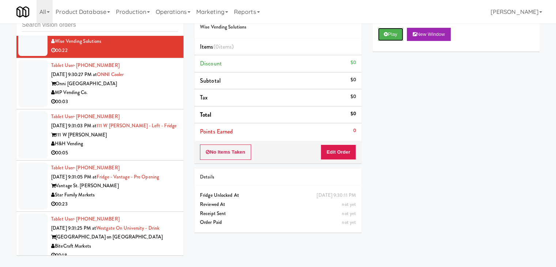
click at [390, 34] on button "Play" at bounding box center [390, 34] width 25 height 13
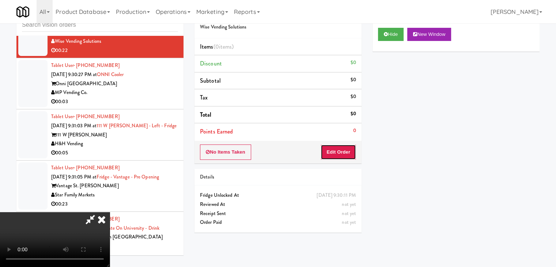
click at [329, 154] on button "Edit Order" at bounding box center [337, 151] width 35 height 15
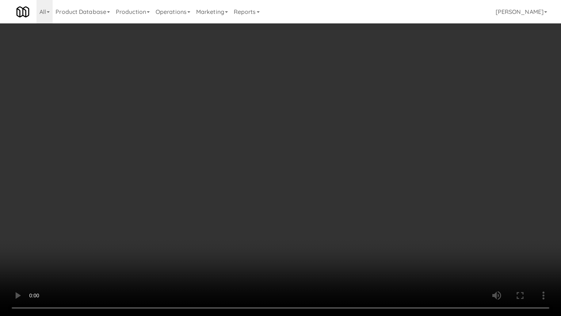
click at [340, 167] on video at bounding box center [280, 158] width 561 height 316
click at [339, 167] on video at bounding box center [280, 158] width 561 height 316
click at [365, 150] on video at bounding box center [280, 158] width 561 height 316
drag, startPoint x: 365, startPoint y: 150, endPoint x: 409, endPoint y: 83, distance: 80.1
click at [365, 149] on video at bounding box center [280, 158] width 561 height 316
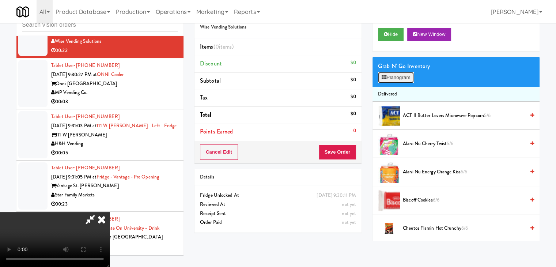
click at [400, 79] on button "Planogram" at bounding box center [396, 77] width 36 height 11
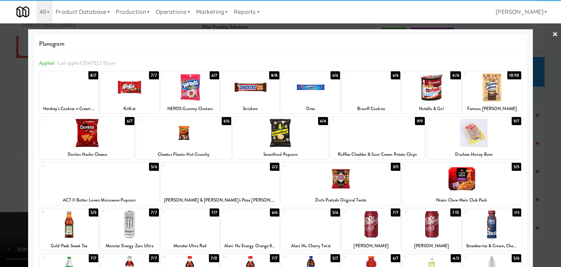
click at [384, 134] on div at bounding box center [377, 133] width 95 height 28
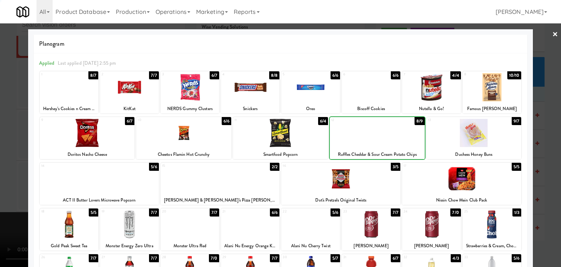
click at [467, 135] on div at bounding box center [474, 133] width 95 height 28
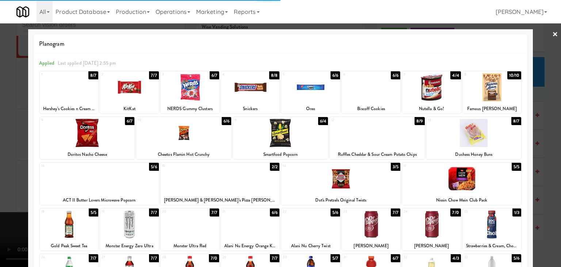
click at [0, 133] on div at bounding box center [280, 133] width 561 height 267
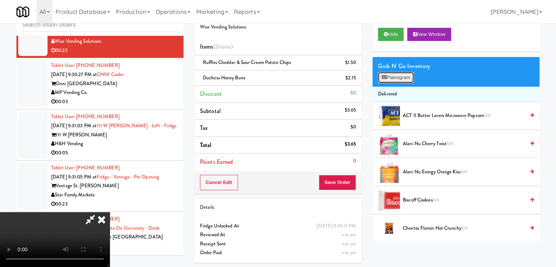
click at [391, 75] on button "Planogram" at bounding box center [396, 77] width 36 height 11
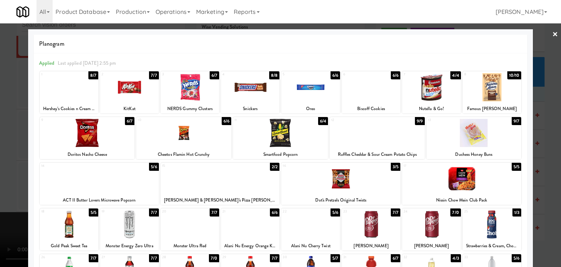
click at [0, 163] on div at bounding box center [280, 133] width 561 height 267
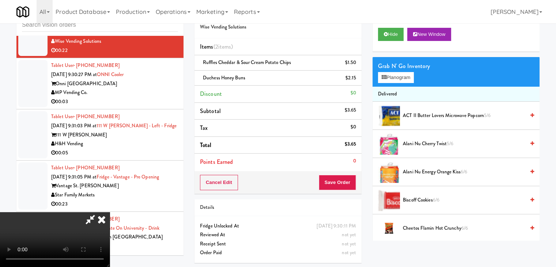
scroll to position [103, 0]
click at [110, 212] on video at bounding box center [55, 239] width 110 height 55
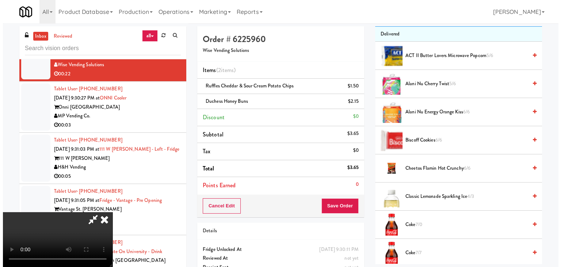
scroll to position [0, 0]
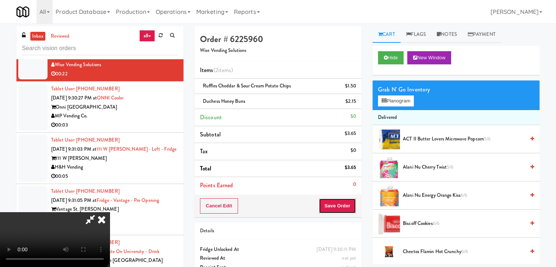
click at [346, 203] on button "Save Order" at bounding box center [337, 205] width 37 height 15
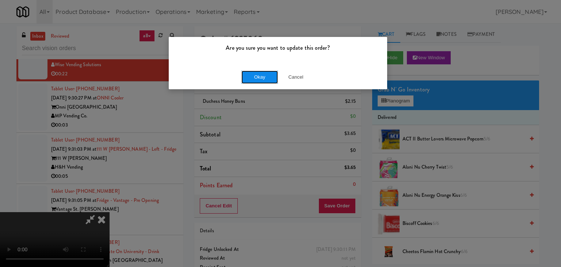
click at [247, 73] on button "Okay" at bounding box center [260, 77] width 37 height 13
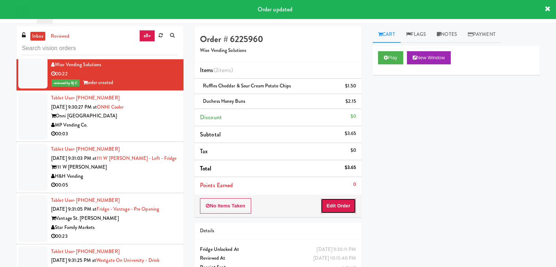
click at [338, 206] on button "Edit Order" at bounding box center [337, 205] width 35 height 15
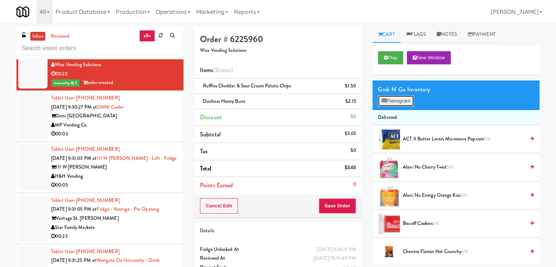
click at [403, 100] on button "Planogram" at bounding box center [396, 100] width 36 height 11
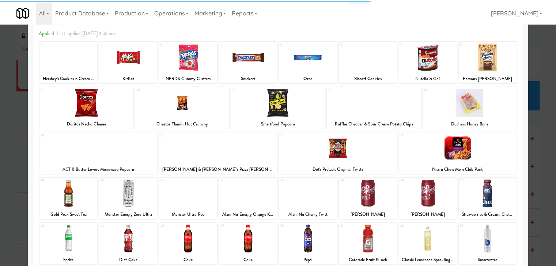
scroll to position [73, 0]
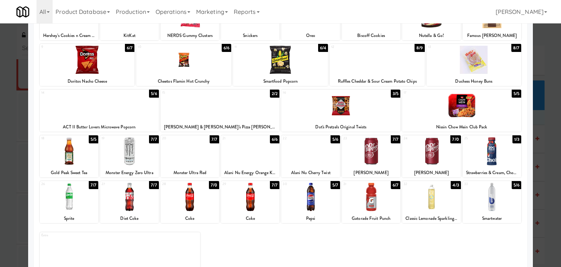
drag, startPoint x: 0, startPoint y: 114, endPoint x: 99, endPoint y: 114, distance: 99.4
click at [2, 114] on div at bounding box center [280, 133] width 561 height 267
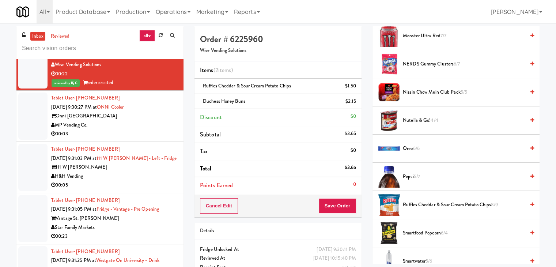
scroll to position [694, 0]
click at [151, 121] on div "Onni [GEOGRAPHIC_DATA]" at bounding box center [114, 115] width 127 height 9
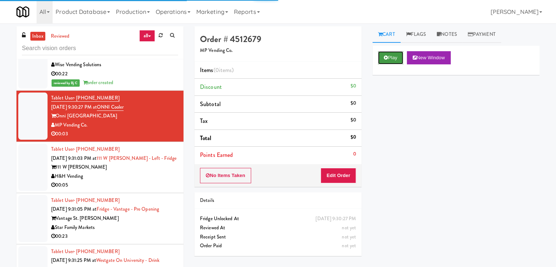
click at [384, 58] on icon at bounding box center [386, 57] width 4 height 5
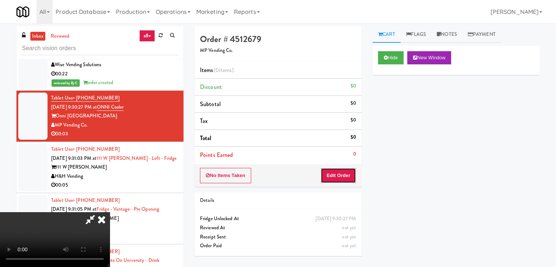
click at [338, 174] on button "Edit Order" at bounding box center [337, 175] width 35 height 15
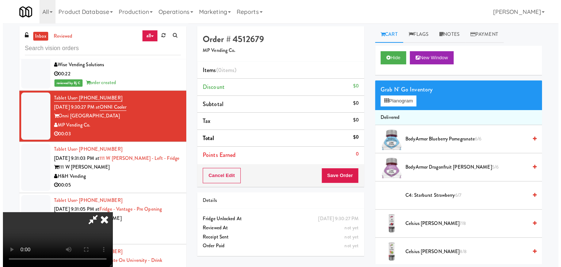
scroll to position [23, 0]
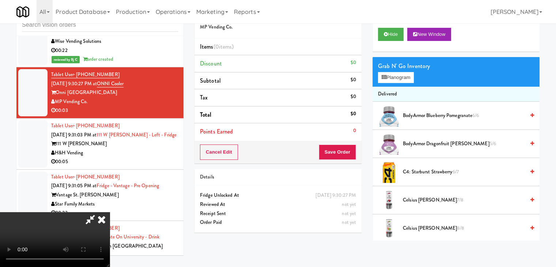
click at [110, 240] on video at bounding box center [55, 239] width 110 height 55
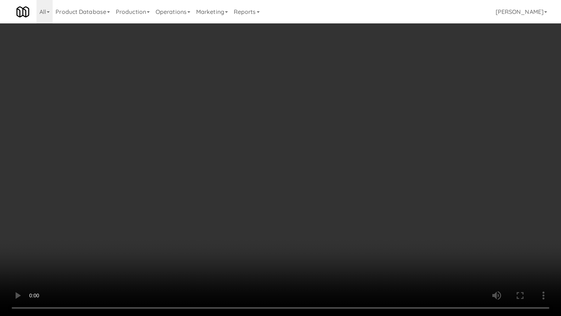
click at [317, 245] on video at bounding box center [280, 158] width 561 height 316
click at [334, 220] on video at bounding box center [280, 158] width 561 height 316
drag, startPoint x: 334, startPoint y: 220, endPoint x: 336, endPoint y: 184, distance: 36.2
click at [335, 218] on video at bounding box center [280, 158] width 561 height 316
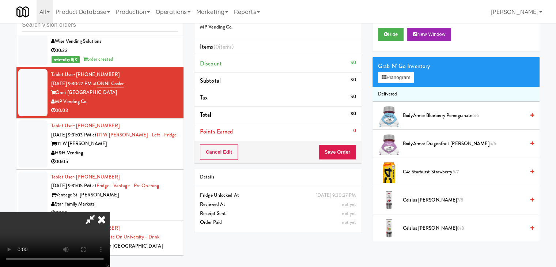
click at [110, 212] on video at bounding box center [55, 239] width 110 height 55
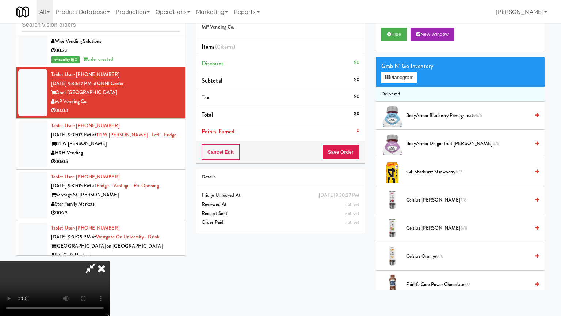
click at [110, 254] on video at bounding box center [55, 288] width 110 height 55
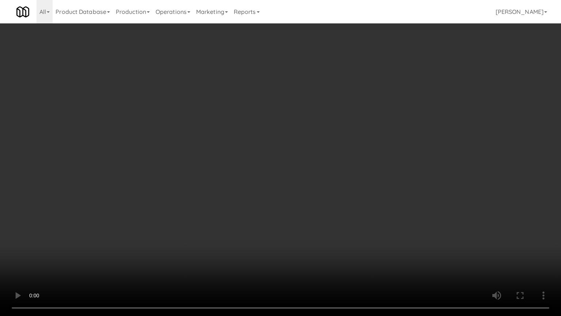
click at [244, 177] on video at bounding box center [280, 158] width 561 height 316
drag, startPoint x: 244, startPoint y: 177, endPoint x: 302, endPoint y: 88, distance: 106.4
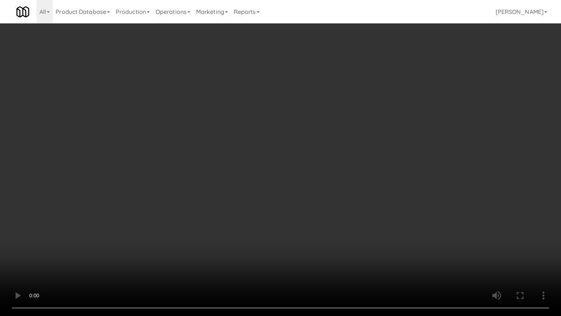
click at [248, 168] on video at bounding box center [280, 158] width 561 height 316
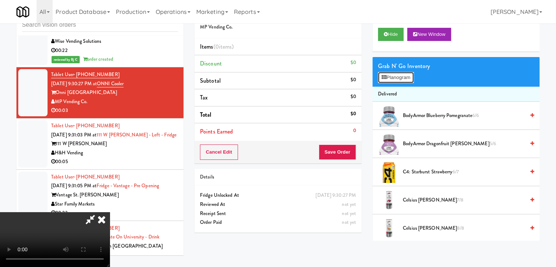
click at [390, 75] on button "Planogram" at bounding box center [396, 77] width 36 height 11
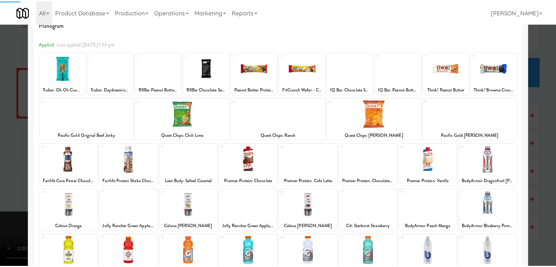
scroll to position [37, 0]
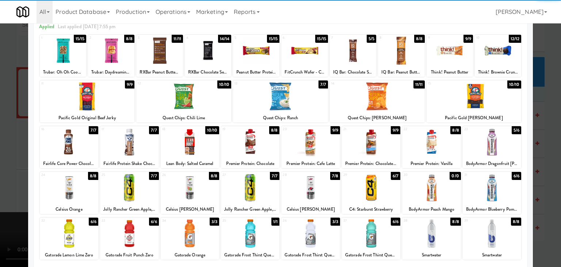
click at [65, 189] on div at bounding box center [69, 188] width 58 height 28
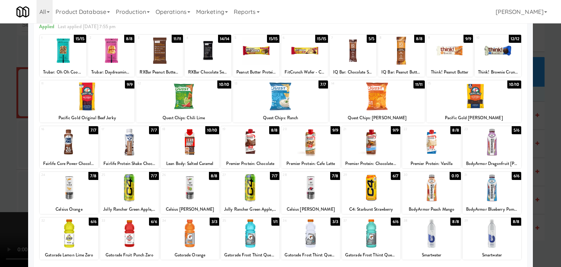
click at [0, 182] on div at bounding box center [280, 133] width 561 height 267
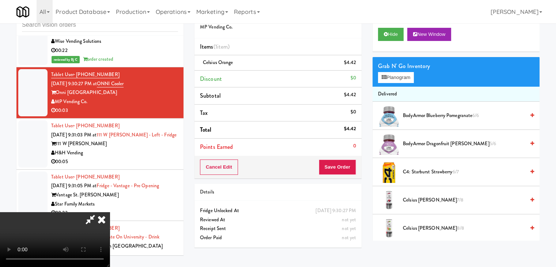
click at [110, 212] on video at bounding box center [55, 239] width 110 height 55
click at [341, 164] on button "Save Order" at bounding box center [337, 166] width 37 height 15
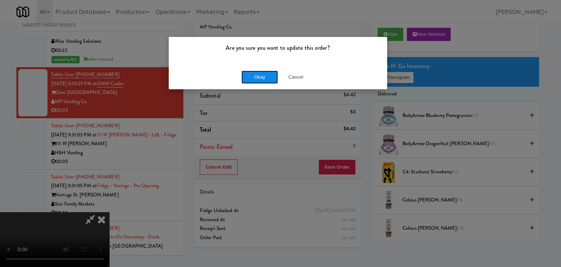
click at [256, 71] on button "Okay" at bounding box center [260, 77] width 37 height 13
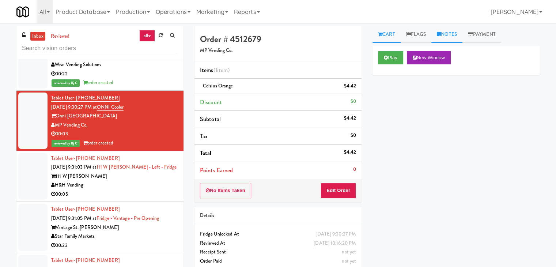
click at [444, 33] on link "Notes" at bounding box center [446, 34] width 31 height 16
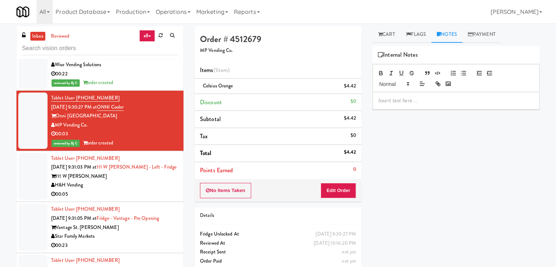
click at [416, 102] on p at bounding box center [455, 100] width 155 height 8
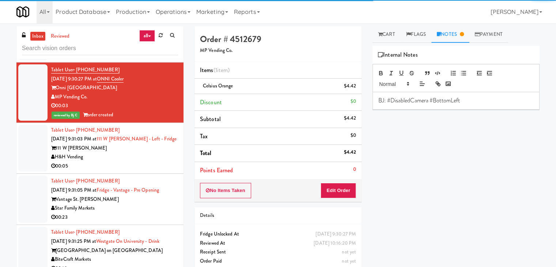
scroll to position [5016, 0]
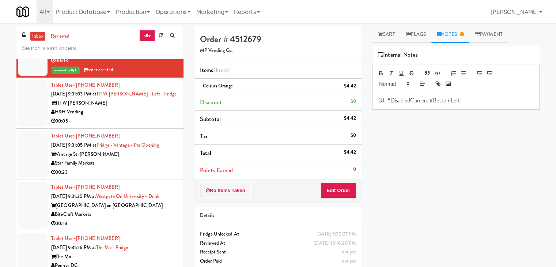
drag, startPoint x: 115, startPoint y: 147, endPoint x: 112, endPoint y: 150, distance: 3.9
click at [115, 126] on div "00:05" at bounding box center [114, 121] width 127 height 9
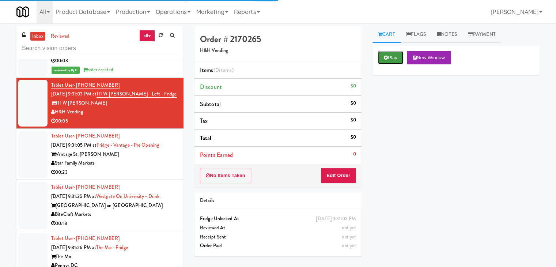
click at [392, 56] on button "Play" at bounding box center [390, 57] width 25 height 13
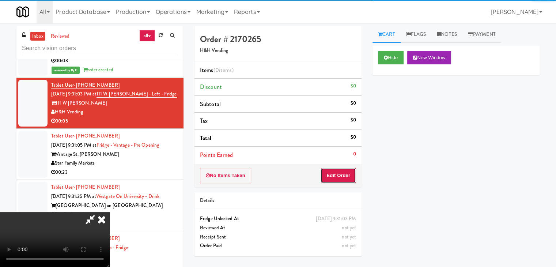
click at [332, 170] on button "Edit Order" at bounding box center [337, 175] width 35 height 15
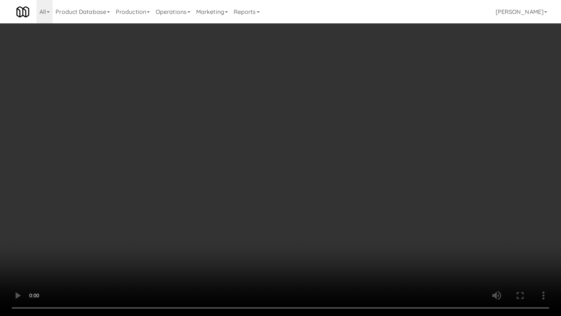
click at [330, 193] on video at bounding box center [280, 158] width 561 height 316
click at [331, 194] on video at bounding box center [280, 158] width 561 height 316
click at [331, 190] on video at bounding box center [280, 158] width 561 height 316
click at [333, 189] on video at bounding box center [280, 158] width 561 height 316
click at [333, 190] on video at bounding box center [280, 158] width 561 height 316
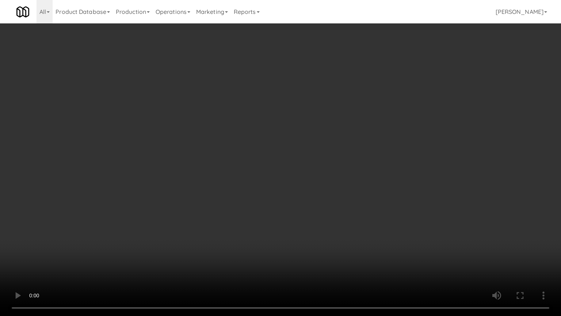
click at [333, 190] on video at bounding box center [280, 158] width 561 height 316
click at [337, 179] on video at bounding box center [280, 158] width 561 height 316
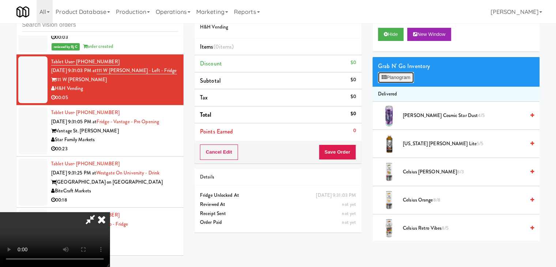
click at [393, 75] on button "Planogram" at bounding box center [396, 77] width 36 height 11
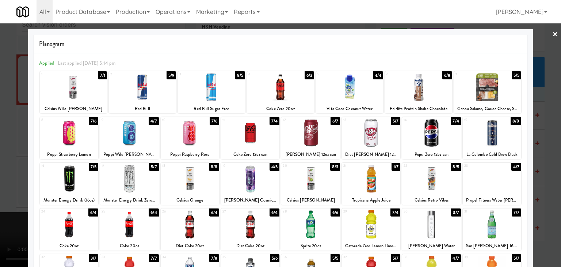
click at [376, 133] on div at bounding box center [371, 133] width 58 height 28
drag, startPoint x: 0, startPoint y: 132, endPoint x: 32, endPoint y: 128, distance: 32.5
click at [0, 132] on div at bounding box center [280, 133] width 561 height 267
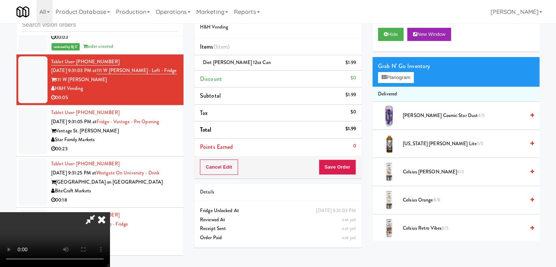
scroll to position [37, 0]
click at [348, 165] on button "Save Order" at bounding box center [337, 166] width 37 height 15
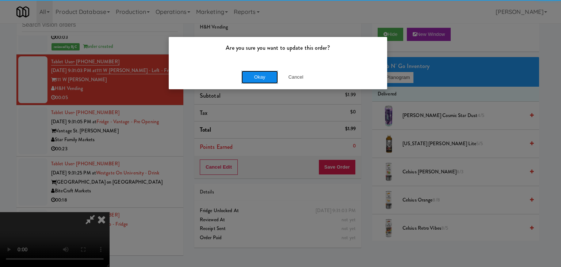
click at [261, 73] on button "Okay" at bounding box center [260, 77] width 37 height 13
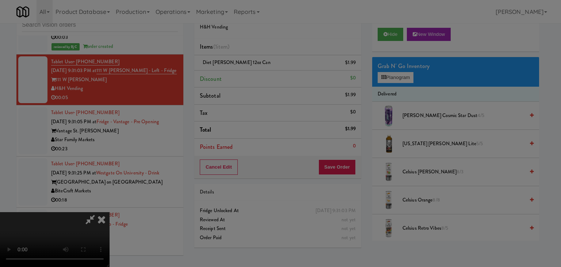
click at [261, 73] on body "Are you sure you want to update this order? Okay Cancel Okay Are you sure you w…" at bounding box center [280, 133] width 561 height 267
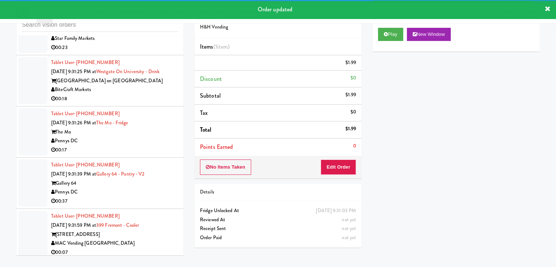
scroll to position [5134, 0]
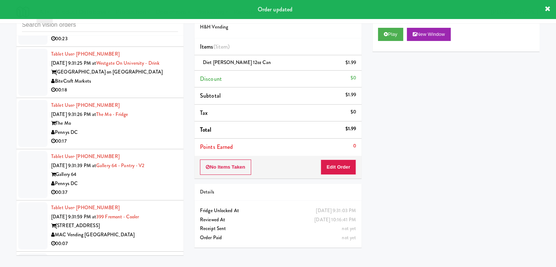
drag, startPoint x: 138, startPoint y: 59, endPoint x: 139, endPoint y: 64, distance: 4.4
click at [138, 43] on div "00:23" at bounding box center [114, 38] width 127 height 9
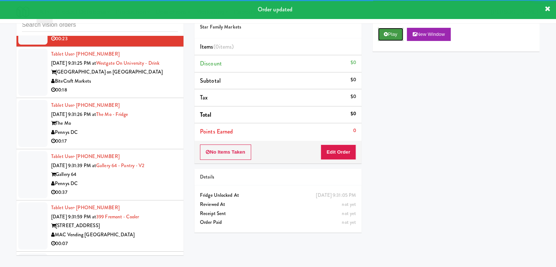
click at [393, 34] on button "Play" at bounding box center [390, 34] width 25 height 13
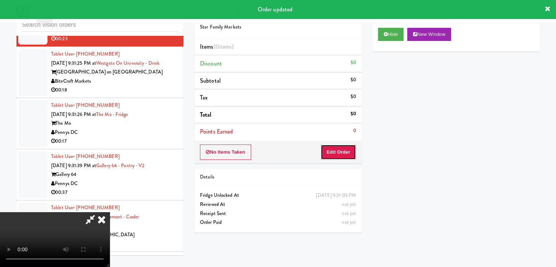
click at [339, 147] on button "Edit Order" at bounding box center [337, 151] width 35 height 15
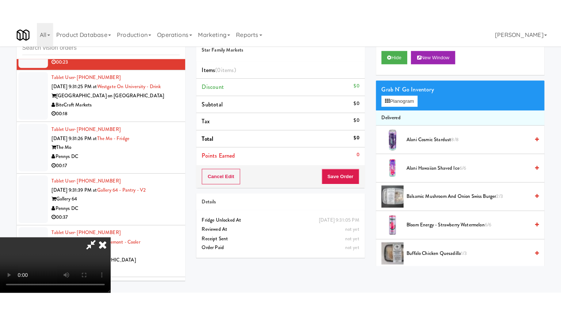
scroll to position [103, 0]
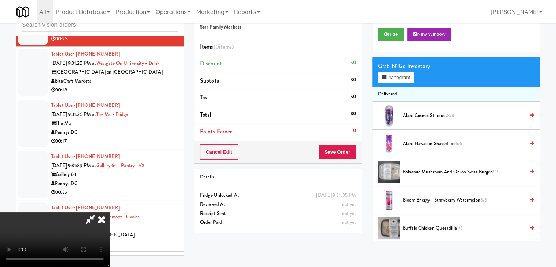
click at [110, 240] on video at bounding box center [55, 239] width 110 height 55
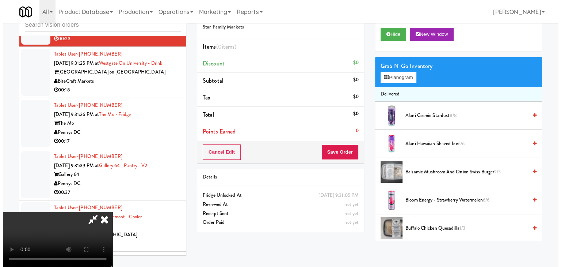
scroll to position [0, 0]
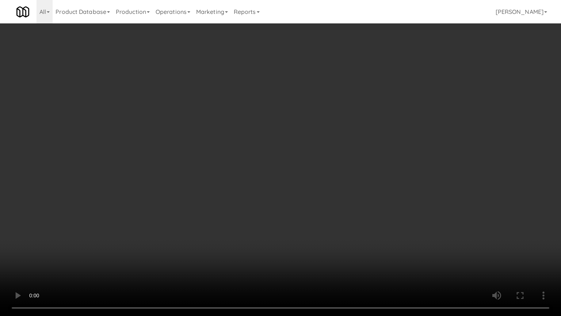
drag, startPoint x: 317, startPoint y: 217, endPoint x: 317, endPoint y: 223, distance: 5.8
click at [317, 217] on video at bounding box center [280, 158] width 561 height 316
click at [353, 167] on video at bounding box center [280, 158] width 561 height 316
click at [347, 167] on video at bounding box center [280, 158] width 561 height 316
click at [352, 155] on video at bounding box center [280, 158] width 561 height 316
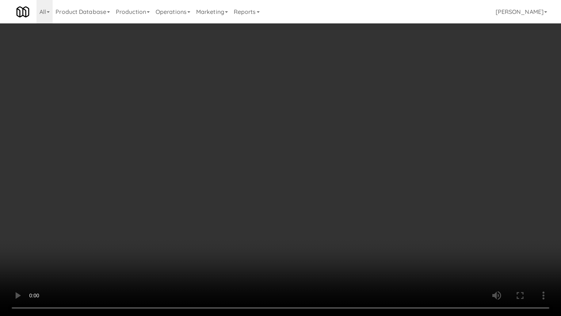
click at [351, 157] on video at bounding box center [280, 158] width 561 height 316
click at [349, 158] on video at bounding box center [280, 158] width 561 height 316
drag, startPoint x: 347, startPoint y: 157, endPoint x: 342, endPoint y: 161, distance: 6.2
click at [345, 158] on video at bounding box center [280, 158] width 561 height 316
click at [354, 145] on video at bounding box center [280, 158] width 561 height 316
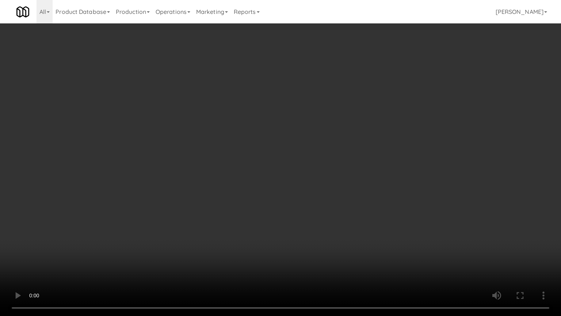
click at [335, 133] on video at bounding box center [280, 158] width 561 height 316
click at [336, 134] on video at bounding box center [280, 158] width 561 height 316
click at [338, 135] on video at bounding box center [280, 158] width 561 height 316
click at [339, 132] on video at bounding box center [280, 158] width 561 height 316
drag, startPoint x: 338, startPoint y: 132, endPoint x: 335, endPoint y: 135, distance: 4.9
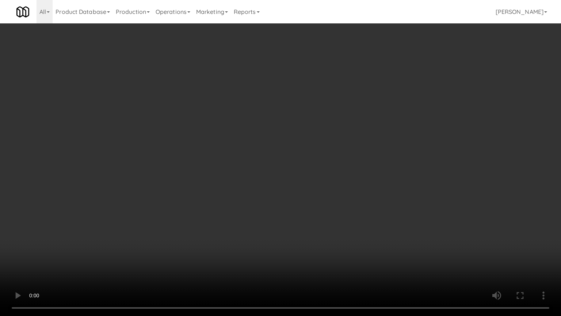
click at [338, 133] on video at bounding box center [280, 158] width 561 height 316
click at [301, 103] on video at bounding box center [280, 158] width 561 height 316
click at [299, 96] on video at bounding box center [280, 158] width 561 height 316
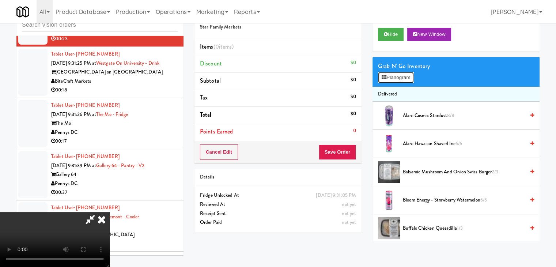
click at [410, 72] on button "Planogram" at bounding box center [396, 77] width 36 height 11
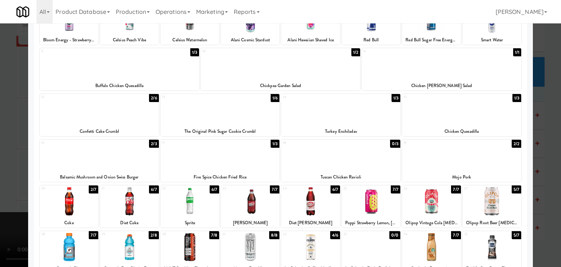
scroll to position [73, 0]
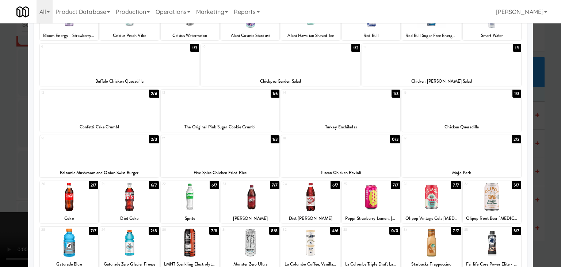
click at [224, 149] on div at bounding box center [220, 151] width 119 height 28
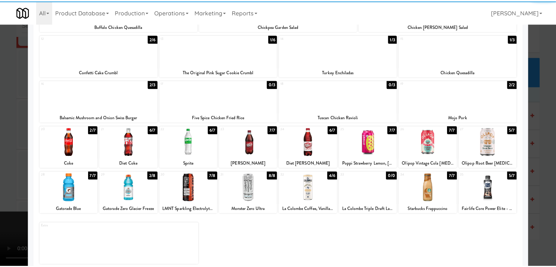
scroll to position [138, 0]
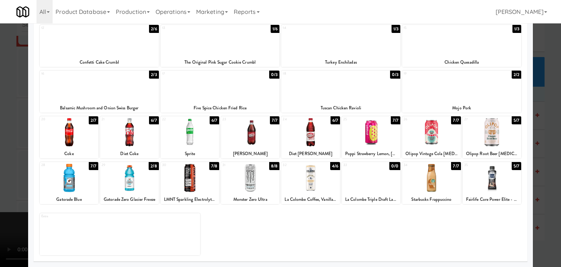
click at [77, 144] on div at bounding box center [69, 132] width 58 height 28
drag, startPoint x: 0, startPoint y: 147, endPoint x: 47, endPoint y: 152, distance: 47.5
click at [1, 147] on div at bounding box center [280, 133] width 561 height 267
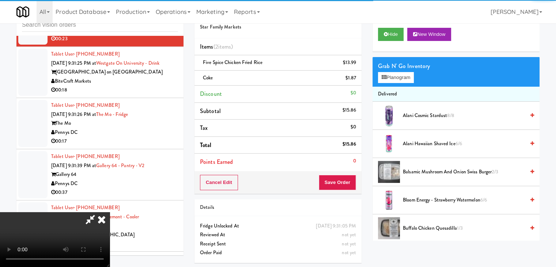
scroll to position [103, 0]
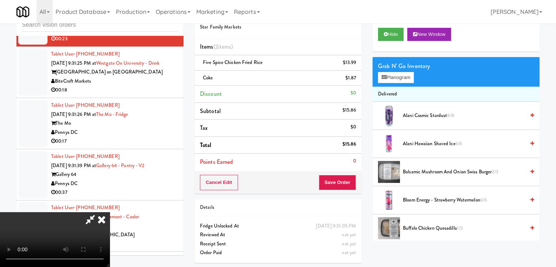
click at [110, 212] on video at bounding box center [55, 239] width 110 height 55
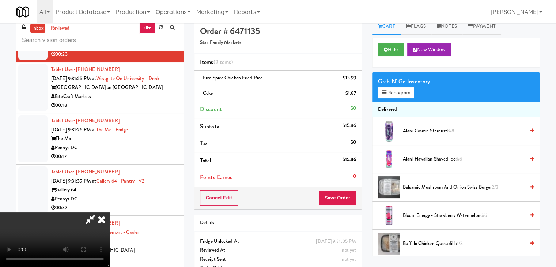
scroll to position [0, 0]
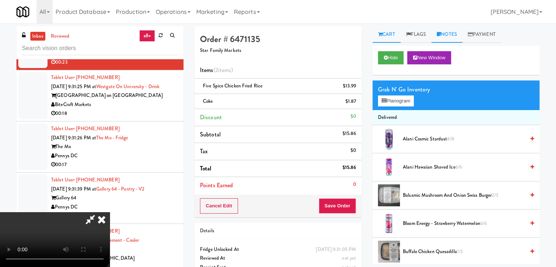
click at [449, 32] on link "Notes" at bounding box center [446, 34] width 31 height 16
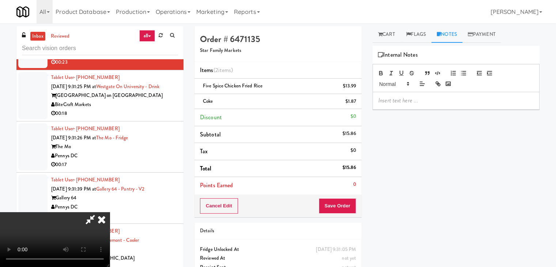
click at [401, 99] on p at bounding box center [455, 100] width 155 height 8
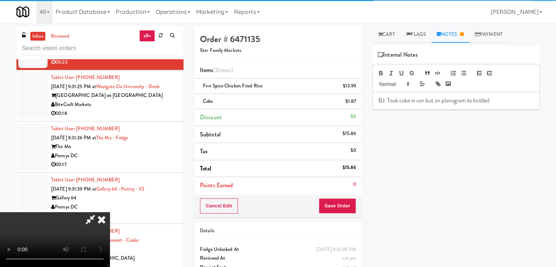
click at [498, 105] on div "BJ: Took coke in can but on planogram its bottled." at bounding box center [456, 100] width 166 height 17
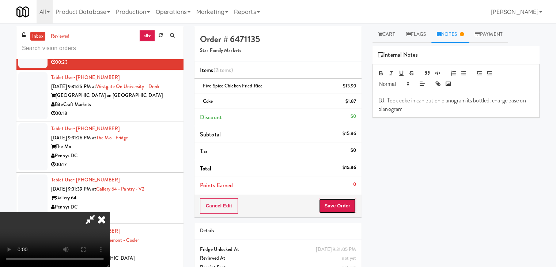
click at [348, 207] on button "Save Order" at bounding box center [337, 205] width 37 height 15
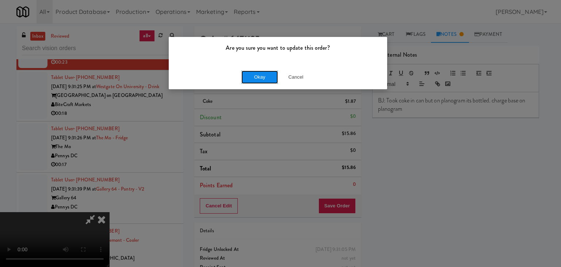
click at [261, 77] on button "Okay" at bounding box center [260, 77] width 37 height 13
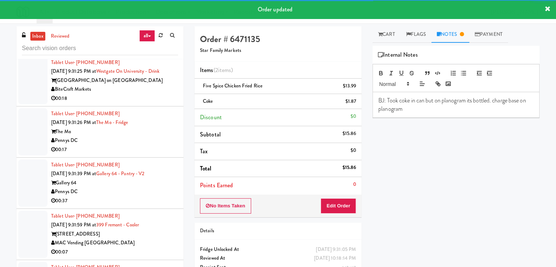
scroll to position [5180, 0]
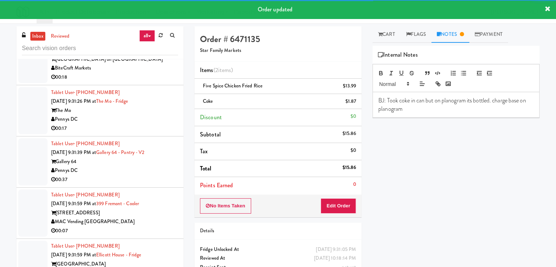
drag, startPoint x: 151, startPoint y: 100, endPoint x: 152, endPoint y: 103, distance: 3.8
click at [151, 82] on div "00:18" at bounding box center [114, 77] width 127 height 9
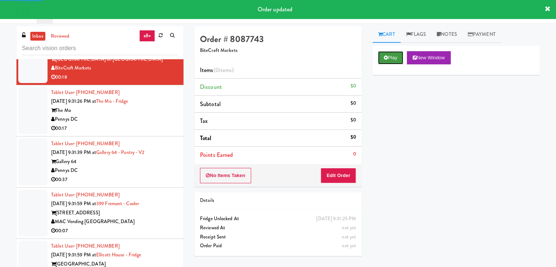
click at [386, 60] on button "Play" at bounding box center [390, 57] width 25 height 13
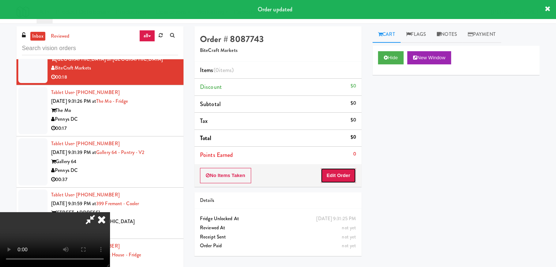
click at [337, 175] on button "Edit Order" at bounding box center [337, 175] width 35 height 15
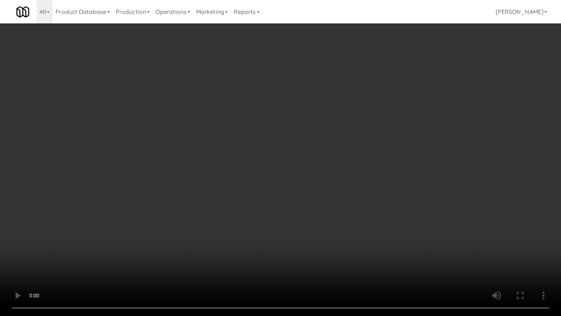
click at [334, 184] on video at bounding box center [280, 158] width 561 height 316
click at [335, 182] on video at bounding box center [280, 158] width 561 height 316
click at [341, 180] on video at bounding box center [280, 158] width 561 height 316
drag, startPoint x: 341, startPoint y: 179, endPoint x: 363, endPoint y: 128, distance: 56.0
click at [344, 175] on video at bounding box center [280, 158] width 561 height 316
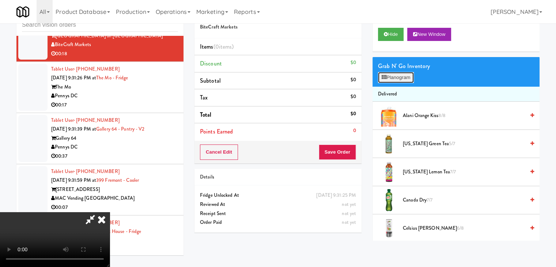
click at [403, 78] on button "Planogram" at bounding box center [396, 77] width 36 height 11
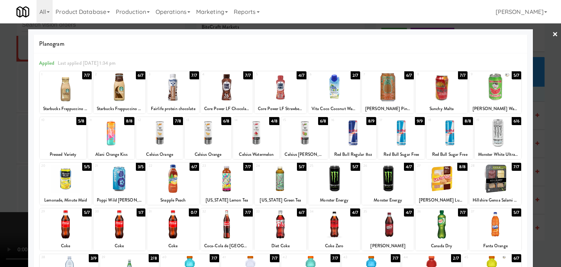
click at [73, 130] on div at bounding box center [63, 133] width 46 height 28
click at [0, 153] on div at bounding box center [280, 133] width 561 height 267
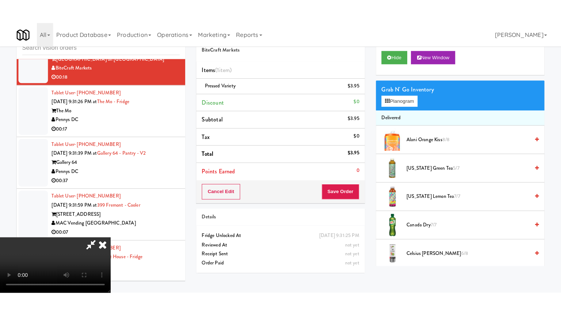
scroll to position [103, 0]
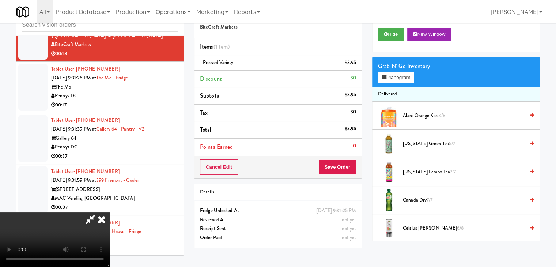
click at [110, 218] on video at bounding box center [55, 239] width 110 height 55
drag, startPoint x: 193, startPoint y: 218, endPoint x: 156, endPoint y: 284, distance: 75.1
click at [110, 218] on video at bounding box center [55, 239] width 110 height 55
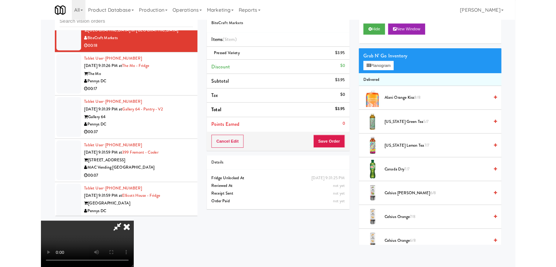
scroll to position [0, 0]
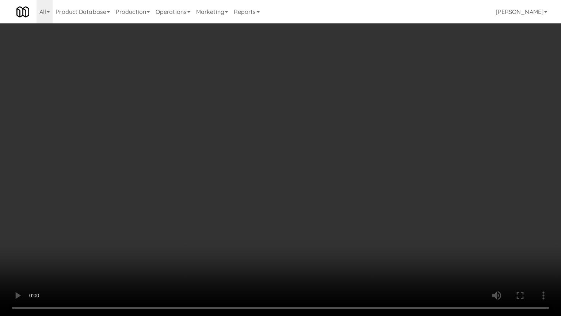
click at [243, 206] on video at bounding box center [280, 158] width 561 height 316
click at [247, 203] on video at bounding box center [280, 158] width 561 height 316
click at [284, 158] on video at bounding box center [280, 158] width 561 height 316
click at [323, 168] on video at bounding box center [280, 158] width 561 height 316
click at [333, 177] on video at bounding box center [280, 158] width 561 height 316
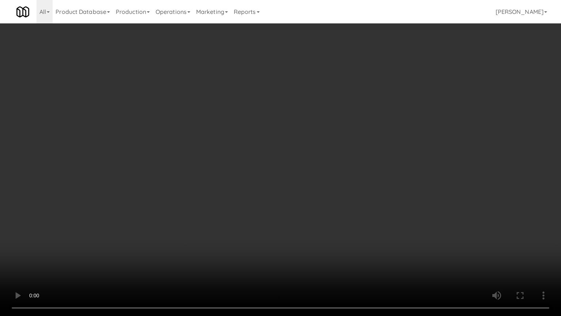
click at [333, 177] on video at bounding box center [280, 158] width 561 height 316
click at [341, 167] on video at bounding box center [280, 158] width 561 height 316
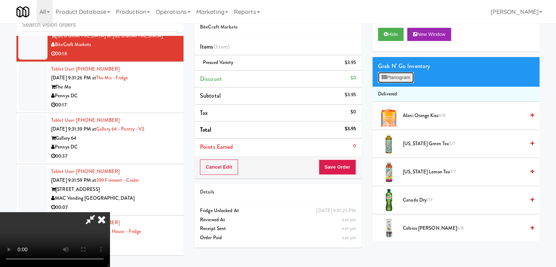
click at [387, 76] on button "Planogram" at bounding box center [396, 77] width 36 height 11
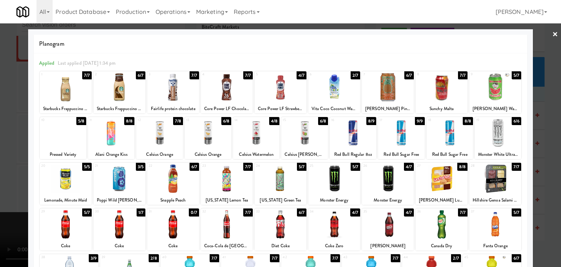
drag, startPoint x: 0, startPoint y: 145, endPoint x: 10, endPoint y: 144, distance: 9.6
click at [10, 144] on div at bounding box center [280, 133] width 561 height 267
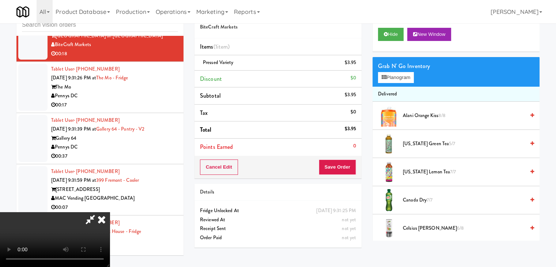
click at [10, 212] on video at bounding box center [55, 239] width 110 height 55
click at [355, 66] on icon at bounding box center [357, 65] width 4 height 5
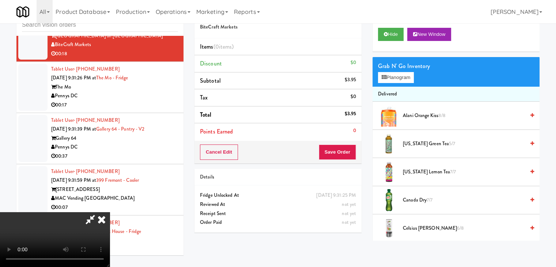
click at [354, 66] on div "$0" at bounding box center [352, 62] width 5 height 9
click at [415, 80] on div "Grab N' Go Inventory Planogram" at bounding box center [455, 72] width 167 height 30
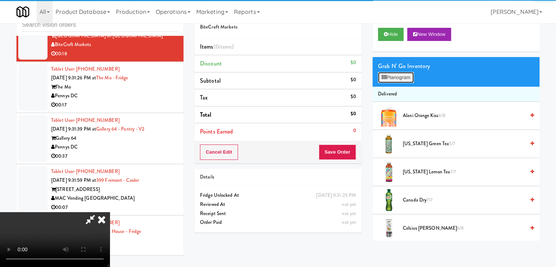
click at [407, 79] on button "Planogram" at bounding box center [396, 77] width 36 height 11
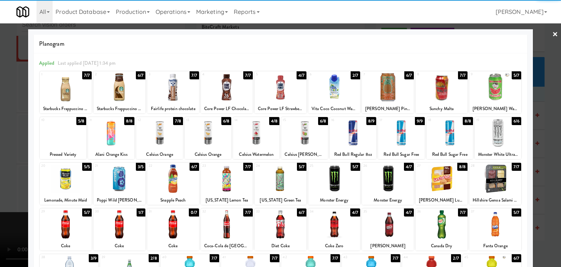
click at [66, 137] on div at bounding box center [63, 133] width 46 height 28
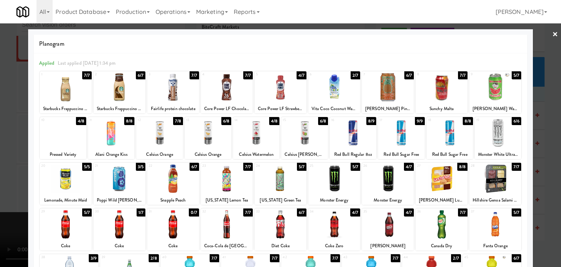
click at [0, 141] on div at bounding box center [280, 133] width 561 height 267
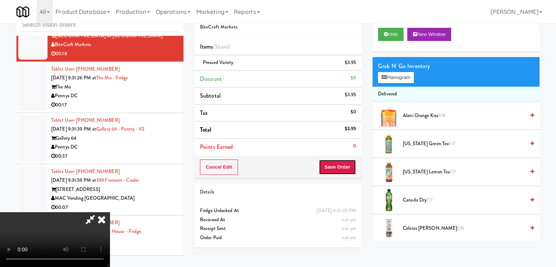
click at [341, 170] on button "Save Order" at bounding box center [337, 166] width 37 height 15
click at [342, 170] on button "Save Order" at bounding box center [337, 166] width 37 height 15
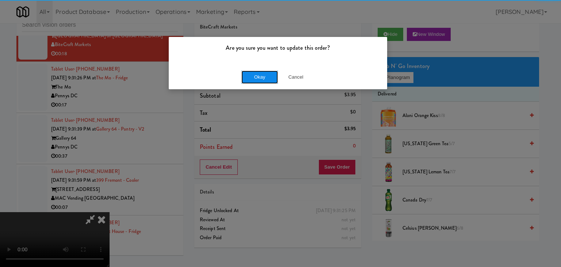
click at [267, 82] on button "Okay" at bounding box center [260, 77] width 37 height 13
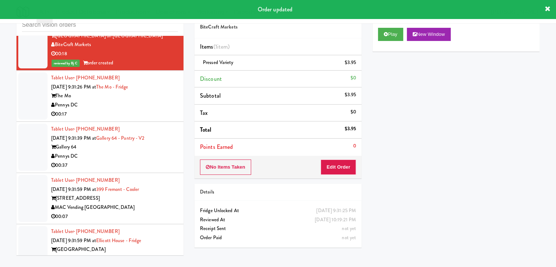
click at [118, 110] on div "Pennys DC" at bounding box center [114, 104] width 127 height 9
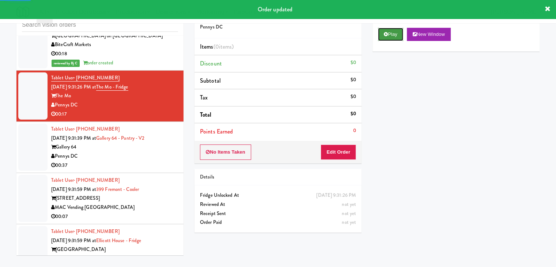
click at [393, 32] on button "Play" at bounding box center [390, 34] width 25 height 13
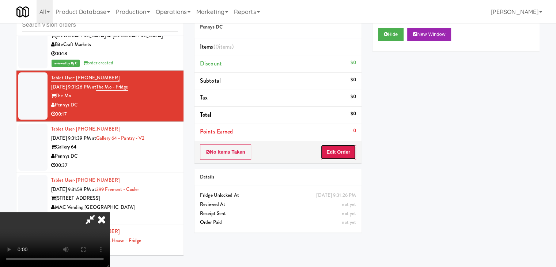
click at [336, 156] on button "Edit Order" at bounding box center [337, 151] width 35 height 15
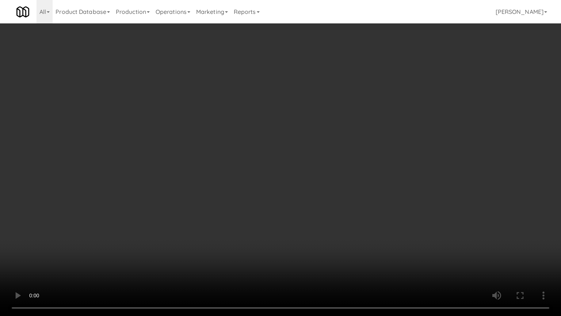
click at [314, 202] on video at bounding box center [280, 158] width 561 height 316
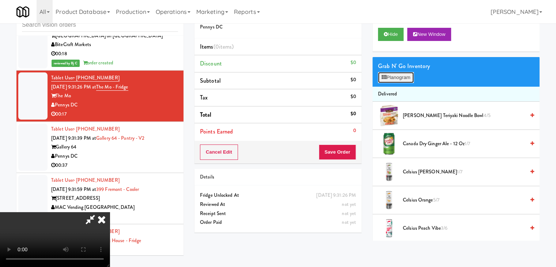
click at [398, 77] on button "Planogram" at bounding box center [396, 77] width 36 height 11
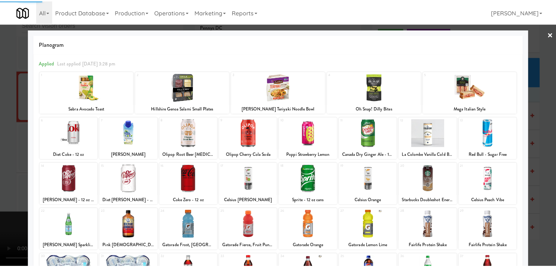
scroll to position [37, 0]
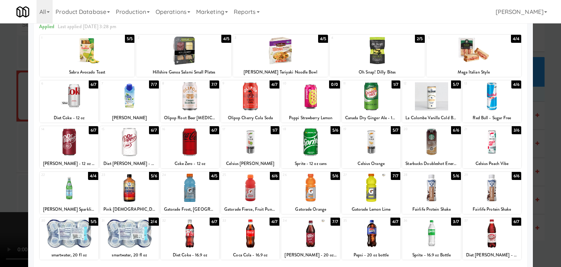
click at [73, 145] on div at bounding box center [69, 142] width 58 height 28
click at [121, 181] on div at bounding box center [129, 188] width 58 height 28
click at [0, 177] on div at bounding box center [280, 133] width 561 height 267
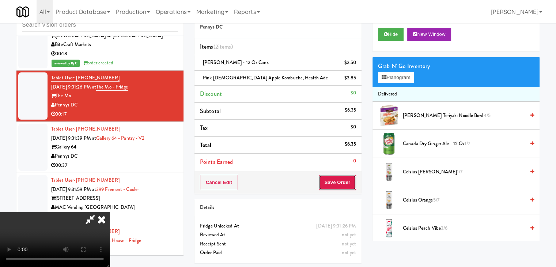
click at [347, 183] on button "Save Order" at bounding box center [337, 182] width 37 height 15
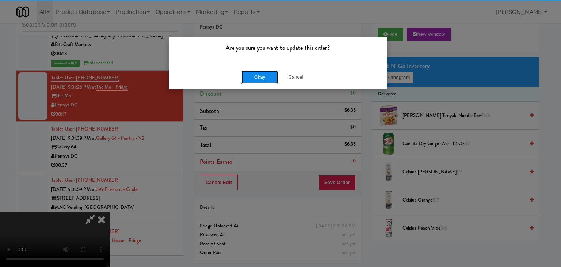
click at [256, 76] on button "Okay" at bounding box center [260, 77] width 37 height 13
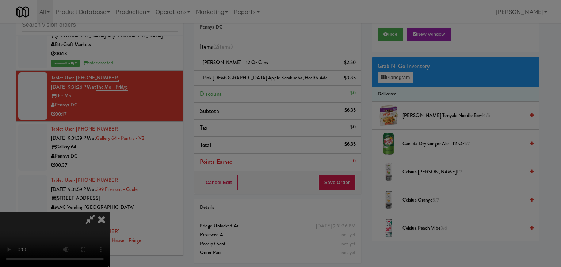
click at [256, 76] on div "Okay Cancel" at bounding box center [278, 63] width 219 height 24
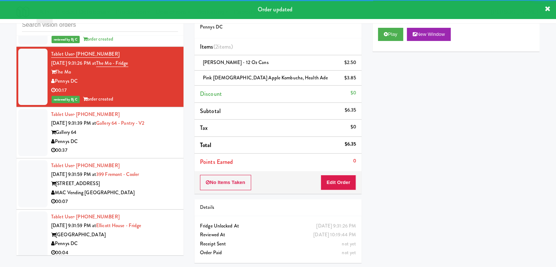
scroll to position [5216, 0]
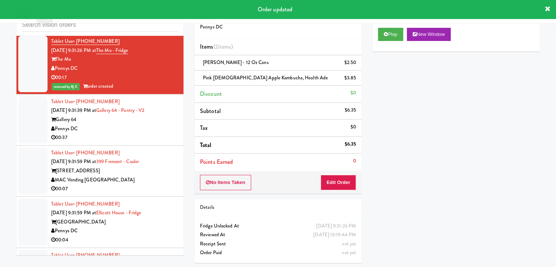
click at [126, 133] on div "Pennys DC" at bounding box center [114, 128] width 127 height 9
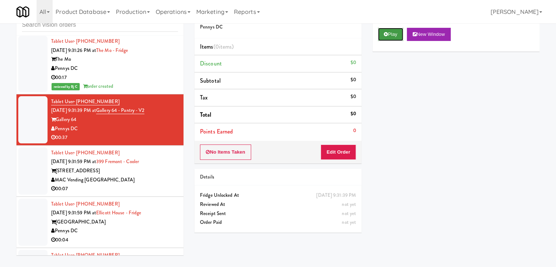
click at [389, 39] on button "Play" at bounding box center [390, 34] width 25 height 13
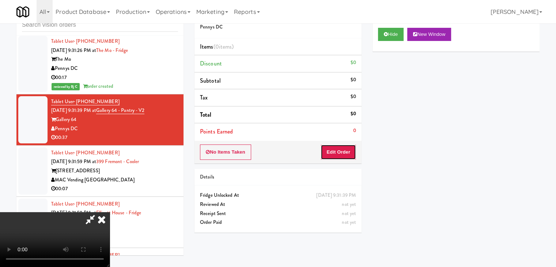
click at [330, 153] on button "Edit Order" at bounding box center [337, 151] width 35 height 15
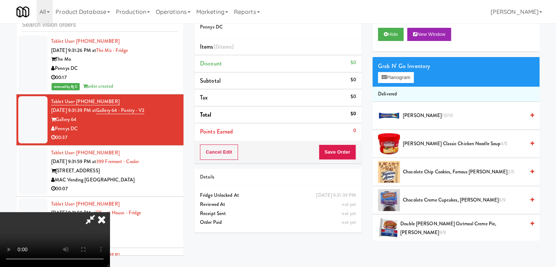
click at [110, 212] on video at bounding box center [55, 239] width 110 height 55
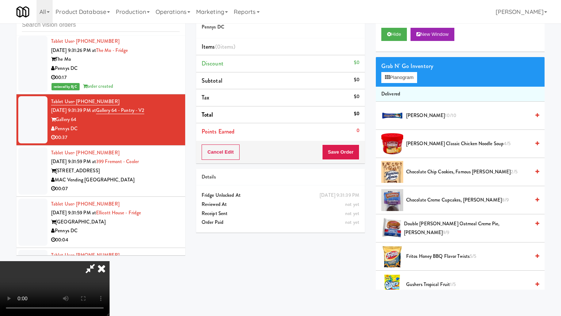
click at [110, 254] on video at bounding box center [55, 288] width 110 height 55
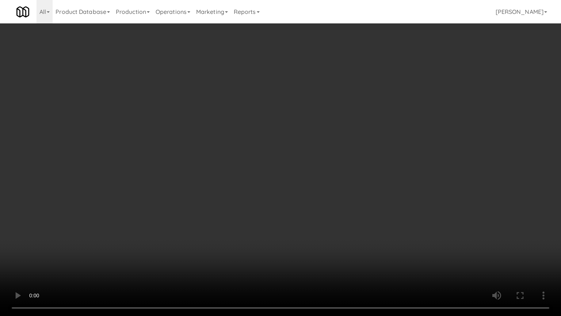
click at [299, 163] on video at bounding box center [280, 158] width 561 height 316
click at [295, 165] on video at bounding box center [280, 158] width 561 height 316
click at [310, 166] on video at bounding box center [280, 158] width 561 height 316
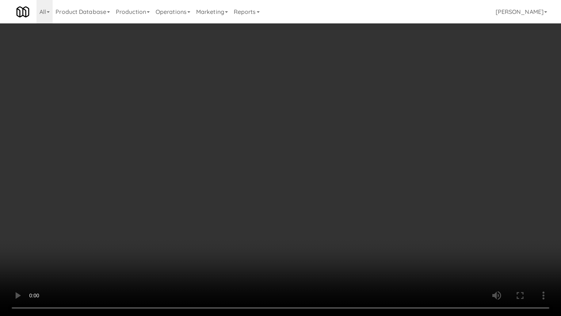
click at [308, 168] on video at bounding box center [280, 158] width 561 height 316
click at [311, 168] on video at bounding box center [280, 158] width 561 height 316
drag, startPoint x: 311, startPoint y: 168, endPoint x: 377, endPoint y: 112, distance: 86.8
click at [314, 167] on video at bounding box center [280, 158] width 561 height 316
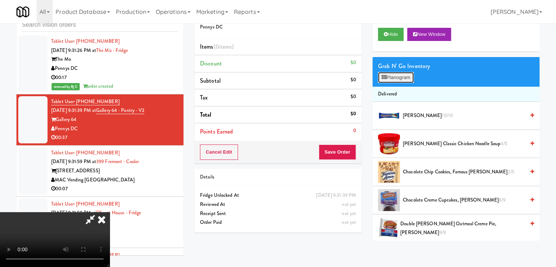
click at [405, 79] on button "Planogram" at bounding box center [396, 77] width 36 height 11
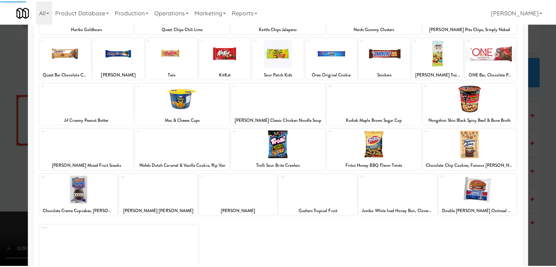
scroll to position [92, 0]
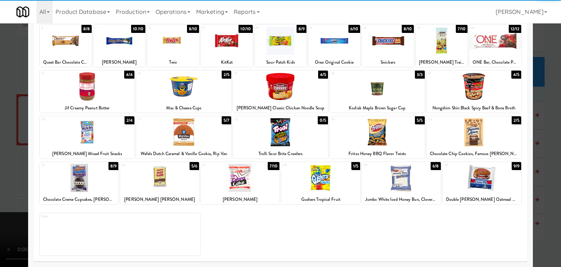
click at [405, 177] on div at bounding box center [401, 178] width 79 height 28
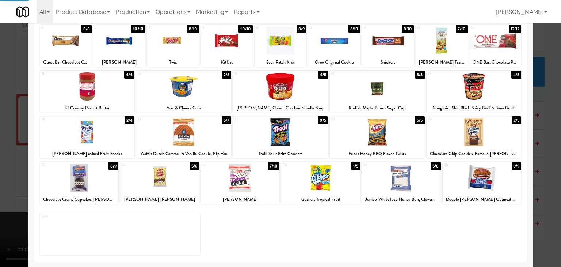
drag, startPoint x: 0, startPoint y: 168, endPoint x: 68, endPoint y: 171, distance: 68.4
click at [1, 168] on div at bounding box center [280, 133] width 561 height 267
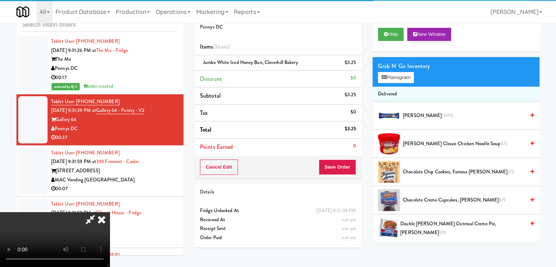
click at [110, 212] on video at bounding box center [55, 239] width 110 height 55
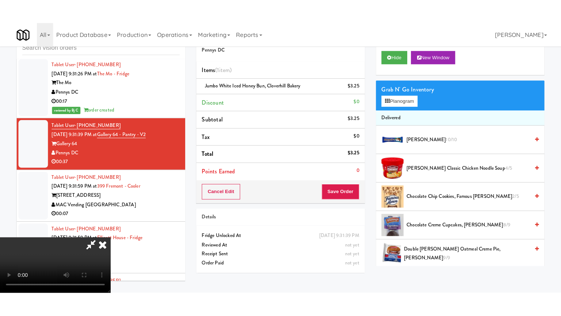
scroll to position [103, 0]
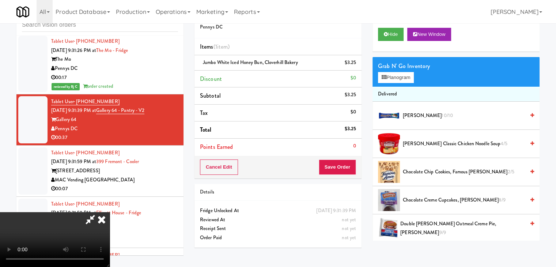
click at [110, 212] on video at bounding box center [55, 239] width 110 height 55
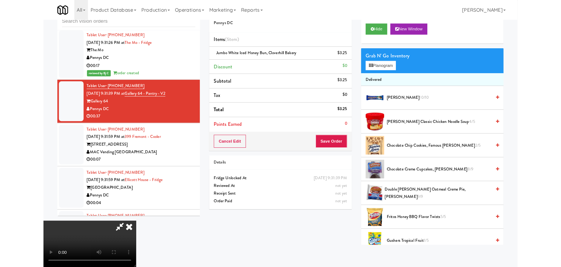
scroll to position [0, 0]
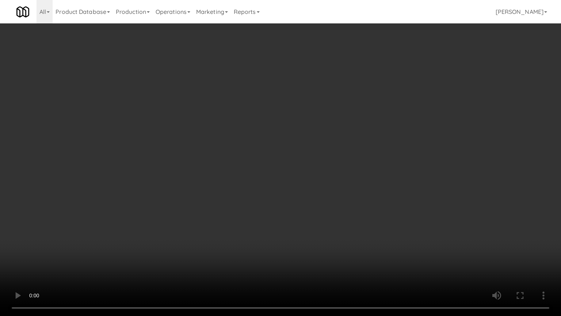
click at [310, 217] on video at bounding box center [280, 158] width 561 height 316
click at [306, 213] on video at bounding box center [280, 158] width 561 height 316
click at [394, 227] on video at bounding box center [280, 158] width 561 height 316
click at [393, 228] on video at bounding box center [280, 158] width 561 height 316
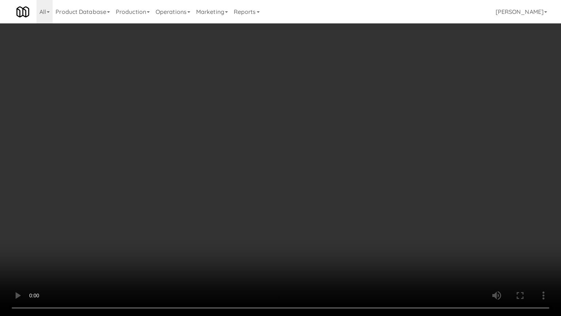
click at [390, 229] on video at bounding box center [280, 158] width 561 height 316
click at [389, 229] on video at bounding box center [280, 158] width 561 height 316
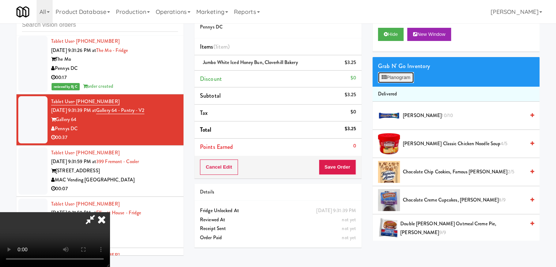
click at [406, 79] on button "Planogram" at bounding box center [396, 77] width 36 height 11
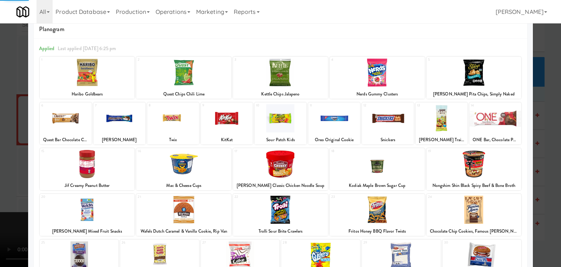
scroll to position [37, 0]
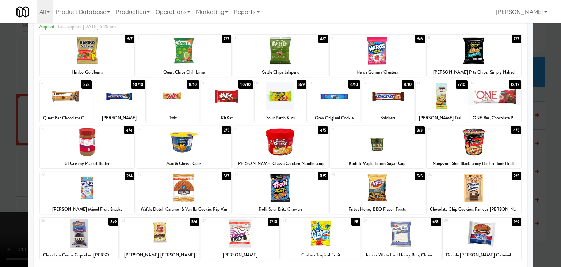
click at [189, 191] on div at bounding box center [183, 188] width 95 height 28
drag, startPoint x: 0, startPoint y: 187, endPoint x: 69, endPoint y: 187, distance: 69.4
click at [0, 187] on div at bounding box center [280, 133] width 561 height 267
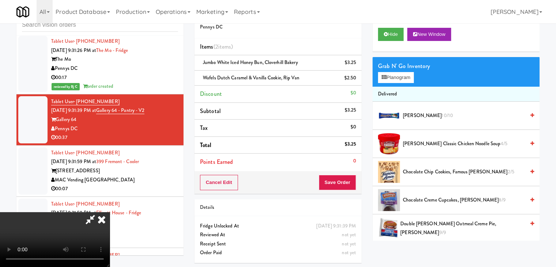
click at [110, 212] on video at bounding box center [55, 239] width 110 height 55
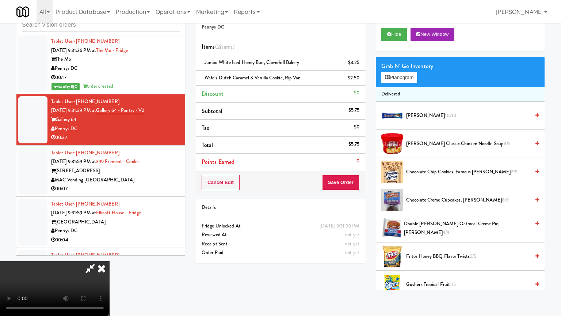
click at [110, 254] on video at bounding box center [55, 288] width 110 height 55
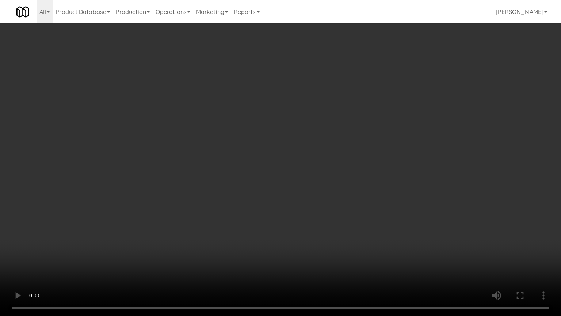
click at [298, 190] on video at bounding box center [280, 158] width 561 height 316
click at [294, 189] on video at bounding box center [280, 158] width 561 height 316
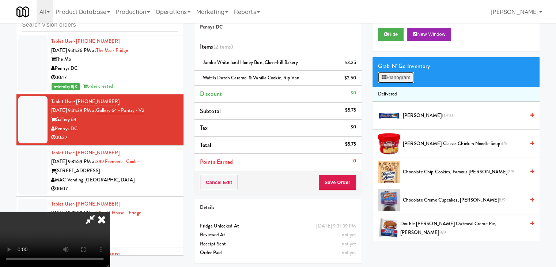
click at [400, 76] on button "Planogram" at bounding box center [396, 77] width 36 height 11
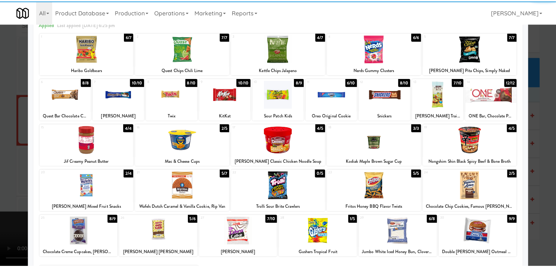
scroll to position [92, 0]
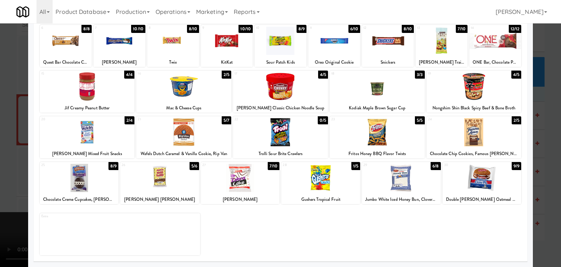
click at [396, 176] on div at bounding box center [401, 178] width 79 height 28
click at [0, 178] on div at bounding box center [280, 133] width 561 height 267
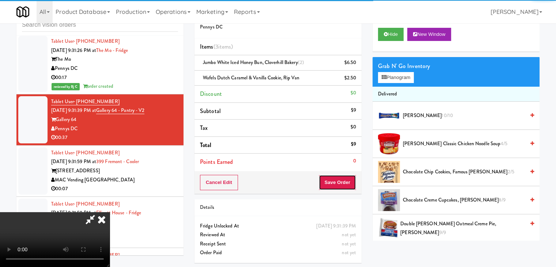
click at [344, 178] on button "Save Order" at bounding box center [337, 182] width 37 height 15
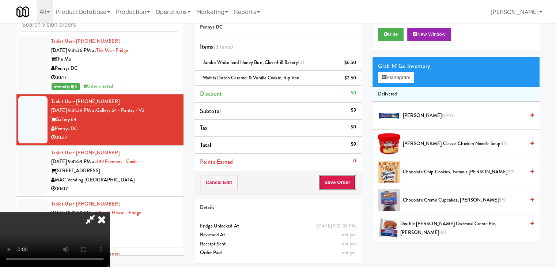
click at [346, 179] on button "Save Order" at bounding box center [337, 182] width 37 height 15
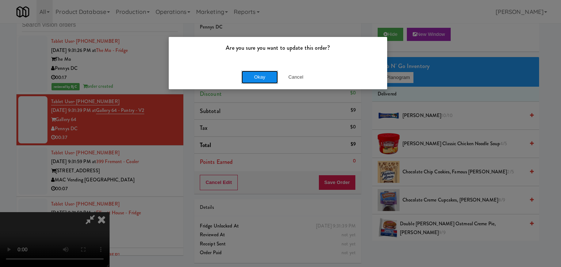
click at [259, 80] on button "Okay" at bounding box center [260, 77] width 37 height 13
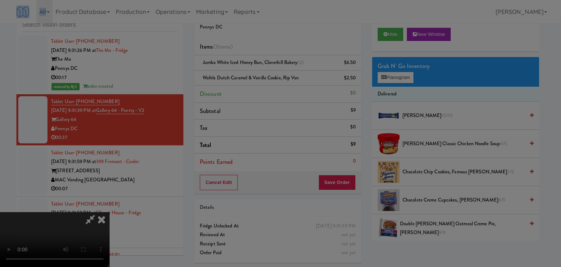
click at [259, 80] on body "Are you sure you want to update this order? Okay Cancel Okay Are you sure you w…" at bounding box center [280, 133] width 561 height 267
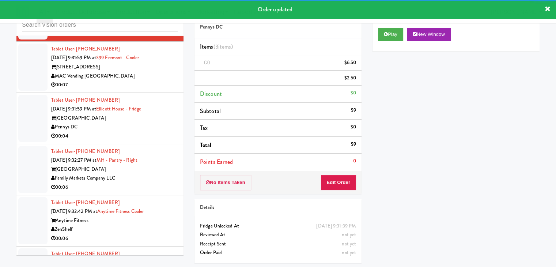
scroll to position [5326, 0]
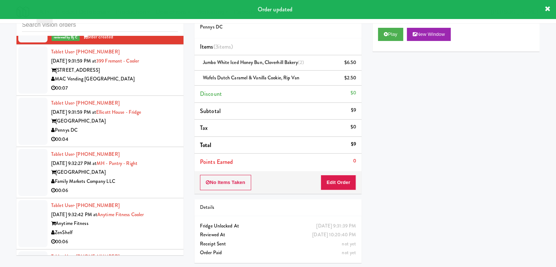
click at [152, 93] on div "00:07" at bounding box center [114, 88] width 127 height 9
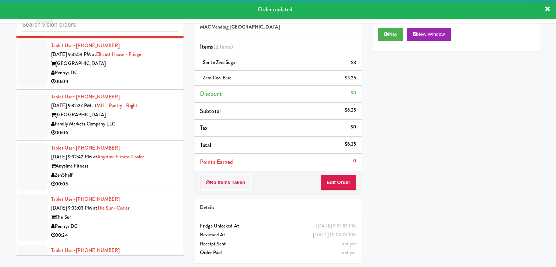
scroll to position [5399, 0]
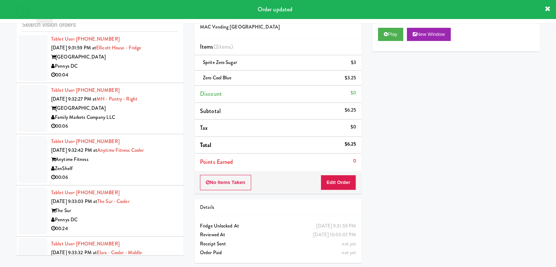
click at [141, 71] on div "Pennys DC" at bounding box center [114, 66] width 127 height 9
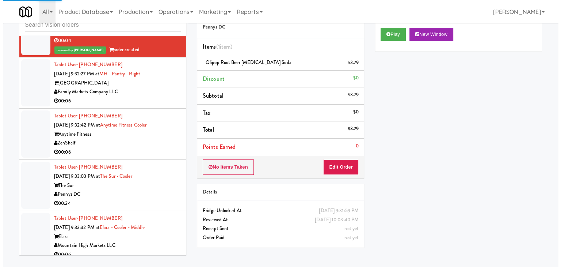
scroll to position [5472, 0]
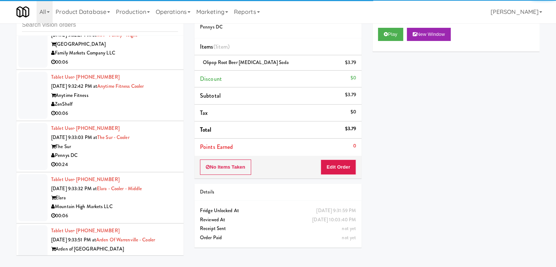
click at [156, 58] on div "Family Markets Company LLC" at bounding box center [114, 53] width 127 height 9
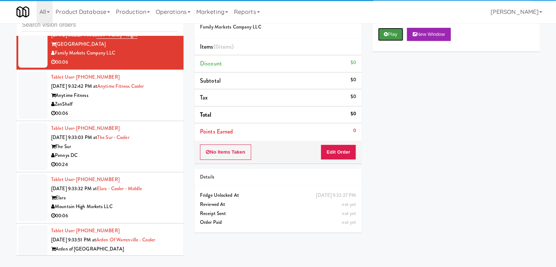
click at [392, 31] on button "Play" at bounding box center [390, 34] width 25 height 13
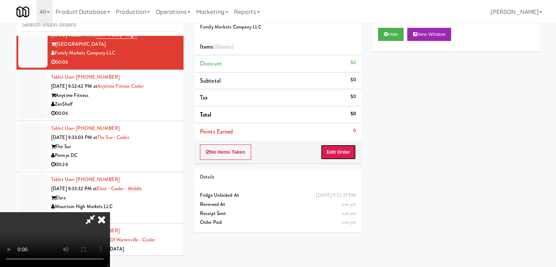
click at [339, 153] on button "Edit Order" at bounding box center [337, 151] width 35 height 15
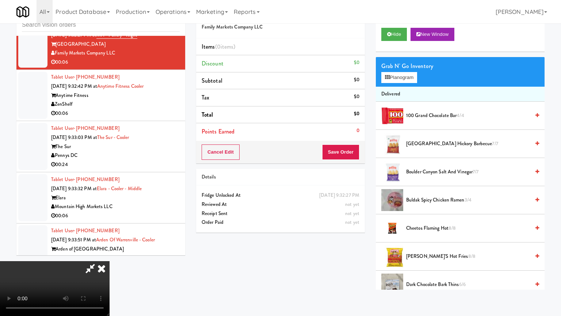
click at [110, 254] on video at bounding box center [55, 288] width 110 height 55
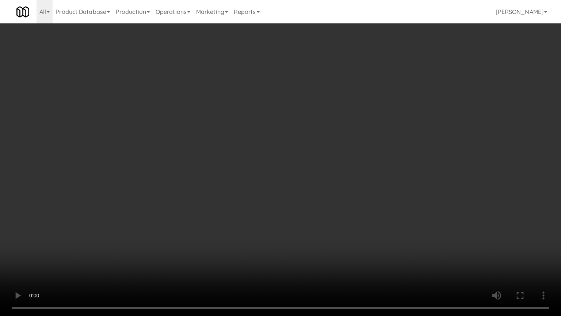
drag, startPoint x: 334, startPoint y: 203, endPoint x: 322, endPoint y: 209, distance: 12.6
click at [331, 204] on video at bounding box center [280, 158] width 561 height 316
click at [344, 199] on video at bounding box center [280, 158] width 561 height 316
click at [377, 210] on video at bounding box center [280, 158] width 561 height 316
click at [379, 212] on video at bounding box center [280, 158] width 561 height 316
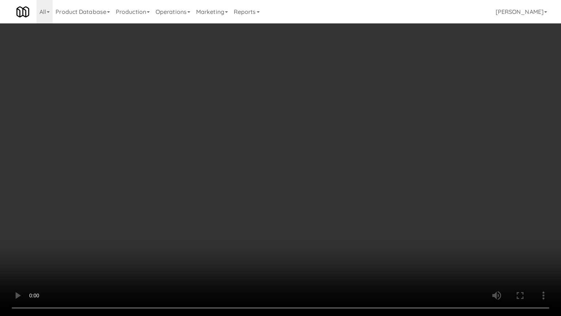
drag, startPoint x: 379, startPoint y: 212, endPoint x: 407, endPoint y: 143, distance: 74.6
click at [379, 210] on video at bounding box center [280, 158] width 561 height 316
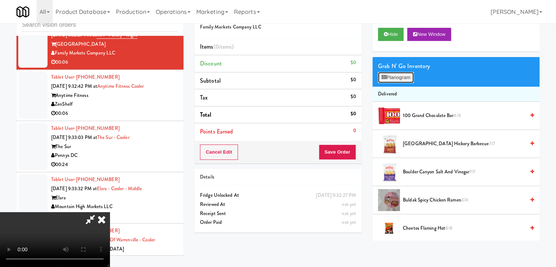
click at [407, 79] on button "Planogram" at bounding box center [396, 77] width 36 height 11
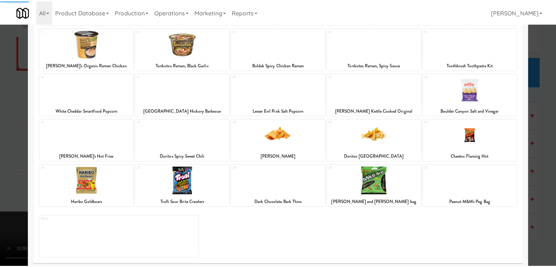
scroll to position [92, 0]
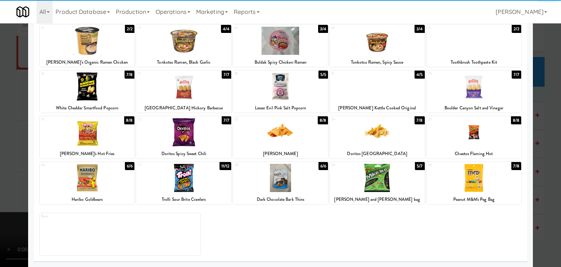
click at [186, 132] on div at bounding box center [183, 132] width 95 height 28
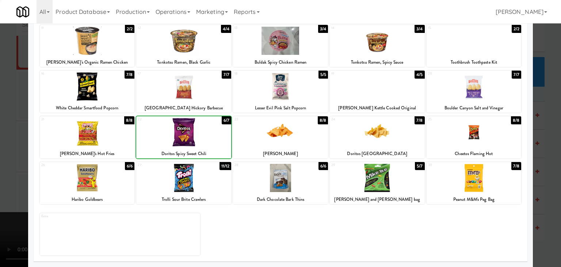
click at [193, 183] on div at bounding box center [183, 178] width 95 height 28
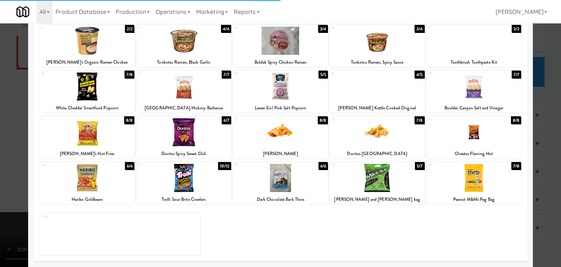
drag, startPoint x: 0, startPoint y: 176, endPoint x: 113, endPoint y: 173, distance: 113.3
click at [8, 174] on div at bounding box center [280, 133] width 561 height 267
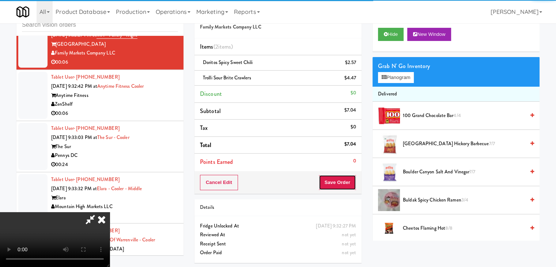
click at [349, 181] on button "Save Order" at bounding box center [337, 182] width 37 height 15
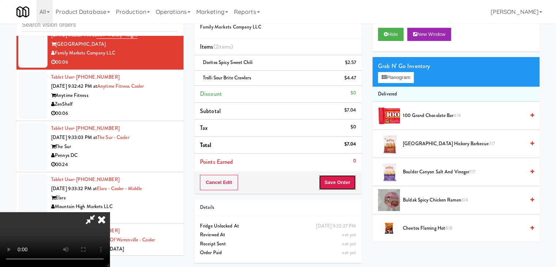
click at [349, 181] on button "Save Order" at bounding box center [337, 182] width 37 height 15
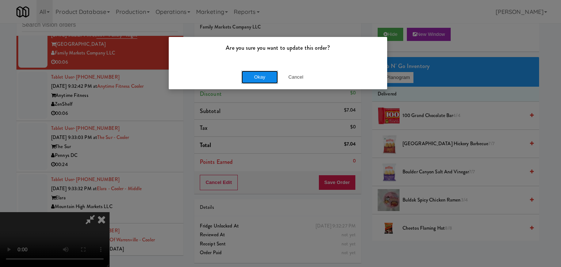
click at [260, 81] on button "Okay" at bounding box center [260, 77] width 37 height 13
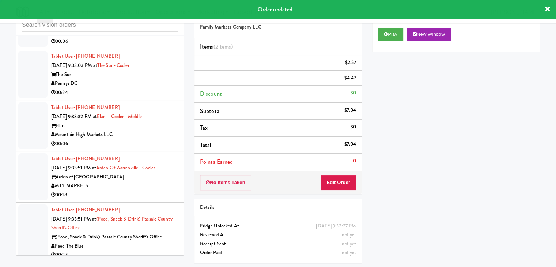
scroll to position [5554, 0]
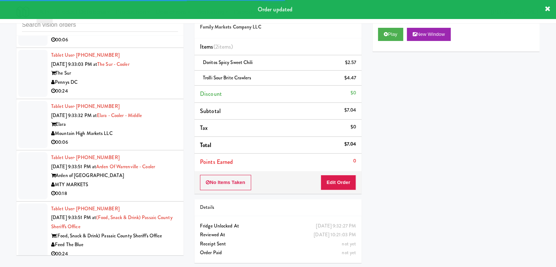
drag, startPoint x: 152, startPoint y: 62, endPoint x: 151, endPoint y: 72, distance: 10.3
click at [152, 45] on div "00:06" at bounding box center [114, 39] width 127 height 9
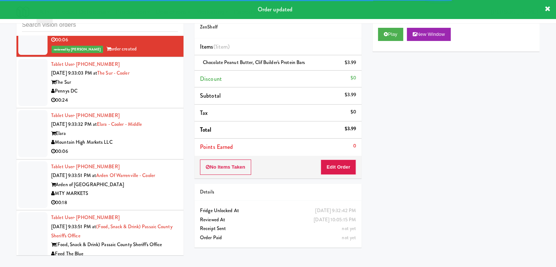
drag, startPoint x: 141, startPoint y: 106, endPoint x: 145, endPoint y: 109, distance: 4.5
click at [141, 87] on div "The Sur" at bounding box center [114, 82] width 127 height 9
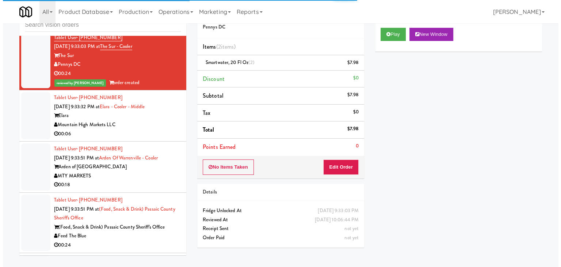
scroll to position [5627, 0]
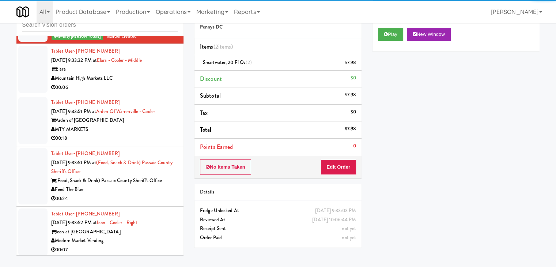
click at [151, 92] on div "00:06" at bounding box center [114, 87] width 127 height 9
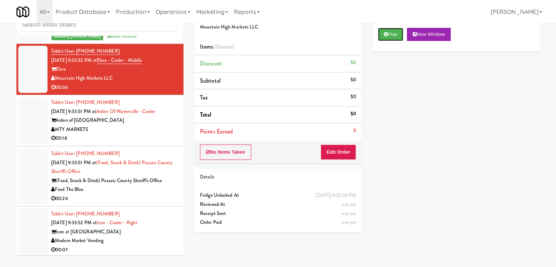
click at [388, 31] on button "Play" at bounding box center [390, 34] width 25 height 13
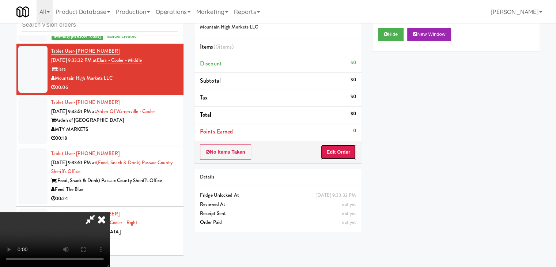
click at [334, 151] on button "Edit Order" at bounding box center [337, 151] width 35 height 15
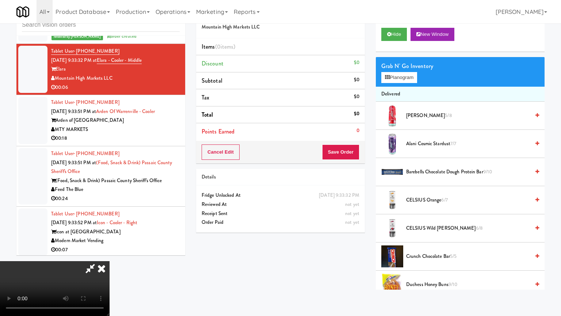
click at [110, 254] on video at bounding box center [55, 288] width 110 height 55
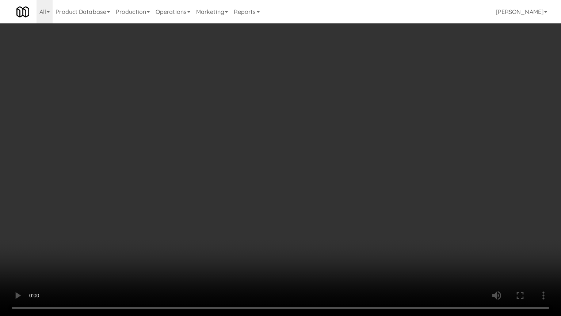
drag, startPoint x: 306, startPoint y: 179, endPoint x: 299, endPoint y: 181, distance: 6.8
click at [304, 179] on video at bounding box center [280, 158] width 561 height 316
click at [308, 175] on video at bounding box center [280, 158] width 561 height 316
drag, startPoint x: 309, startPoint y: 175, endPoint x: 371, endPoint y: 91, distance: 104.3
click at [310, 174] on video at bounding box center [280, 158] width 561 height 316
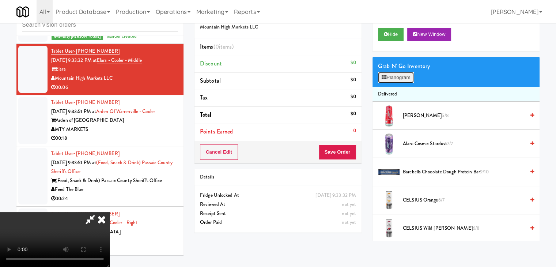
click at [395, 77] on button "Planogram" at bounding box center [396, 77] width 36 height 11
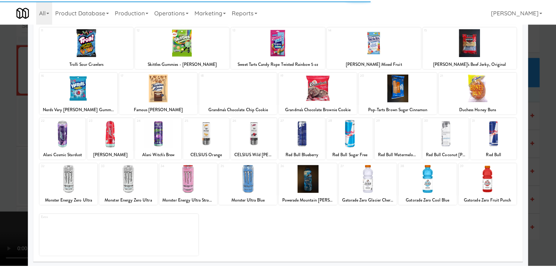
scroll to position [92, 0]
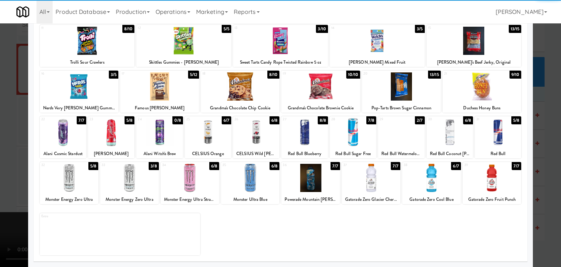
click at [423, 177] on div at bounding box center [431, 178] width 58 height 28
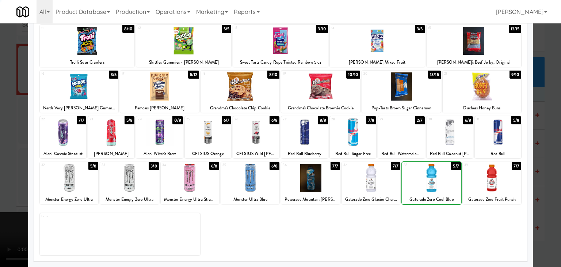
click at [423, 177] on div at bounding box center [431, 178] width 58 height 28
drag, startPoint x: 0, startPoint y: 161, endPoint x: 159, endPoint y: 163, distance: 158.6
click at [9, 159] on div at bounding box center [280, 133] width 561 height 267
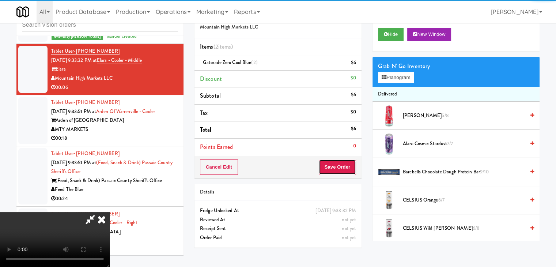
click at [351, 167] on button "Save Order" at bounding box center [337, 166] width 37 height 15
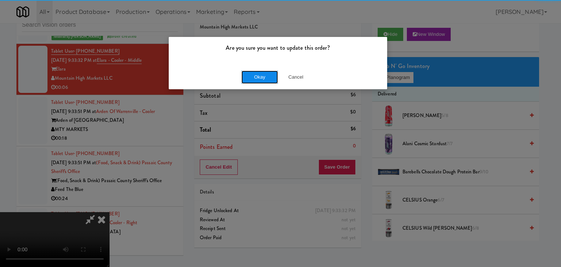
click at [272, 72] on button "Okay" at bounding box center [260, 77] width 37 height 13
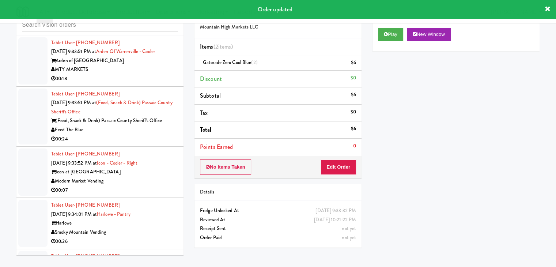
scroll to position [5700, 0]
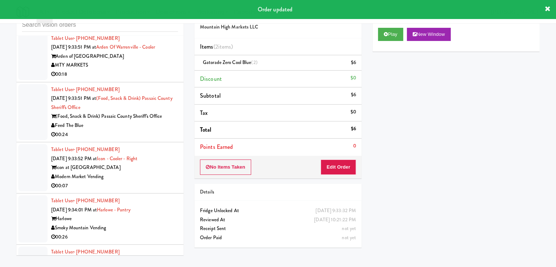
drag, startPoint x: 140, startPoint y: 100, endPoint x: 139, endPoint y: 107, distance: 7.3
click at [140, 79] on div "00:18" at bounding box center [114, 74] width 127 height 9
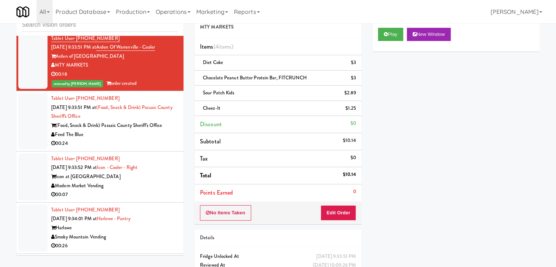
click at [122, 139] on div "Feed The Blue" at bounding box center [114, 134] width 127 height 9
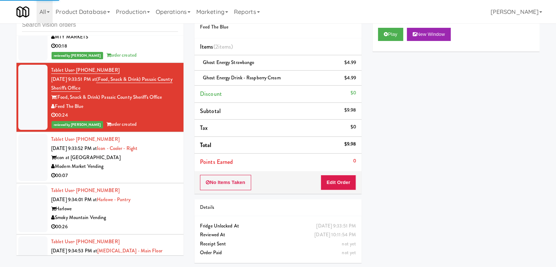
scroll to position [5773, 0]
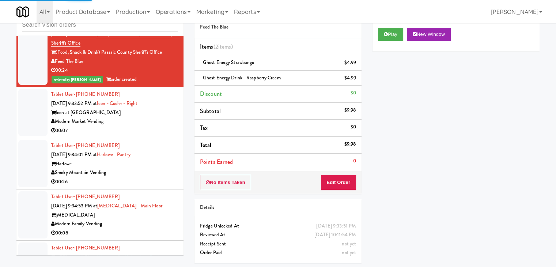
click at [137, 126] on div "Modern Market Vending" at bounding box center [114, 121] width 127 height 9
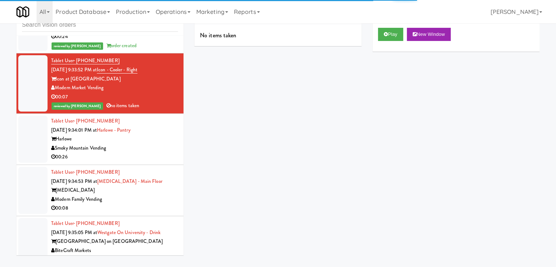
scroll to position [5847, 0]
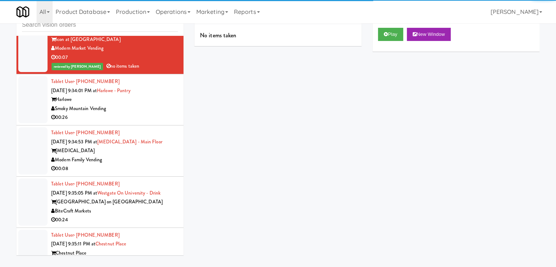
click at [153, 113] on div "Smoky Mountain Vending" at bounding box center [114, 108] width 127 height 9
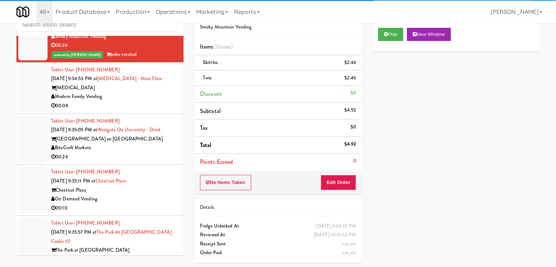
scroll to position [5920, 0]
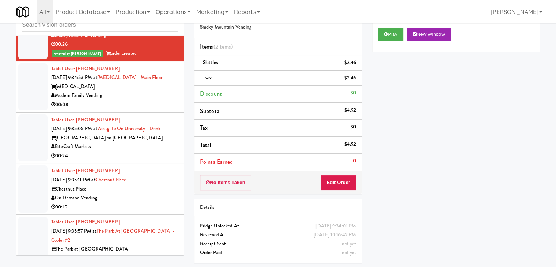
click at [151, 109] on div "00:08" at bounding box center [114, 104] width 127 height 9
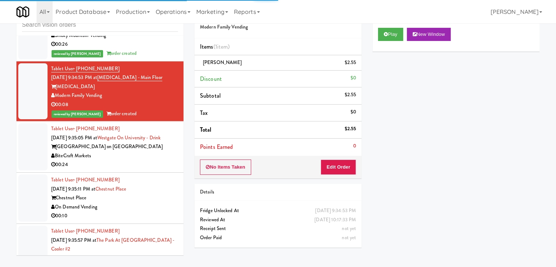
scroll to position [6066, 0]
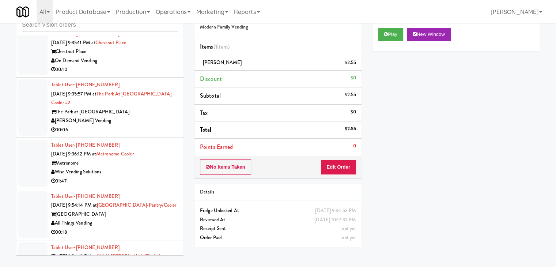
click at [144, 125] on div "[PERSON_NAME] Vending" at bounding box center [114, 120] width 127 height 9
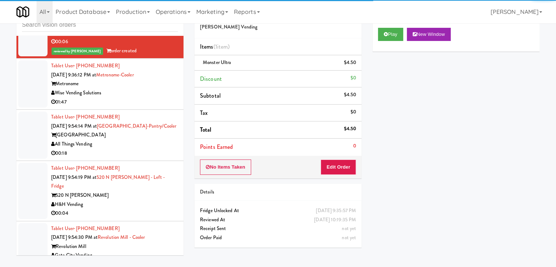
scroll to position [6285, 0]
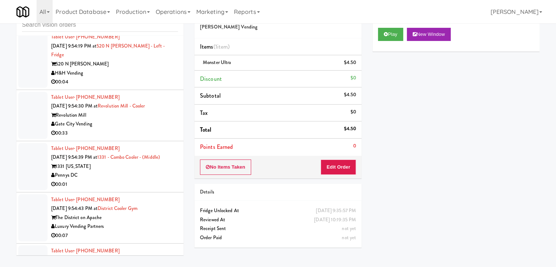
click at [140, 129] on div "Gate City Vending" at bounding box center [114, 123] width 127 height 9
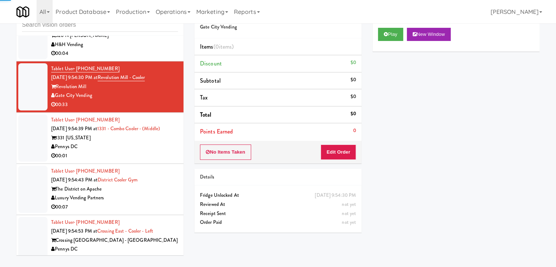
scroll to position [6358, 0]
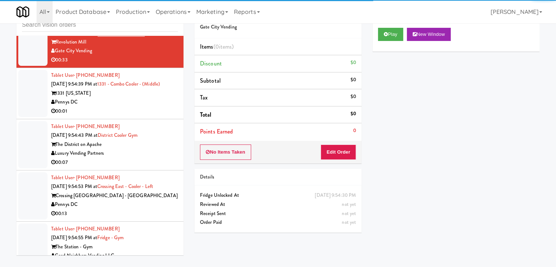
click at [136, 116] on div "00:01" at bounding box center [114, 111] width 127 height 9
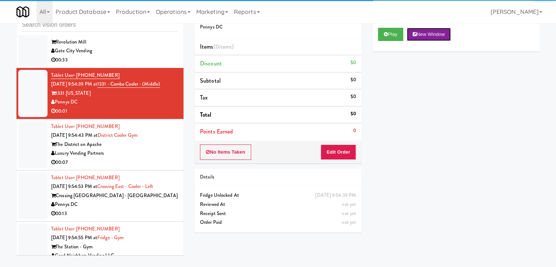
click at [409, 30] on button "New Window" at bounding box center [429, 34] width 44 height 13
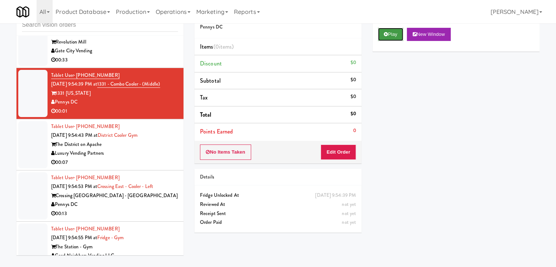
click at [395, 31] on button "Play" at bounding box center [390, 34] width 25 height 13
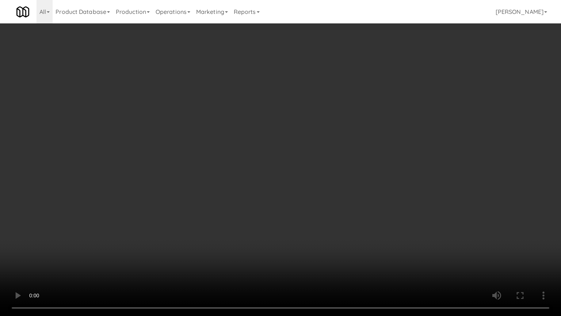
click at [384, 169] on video at bounding box center [280, 158] width 561 height 316
drag, startPoint x: 384, startPoint y: 169, endPoint x: 394, endPoint y: 135, distance: 35.4
click at [384, 169] on video at bounding box center [280, 158] width 561 height 316
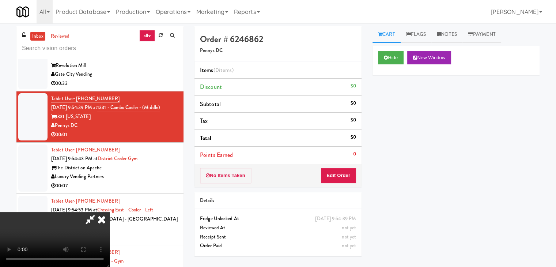
drag, startPoint x: 450, startPoint y: 32, endPoint x: 445, endPoint y: 45, distance: 14.1
click at [450, 33] on link "Notes" at bounding box center [446, 34] width 31 height 16
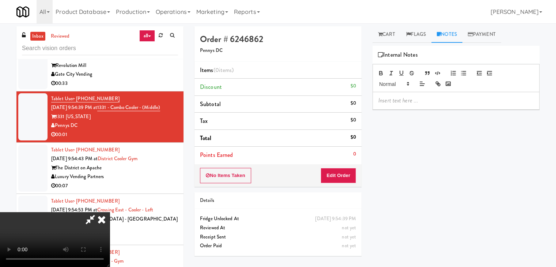
click at [397, 104] on div at bounding box center [456, 100] width 166 height 17
click at [99, 212] on icon at bounding box center [90, 219] width 17 height 15
click at [240, 171] on button "No Items Taken" at bounding box center [225, 175] width 51 height 15
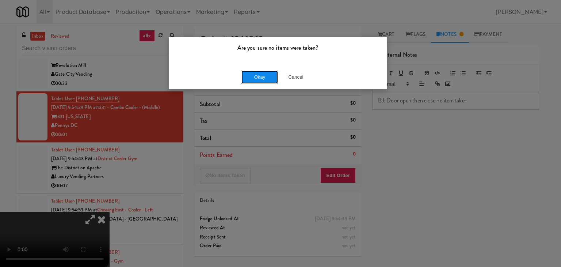
click at [251, 75] on button "Okay" at bounding box center [260, 77] width 37 height 13
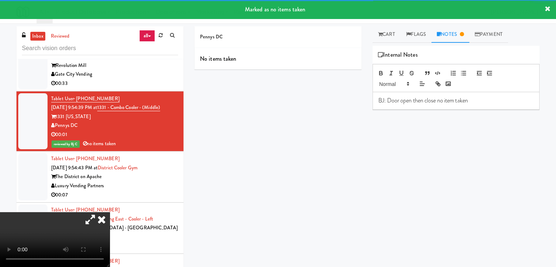
click at [110, 212] on icon at bounding box center [102, 219] width 16 height 15
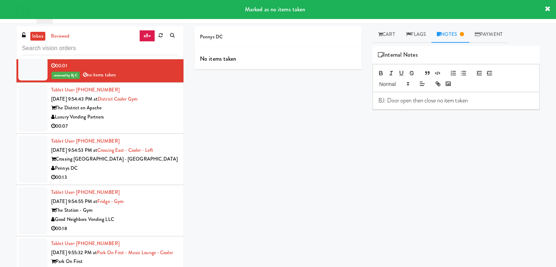
scroll to position [6431, 0]
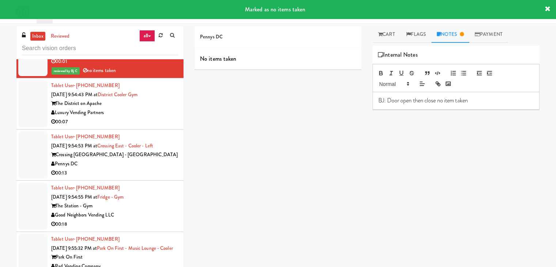
click at [148, 126] on div "00:07" at bounding box center [114, 121] width 127 height 9
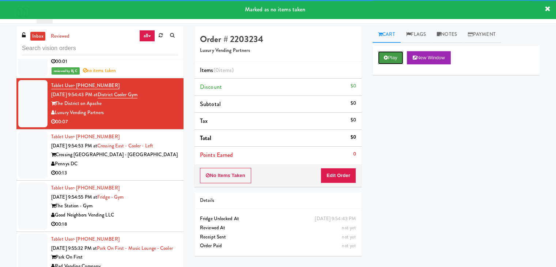
click at [398, 60] on button "Play" at bounding box center [390, 57] width 25 height 13
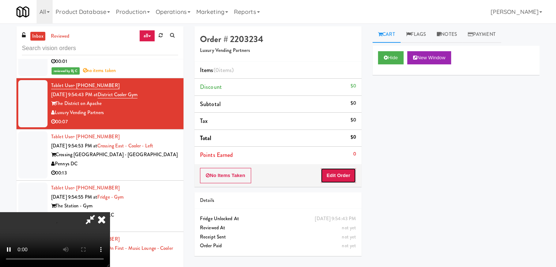
click at [346, 171] on button "Edit Order" at bounding box center [337, 175] width 35 height 15
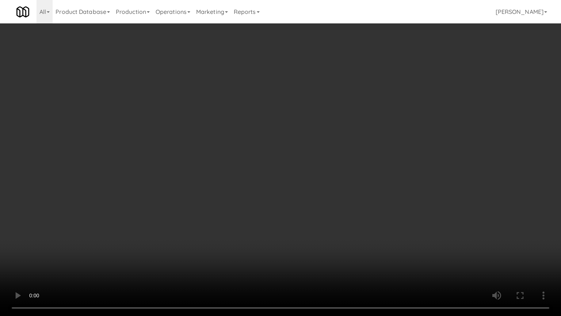
click at [318, 177] on video at bounding box center [280, 158] width 561 height 316
click at [324, 176] on video at bounding box center [280, 158] width 561 height 316
click at [329, 174] on video at bounding box center [280, 158] width 561 height 316
drag, startPoint x: 329, startPoint y: 172, endPoint x: 390, endPoint y: 88, distance: 104.6
click at [330, 170] on video at bounding box center [280, 158] width 561 height 316
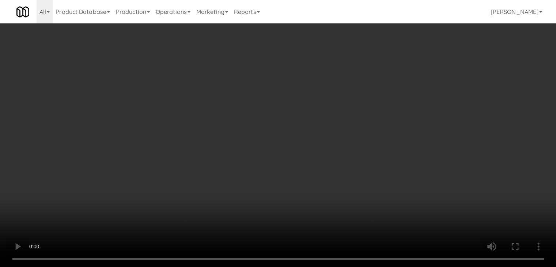
click at [402, 76] on button "Planogram" at bounding box center [396, 77] width 36 height 11
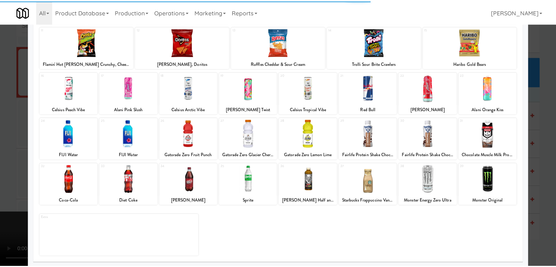
scroll to position [92, 0]
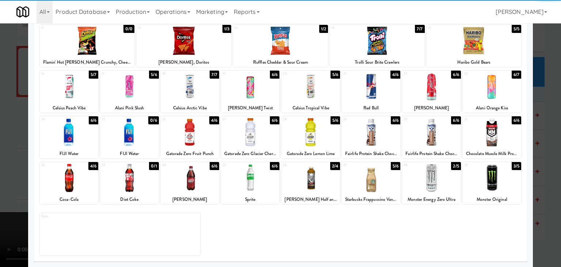
click at [259, 137] on div at bounding box center [250, 132] width 58 height 28
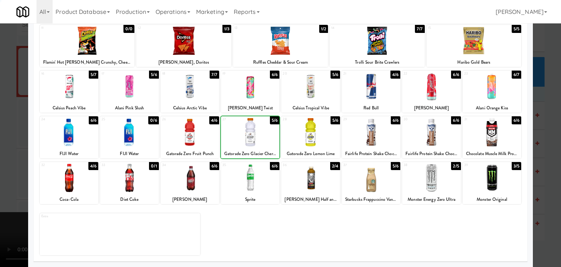
drag, startPoint x: 0, startPoint y: 154, endPoint x: 172, endPoint y: 153, distance: 172.1
click at [3, 154] on div at bounding box center [280, 133] width 561 height 267
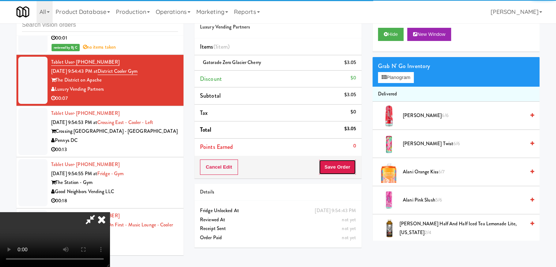
click at [347, 164] on button "Save Order" at bounding box center [337, 166] width 37 height 15
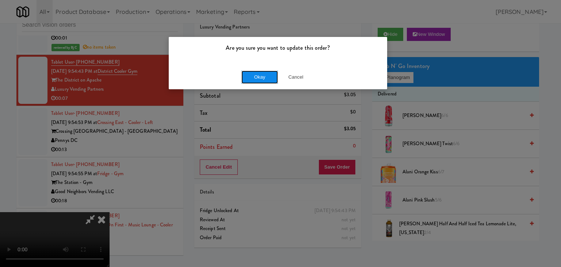
click at [269, 76] on button "Okay" at bounding box center [260, 77] width 37 height 13
click at [269, 76] on div "Okay Cancel" at bounding box center [278, 77] width 219 height 24
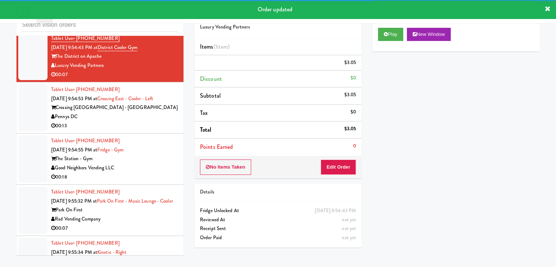
scroll to position [6468, 0]
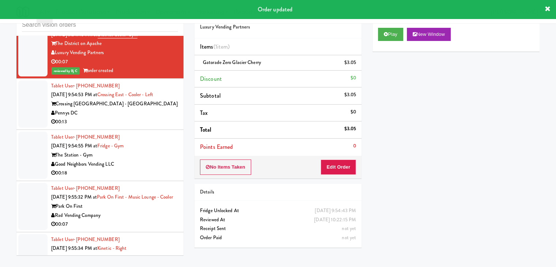
drag, startPoint x: 142, startPoint y: 126, endPoint x: 146, endPoint y: 125, distance: 4.2
click at [143, 118] on div "Pennys DC" at bounding box center [114, 113] width 127 height 9
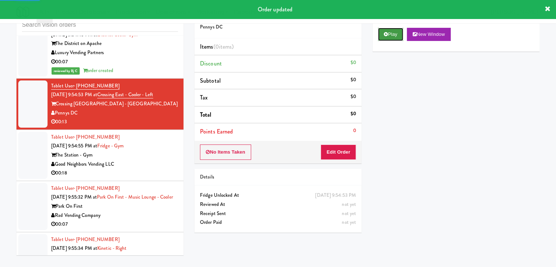
click at [398, 36] on button "Play" at bounding box center [390, 34] width 25 height 13
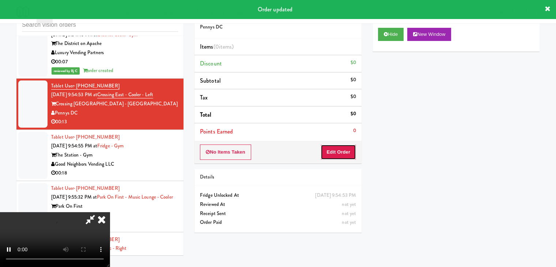
click at [338, 156] on button "Edit Order" at bounding box center [337, 151] width 35 height 15
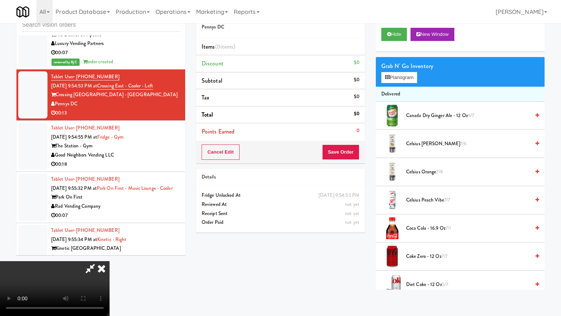
click at [110, 254] on video at bounding box center [55, 288] width 110 height 55
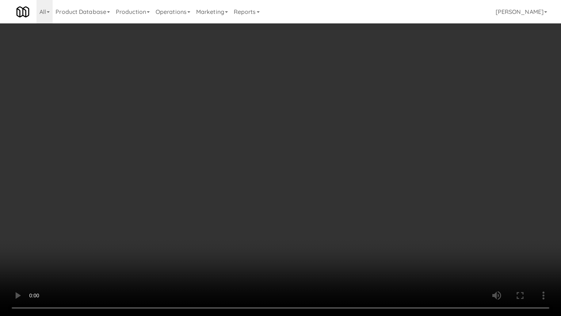
click at [333, 211] on video at bounding box center [280, 158] width 561 height 316
click at [330, 191] on video at bounding box center [280, 158] width 561 height 316
drag, startPoint x: 330, startPoint y: 191, endPoint x: 380, endPoint y: 82, distance: 119.7
click at [337, 175] on video at bounding box center [280, 158] width 561 height 316
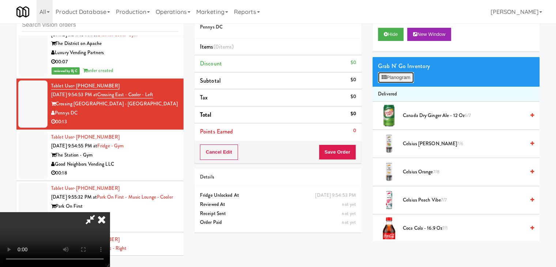
click at [393, 75] on button "Planogram" at bounding box center [396, 77] width 36 height 11
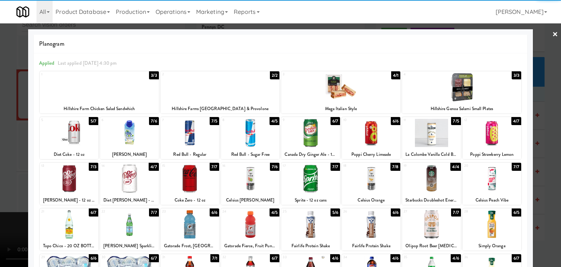
click at [508, 136] on div at bounding box center [492, 133] width 58 height 28
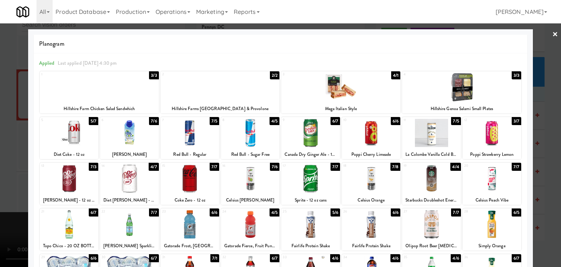
click at [546, 142] on div at bounding box center [280, 133] width 561 height 267
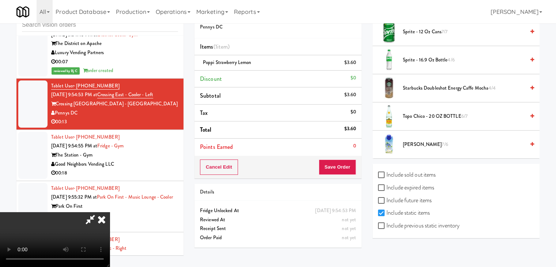
click at [433, 222] on label "Include previous static inventory" at bounding box center [418, 225] width 81 height 11
click at [386, 223] on input "Include previous static inventory" at bounding box center [382, 226] width 8 height 6
checkbox input "true"
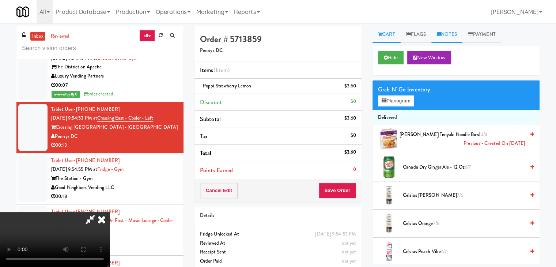
click at [453, 32] on link "Notes" at bounding box center [446, 34] width 31 height 16
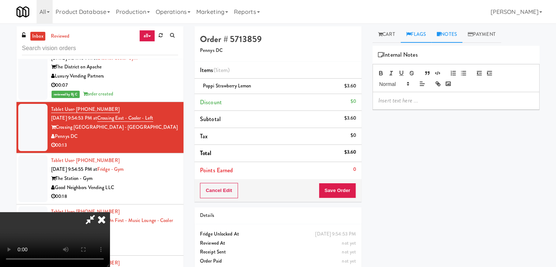
click at [414, 35] on link "Flags" at bounding box center [416, 34] width 31 height 16
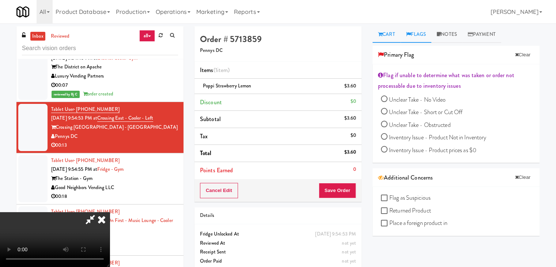
click at [391, 35] on link "Cart" at bounding box center [386, 34] width 28 height 16
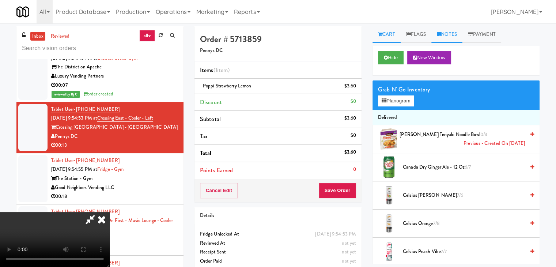
click at [452, 35] on link "Notes" at bounding box center [446, 34] width 31 height 16
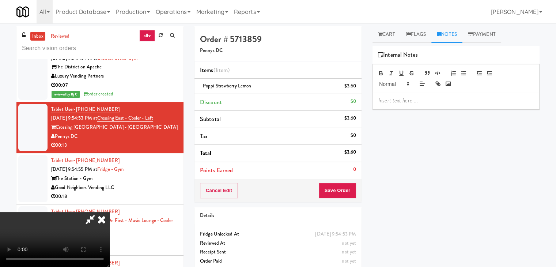
click at [414, 98] on p at bounding box center [455, 100] width 155 height 8
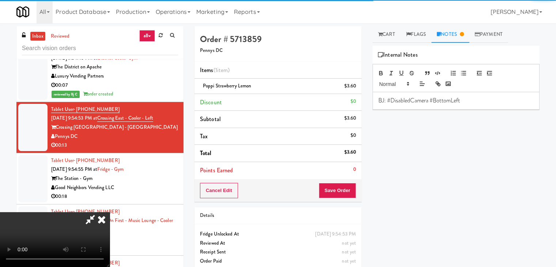
click at [110, 212] on icon at bounding box center [102, 219] width 16 height 15
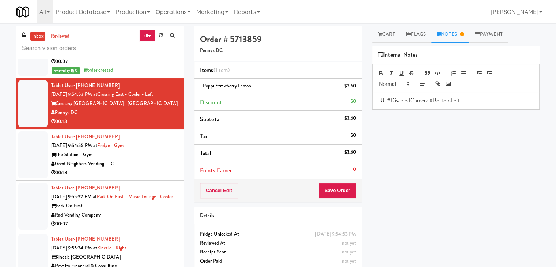
scroll to position [6504, 0]
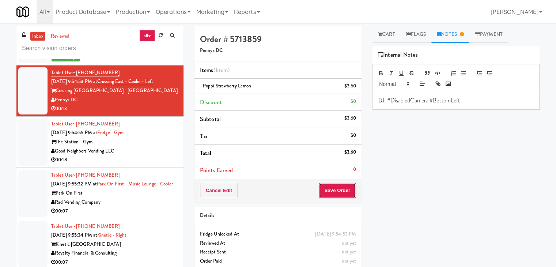
click at [337, 191] on button "Save Order" at bounding box center [337, 190] width 37 height 15
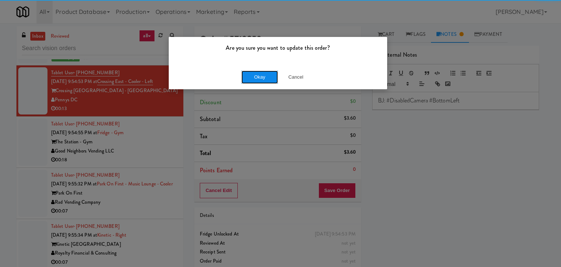
click at [269, 72] on button "Okay" at bounding box center [260, 77] width 37 height 13
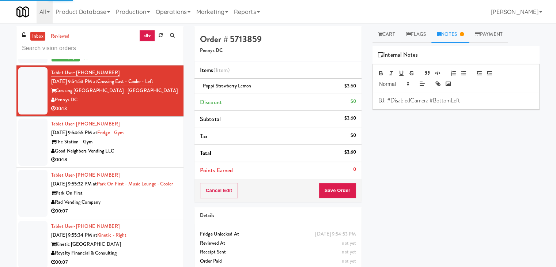
click at [149, 156] on div "Good Neighbors Vending LLC" at bounding box center [114, 151] width 127 height 9
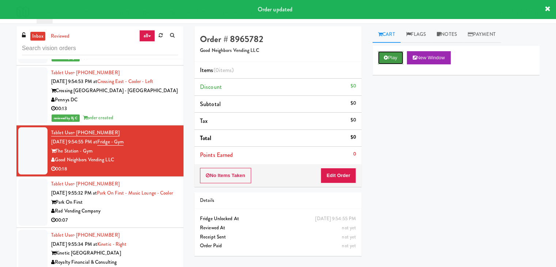
click at [387, 54] on button "Play" at bounding box center [390, 57] width 25 height 13
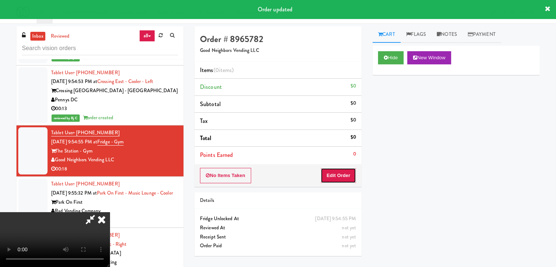
click at [346, 168] on button "Edit Order" at bounding box center [337, 175] width 35 height 15
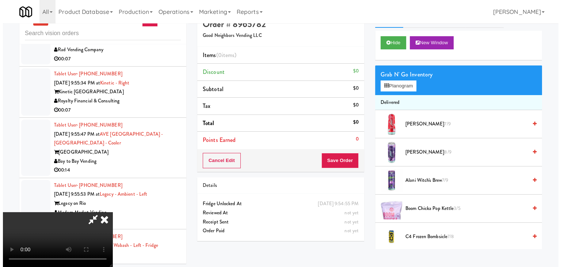
scroll to position [23, 0]
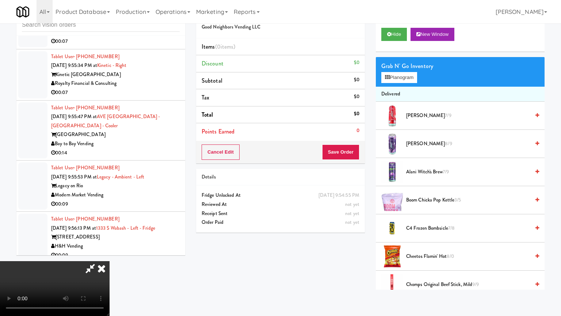
click at [110, 254] on video at bounding box center [55, 288] width 110 height 55
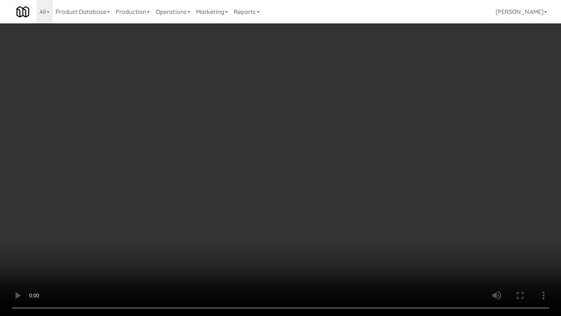
click at [358, 175] on video at bounding box center [280, 158] width 561 height 316
click at [364, 166] on video at bounding box center [280, 158] width 561 height 316
click at [367, 165] on video at bounding box center [280, 158] width 561 height 316
click at [386, 154] on video at bounding box center [280, 158] width 561 height 316
click at [387, 154] on video at bounding box center [280, 158] width 561 height 316
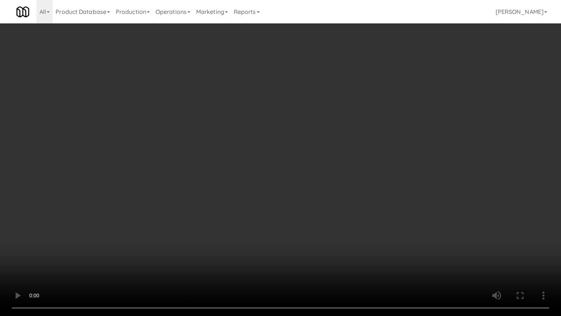
click at [387, 154] on video at bounding box center [280, 158] width 561 height 316
click at [409, 112] on video at bounding box center [280, 158] width 561 height 316
click at [180, 254] on video at bounding box center [280, 158] width 561 height 316
click at [339, 216] on video at bounding box center [280, 158] width 561 height 316
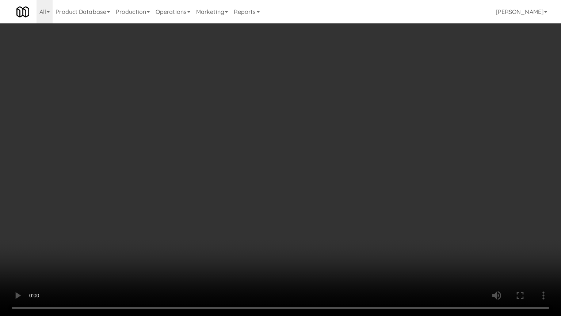
click at [338, 218] on video at bounding box center [280, 158] width 561 height 316
click
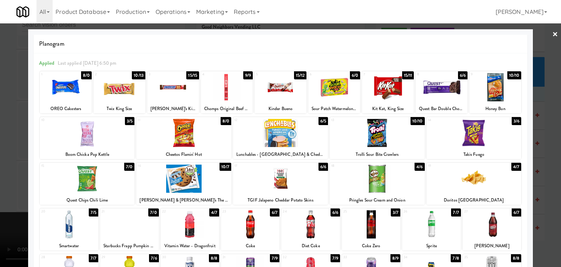
drag, startPoint x: 200, startPoint y: 136, endPoint x: 149, endPoint y: 147, distance: 52.0
drag, startPoint x: 0, startPoint y: 167, endPoint x: 80, endPoint y: 166, distance: 80.4
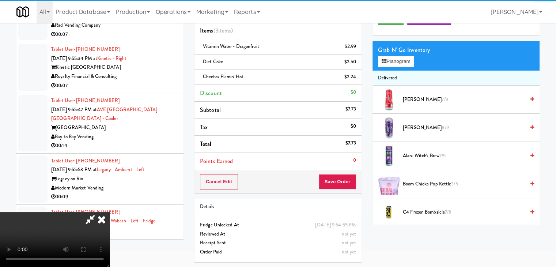
scroll to position [23, 0]
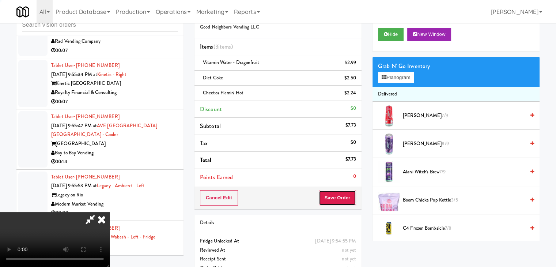
drag, startPoint x: 345, startPoint y: 202, endPoint x: 335, endPoint y: 162, distance: 40.6
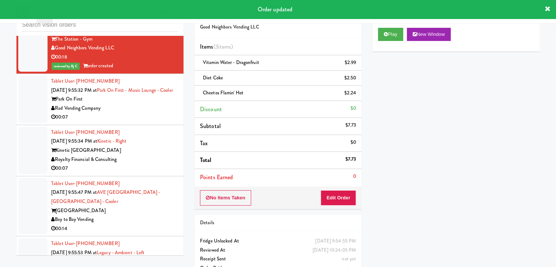
scroll to position [6587, 0]
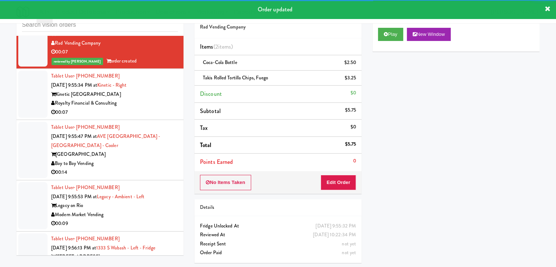
scroll to position [6660, 0]
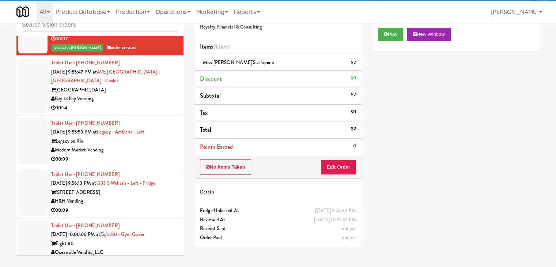
scroll to position [6733, 0]
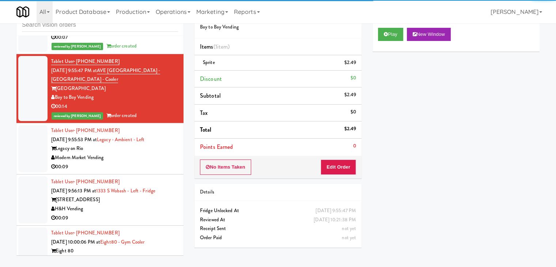
scroll to position [6769, 0]
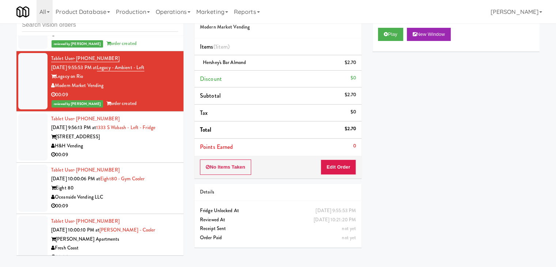
scroll to position [6806, 0]
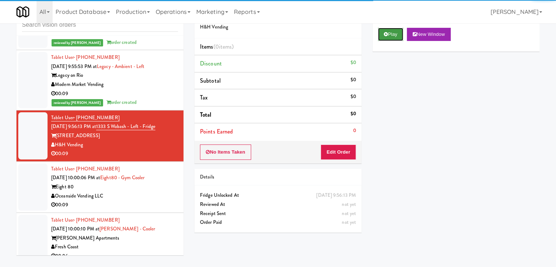
drag, startPoint x: 382, startPoint y: 35, endPoint x: 372, endPoint y: 87, distance: 52.8
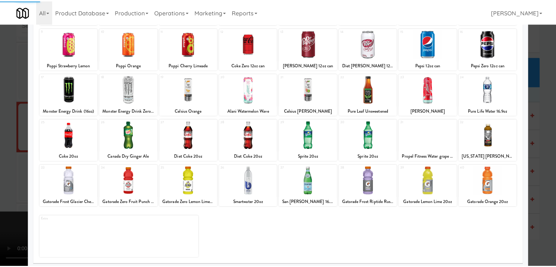
scroll to position [92, 0]
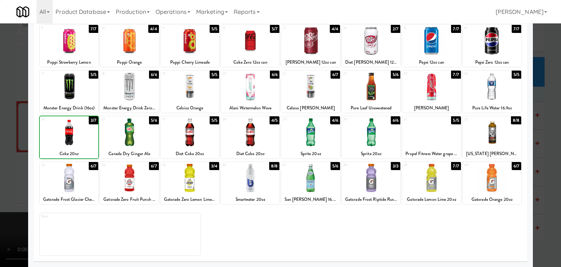
drag, startPoint x: 0, startPoint y: 162, endPoint x: 98, endPoint y: 160, distance: 98.3
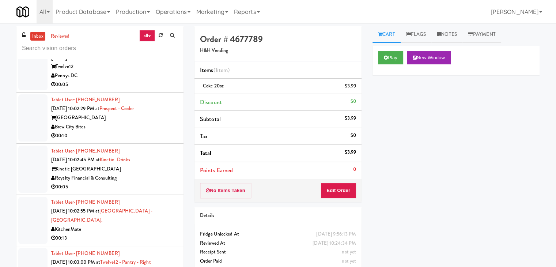
scroll to position [7624, 0]
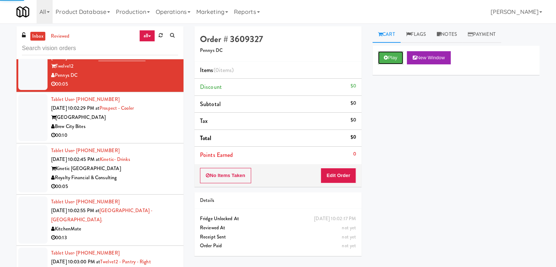
drag, startPoint x: 388, startPoint y: 60, endPoint x: 386, endPoint y: 72, distance: 12.8
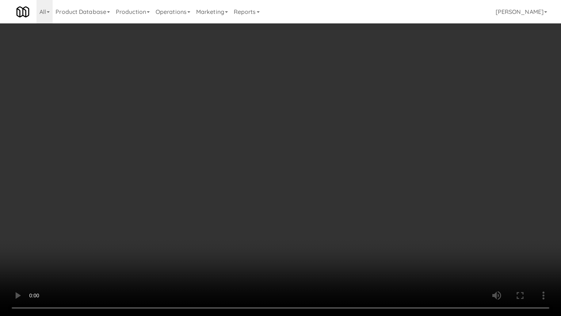
drag, startPoint x: 314, startPoint y: 209, endPoint x: 312, endPoint y: 213, distance: 4.1
drag, startPoint x: 323, startPoint y: 200, endPoint x: 325, endPoint y: 195, distance: 5.6
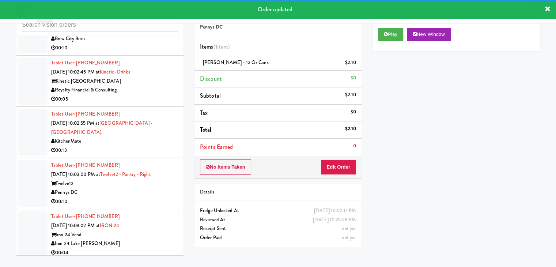
scroll to position [7706, 0]
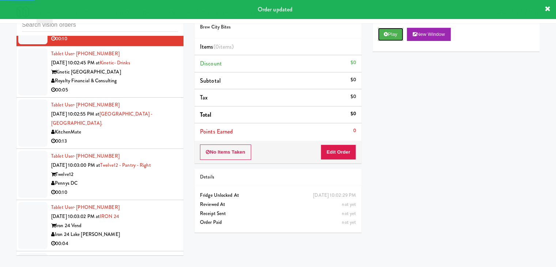
drag, startPoint x: 391, startPoint y: 37, endPoint x: 387, endPoint y: 50, distance: 13.7
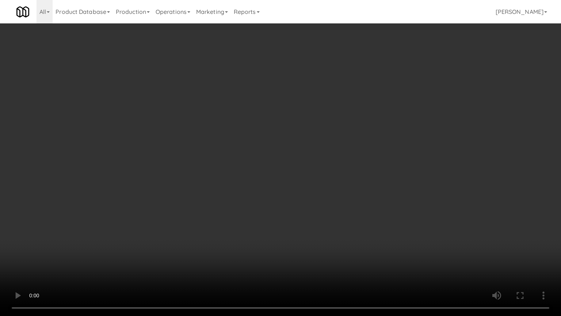
drag, startPoint x: 332, startPoint y: 222, endPoint x: 325, endPoint y: 232, distance: 12.2
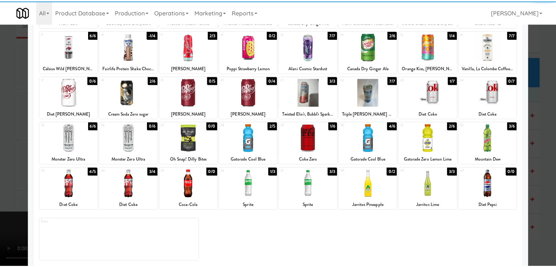
scroll to position [92, 0]
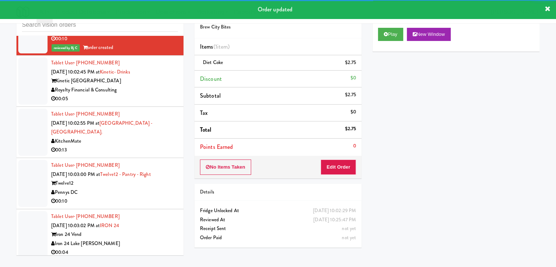
drag, startPoint x: 151, startPoint y: 116, endPoint x: 152, endPoint y: 119, distance: 3.8
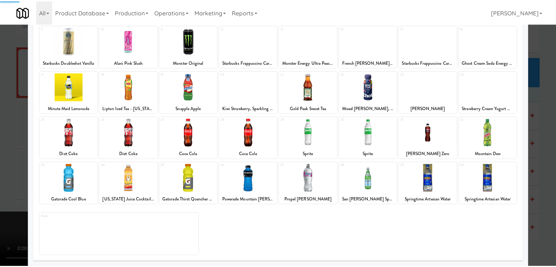
scroll to position [92, 0]
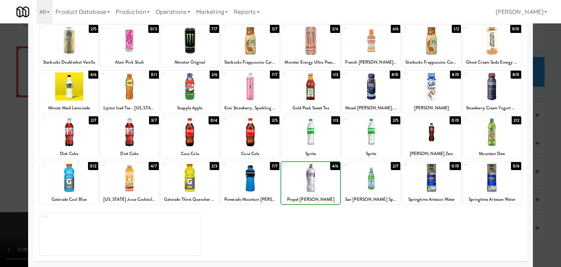
drag, startPoint x: 0, startPoint y: 181, endPoint x: 128, endPoint y: 180, distance: 127.5
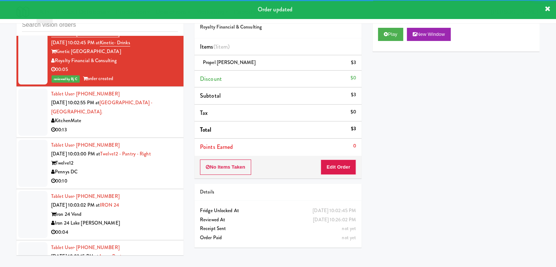
scroll to position [7779, 0]
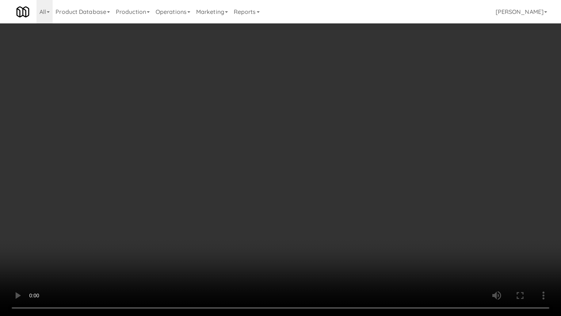
drag, startPoint x: 329, startPoint y: 134, endPoint x: 384, endPoint y: 59, distance: 93.4
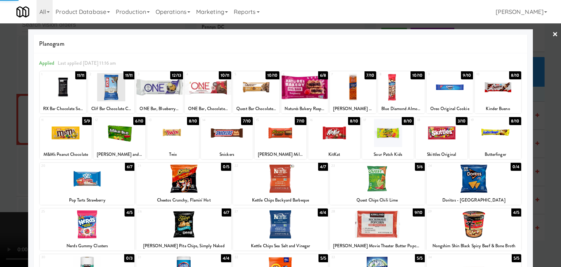
drag, startPoint x: 0, startPoint y: 205, endPoint x: 242, endPoint y: 197, distance: 242.1
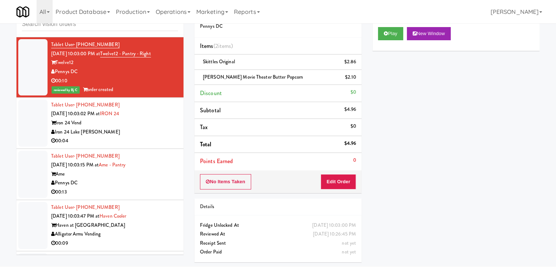
scroll to position [7889, 0]
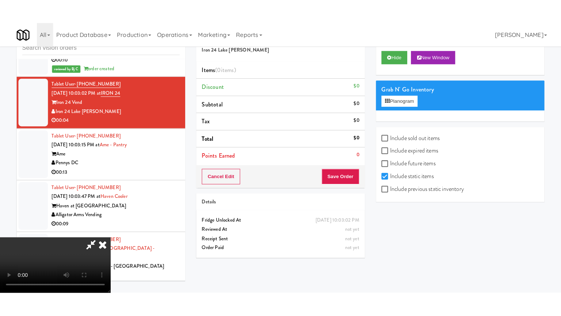
scroll to position [103, 0]
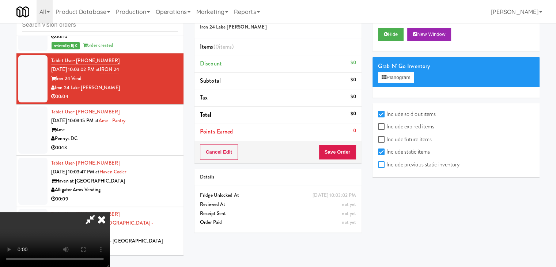
checkbox input "true"
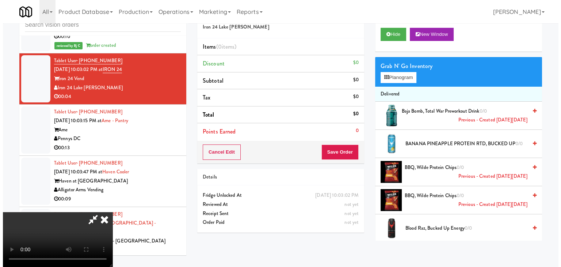
scroll to position [0, 0]
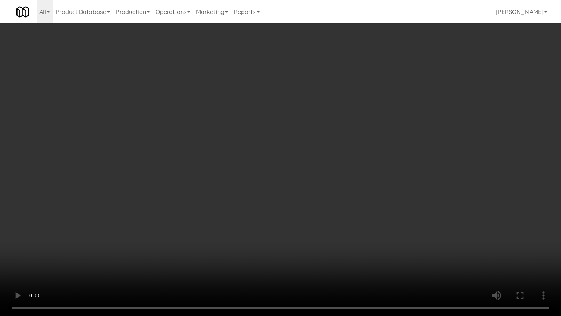
drag, startPoint x: 392, startPoint y: 208, endPoint x: 414, endPoint y: 102, distance: 107.9
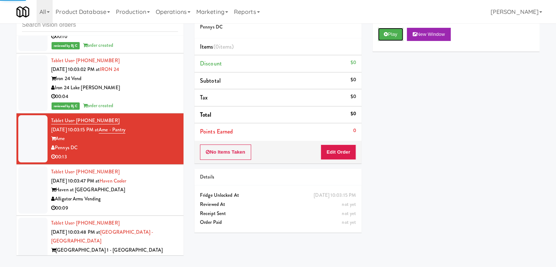
drag, startPoint x: 385, startPoint y: 33, endPoint x: 384, endPoint y: 46, distance: 13.2
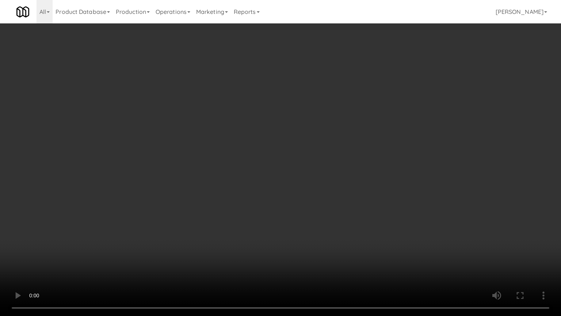
drag, startPoint x: 348, startPoint y: 156, endPoint x: 392, endPoint y: 84, distance: 85.0
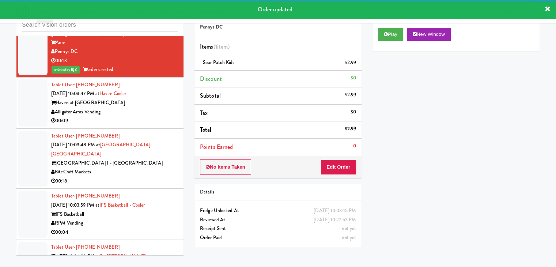
scroll to position [7998, 0]
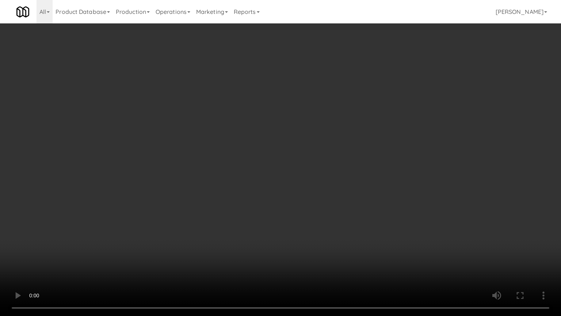
drag, startPoint x: 349, startPoint y: 172, endPoint x: 380, endPoint y: 91, distance: 87.2
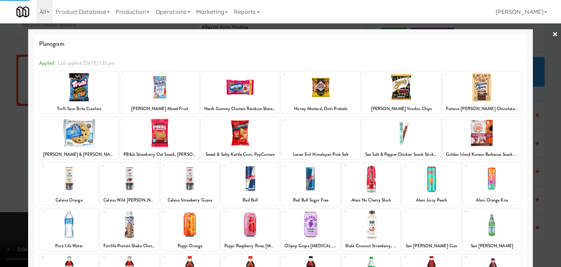
drag, startPoint x: 0, startPoint y: 148, endPoint x: 47, endPoint y: 144, distance: 47.3
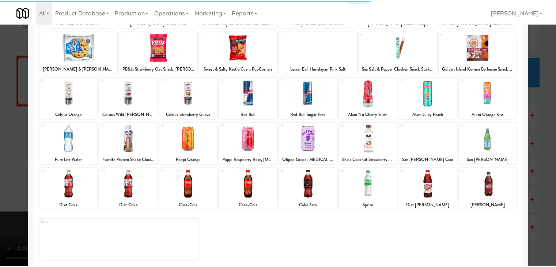
scroll to position [92, 0]
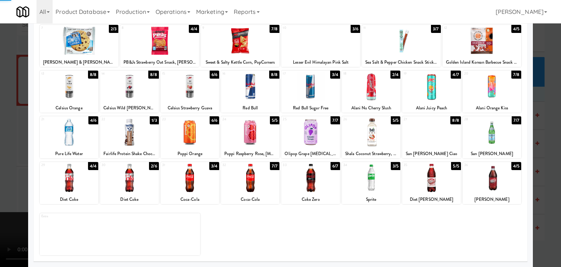
drag, startPoint x: 2, startPoint y: 180, endPoint x: 18, endPoint y: 177, distance: 16.3
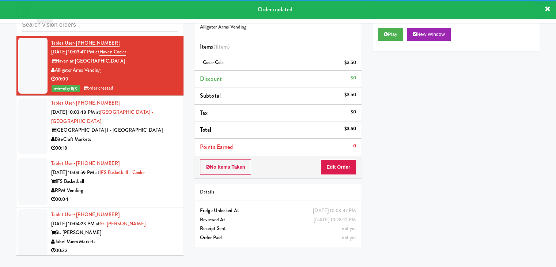
scroll to position [8071, 0]
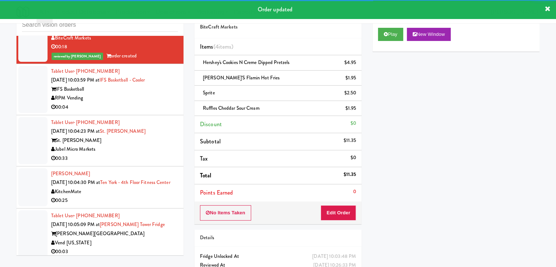
scroll to position [8144, 0]
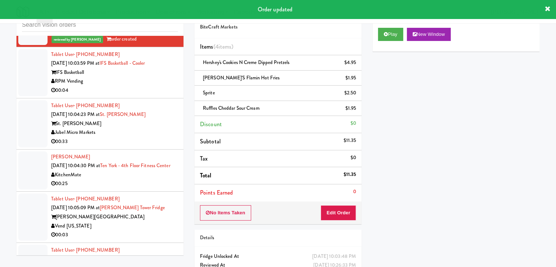
drag, startPoint x: 156, startPoint y: 101, endPoint x: 161, endPoint y: 104, distance: 5.4
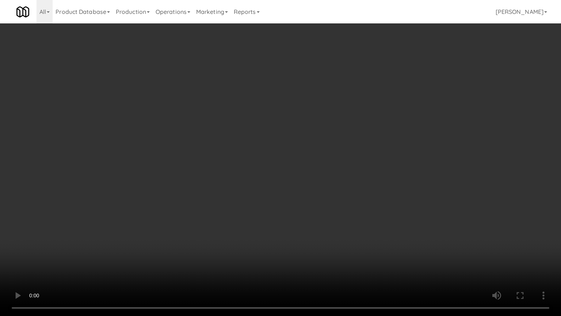
drag, startPoint x: 355, startPoint y: 158, endPoint x: 377, endPoint y: 109, distance: 53.7
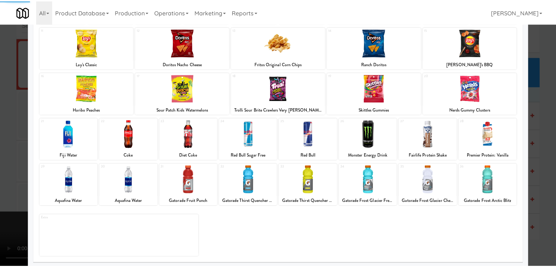
scroll to position [92, 0]
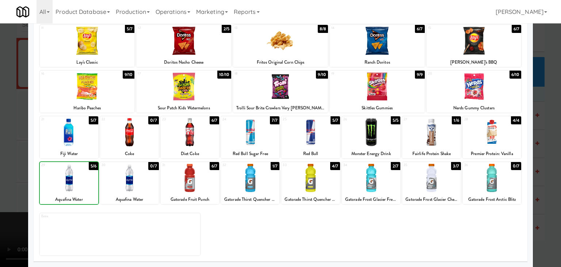
drag, startPoint x: 10, startPoint y: 184, endPoint x: 179, endPoint y: 178, distance: 168.9
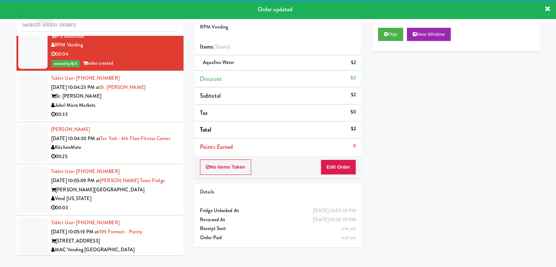
scroll to position [8181, 0]
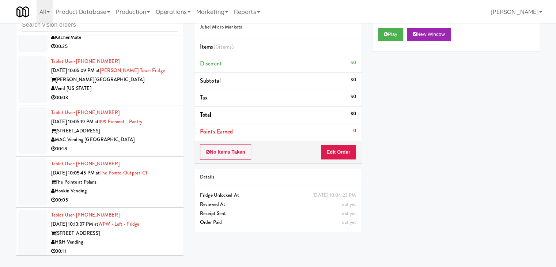
scroll to position [8327, 0]
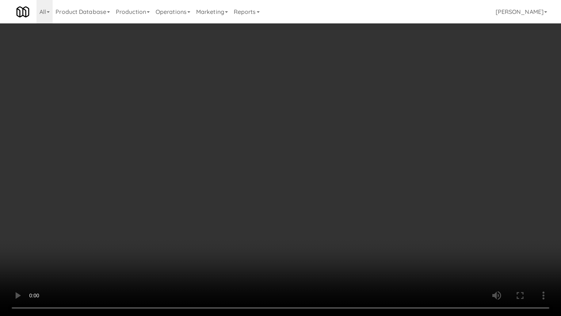
drag, startPoint x: 323, startPoint y: 184, endPoint x: 365, endPoint y: 121, distance: 76.4
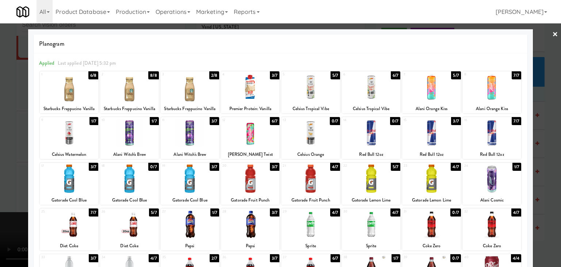
drag, startPoint x: 0, startPoint y: 172, endPoint x: 181, endPoint y: 174, distance: 181.3
